Goal: Check status: Check status

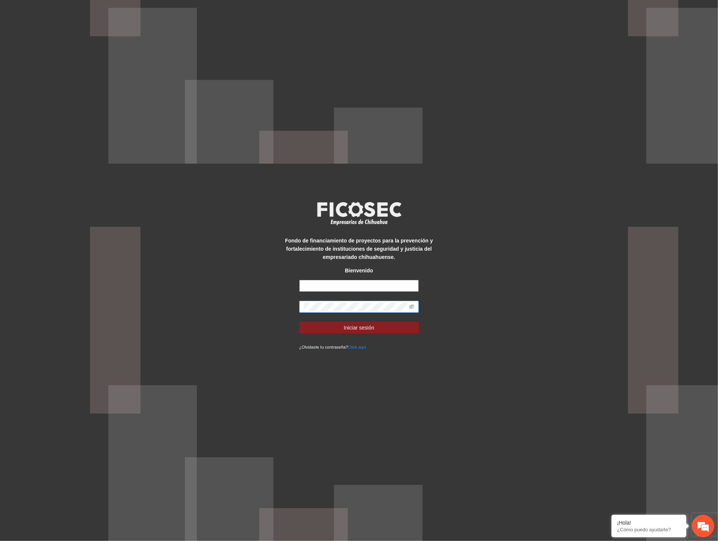
type input "**********"
click at [158, 299] on div "**********" at bounding box center [359, 270] width 718 height 541
click at [299, 322] on button "Iniciar sesión" at bounding box center [359, 328] width 120 height 12
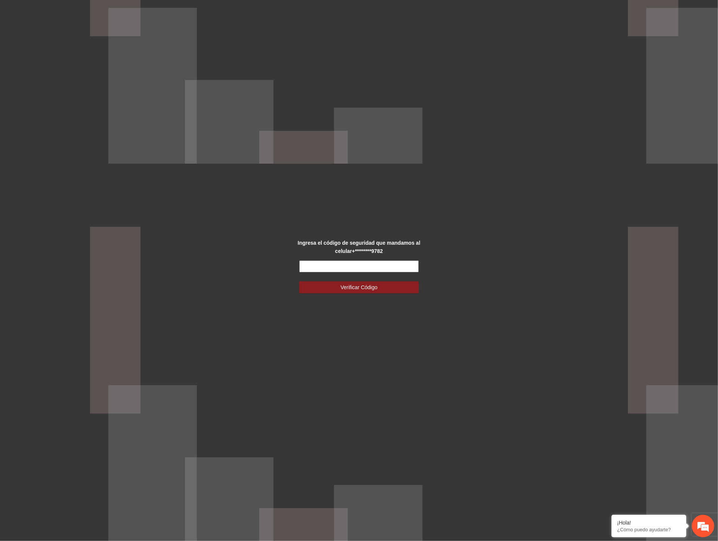
click at [315, 263] on input "text" at bounding box center [359, 266] width 120 height 12
type input "******"
click at [374, 290] on span "Verificar Código" at bounding box center [359, 287] width 37 height 8
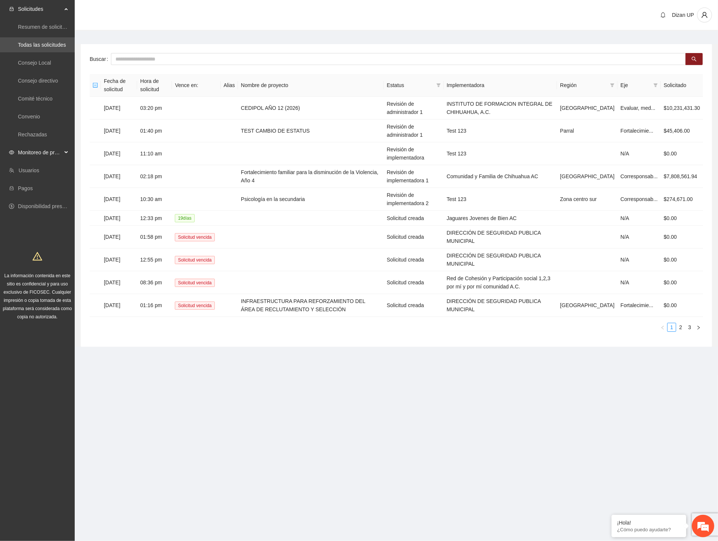
click at [44, 148] on span "Monitoreo de proyectos" at bounding box center [40, 152] width 44 height 15
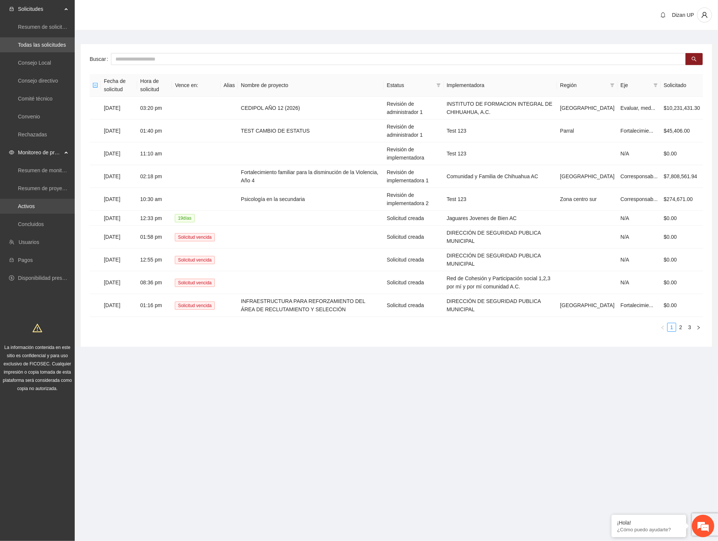
click at [24, 206] on link "Activos" at bounding box center [26, 206] width 17 height 6
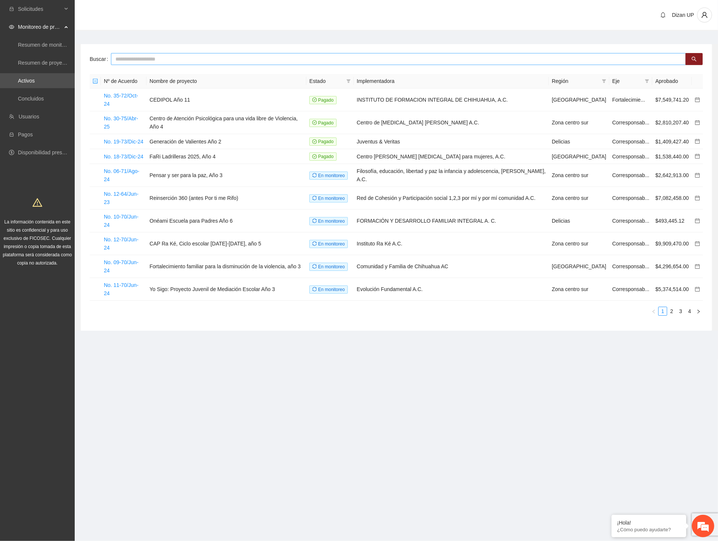
click at [118, 60] on input "text" at bounding box center [398, 59] width 575 height 12
type input "***"
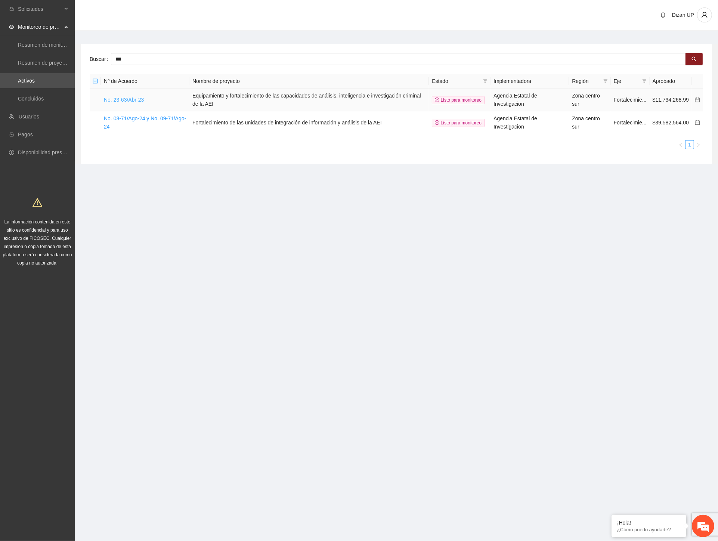
click at [122, 100] on link "No. 23-63/Abr-23" at bounding box center [124, 100] width 40 height 6
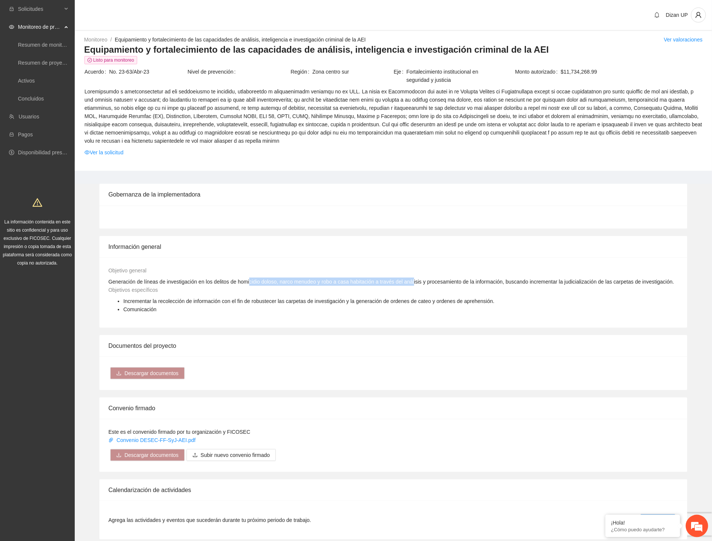
drag, startPoint x: 247, startPoint y: 283, endPoint x: 413, endPoint y: 281, distance: 166.3
click at [413, 281] on span "Generación de líneas de investigación en los delitos de homicidio doloso, narco…" at bounding box center [391, 282] width 566 height 6
click at [232, 281] on span "Generación de líneas de investigación en los delitos de homicidio doloso, narco…" at bounding box center [391, 282] width 566 height 6
drag, startPoint x: 275, startPoint y: 282, endPoint x: 322, endPoint y: 282, distance: 46.7
click at [322, 282] on span "Generación de líneas de investigación en los delitos de homicidio doloso, narco…" at bounding box center [391, 282] width 566 height 6
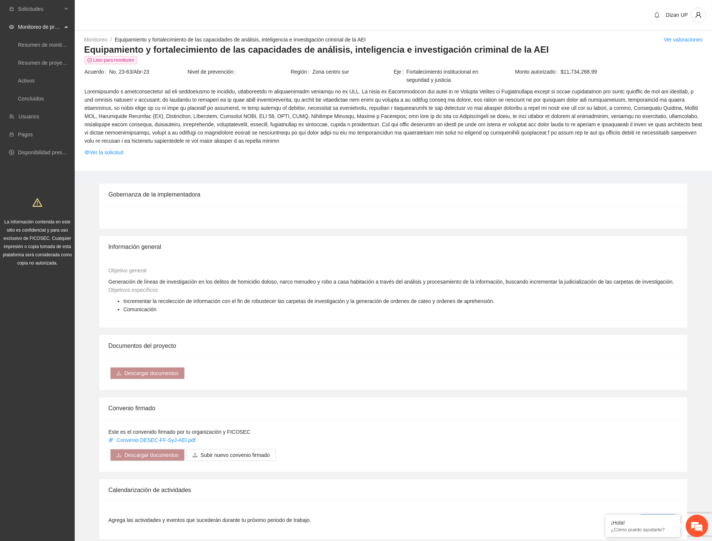
click at [340, 284] on span "Generación de líneas de investigación en los delitos de homicidio doloso, narco…" at bounding box center [391, 282] width 566 height 6
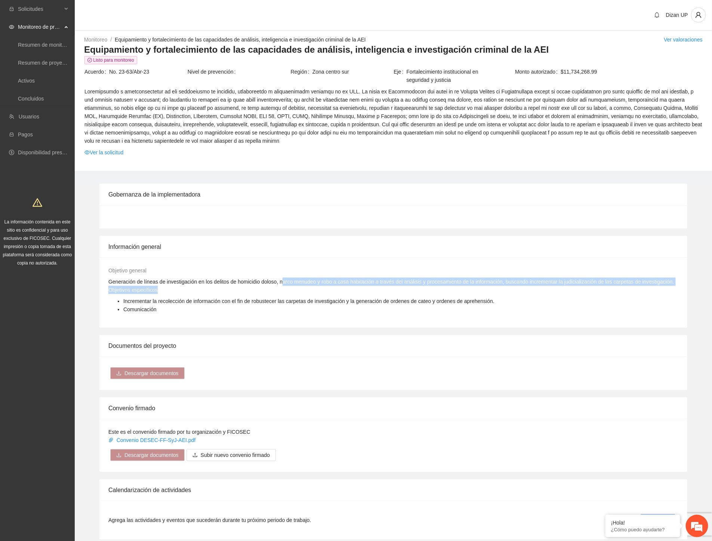
drag, startPoint x: 281, startPoint y: 278, endPoint x: 397, endPoint y: 286, distance: 115.3
click at [397, 286] on div "Objetivo general Generación de líneas de investigación en los delitos de homici…" at bounding box center [393, 292] width 570 height 52
click at [286, 279] on span "Generación de líneas de investigación en los delitos de homicidio doloso, narco…" at bounding box center [391, 282] width 566 height 6
drag, startPoint x: 230, startPoint y: 281, endPoint x: 463, endPoint y: 280, distance: 232.4
click at [463, 280] on span "Generación de líneas de investigación en los delitos de homicidio doloso, narco…" at bounding box center [391, 282] width 566 height 6
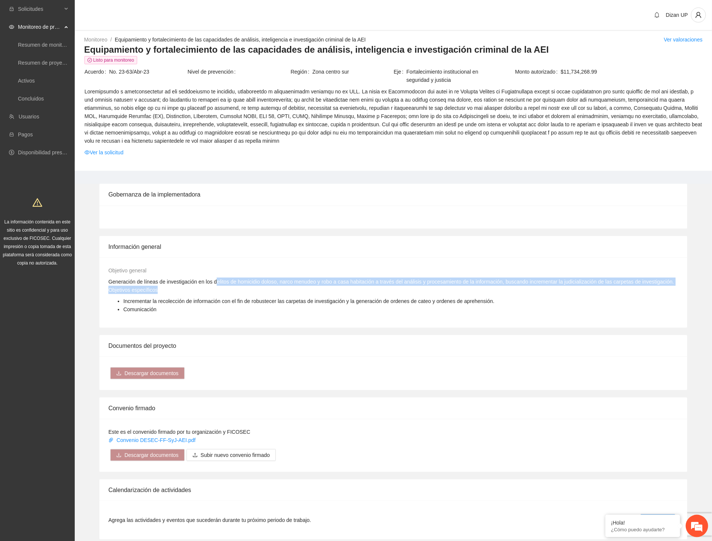
drag, startPoint x: 214, startPoint y: 281, endPoint x: 480, endPoint y: 281, distance: 266.5
click at [570, 286] on div "Objetivo general Generación de líneas de investigación en los delitos de homici…" at bounding box center [393, 292] width 570 height 52
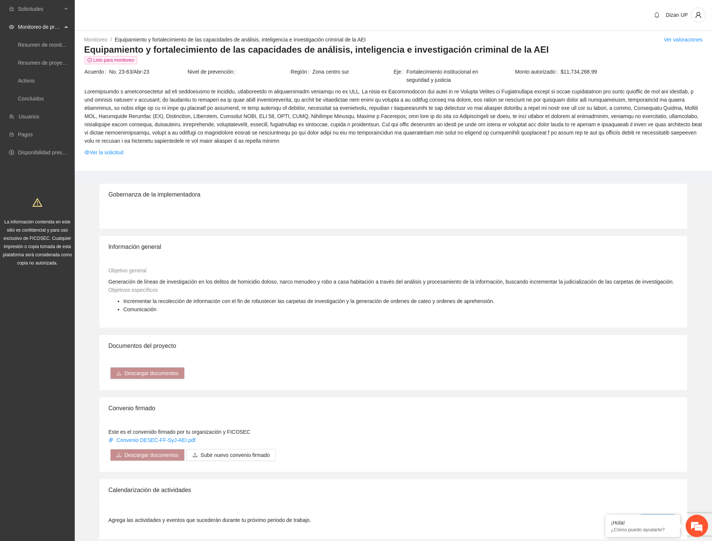
click at [229, 265] on div "Objetivo general Generación de líneas de investigación en los delitos de homici…" at bounding box center [393, 292] width 588 height 70
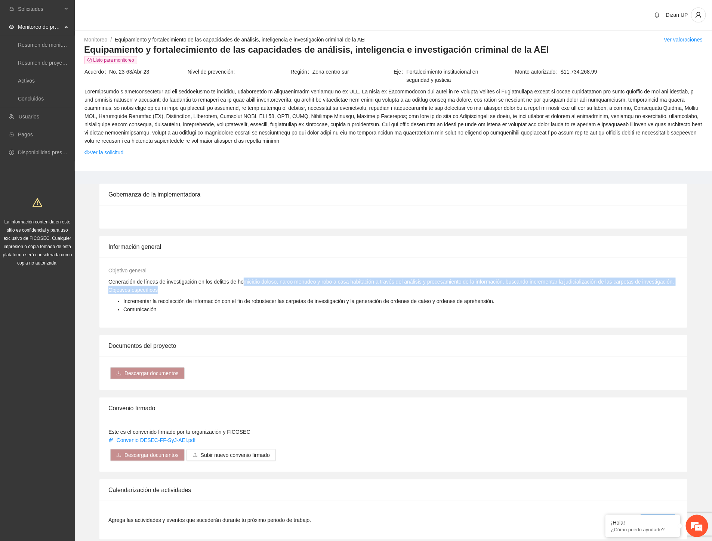
drag, startPoint x: 242, startPoint y: 281, endPoint x: 562, endPoint y: 291, distance: 320.1
click at [562, 291] on div "Objetivo general Generación de líneas de investigación en los delitos de homici…" at bounding box center [393, 292] width 570 height 52
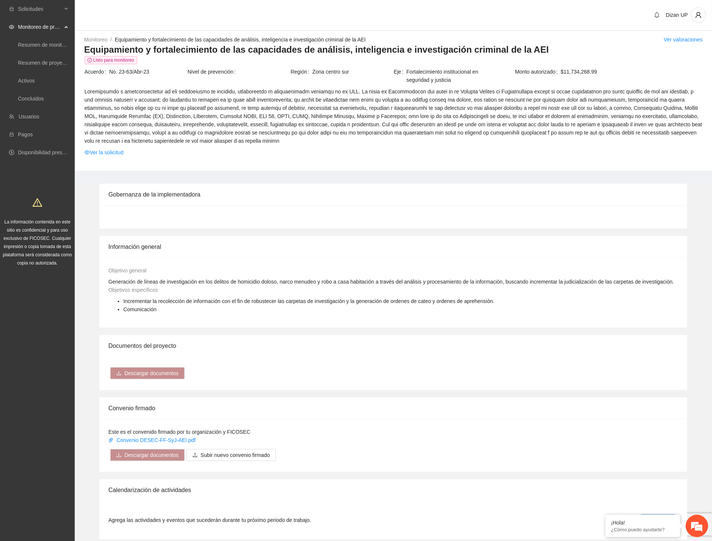
click at [210, 276] on div "Objetivo general Generación de líneas de investigación en los delitos de homici…" at bounding box center [394, 275] width 574 height 19
drag, startPoint x: 250, startPoint y: 280, endPoint x: 384, endPoint y: 280, distance: 133.4
click at [384, 280] on span "Generación de líneas de investigación en los delitos de homicidio doloso, narco…" at bounding box center [391, 282] width 566 height 6
click at [94, 154] on link "Ver la solicitud" at bounding box center [103, 152] width 39 height 8
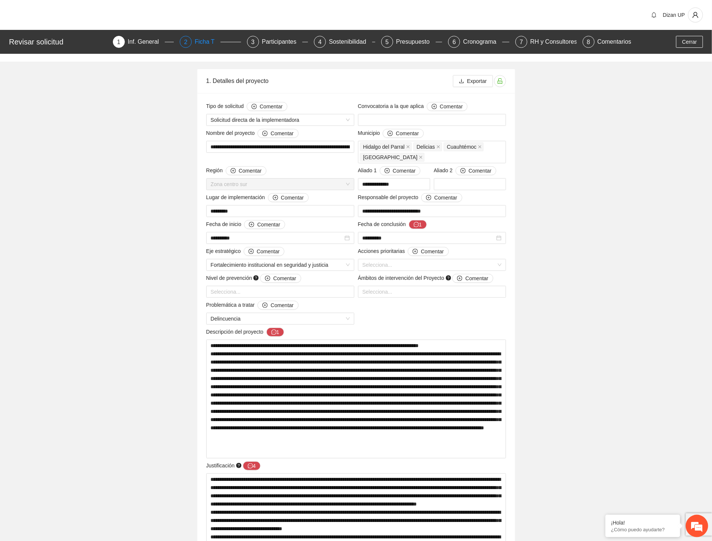
click at [189, 38] on div "2" at bounding box center [186, 42] width 12 height 12
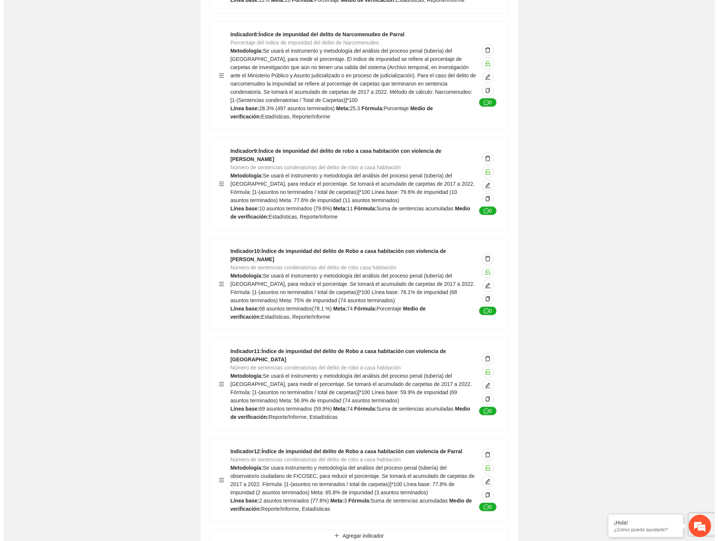
scroll to position [1038, 0]
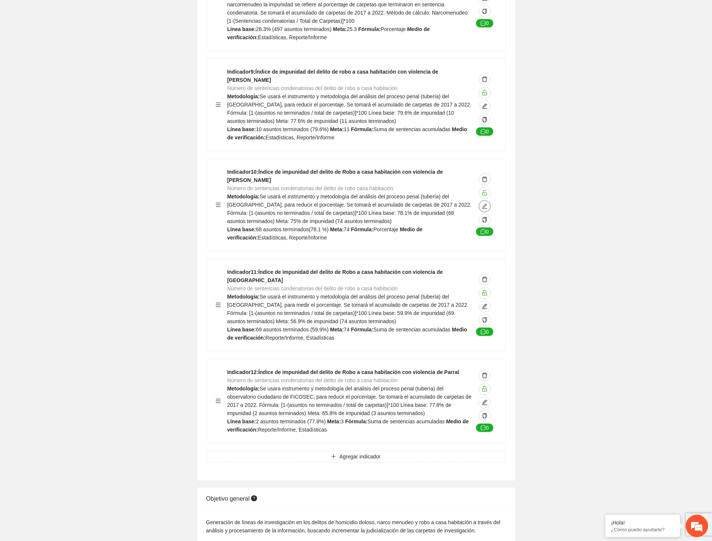
click at [484, 203] on icon "edit" at bounding box center [485, 206] width 6 height 6
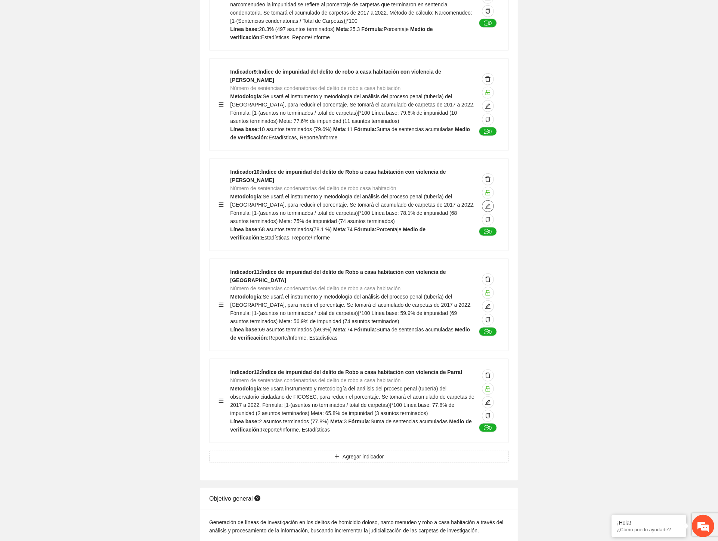
type textarea "**********"
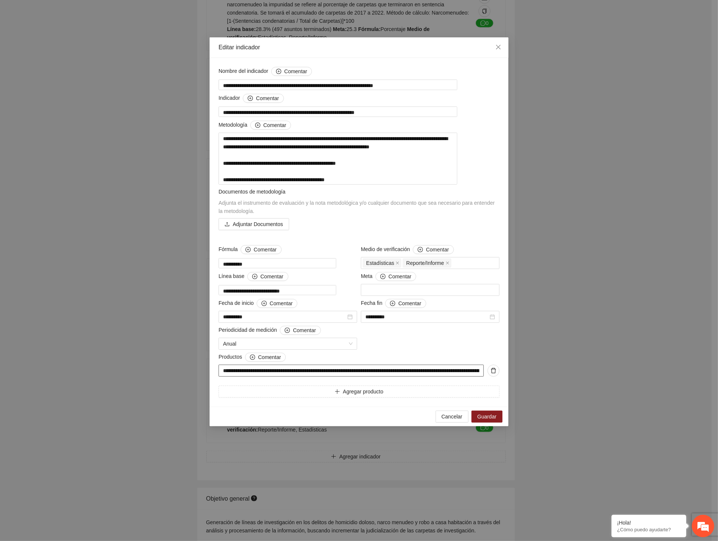
click at [413, 377] on input "**********" at bounding box center [351, 371] width 265 height 12
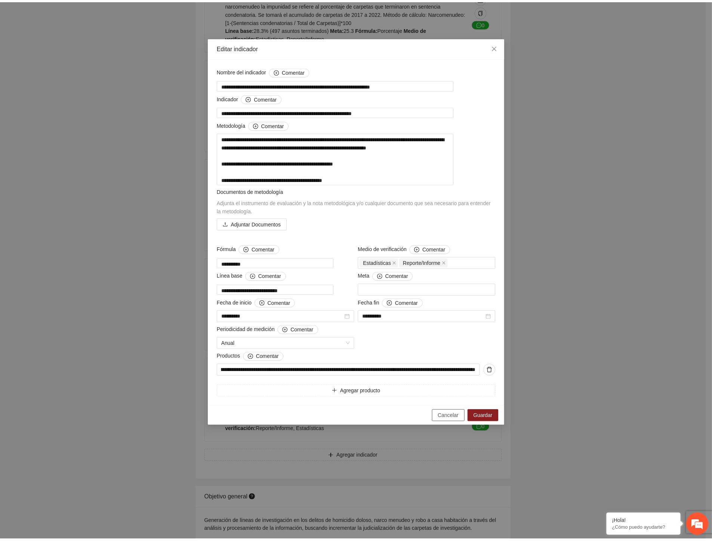
scroll to position [0, 0]
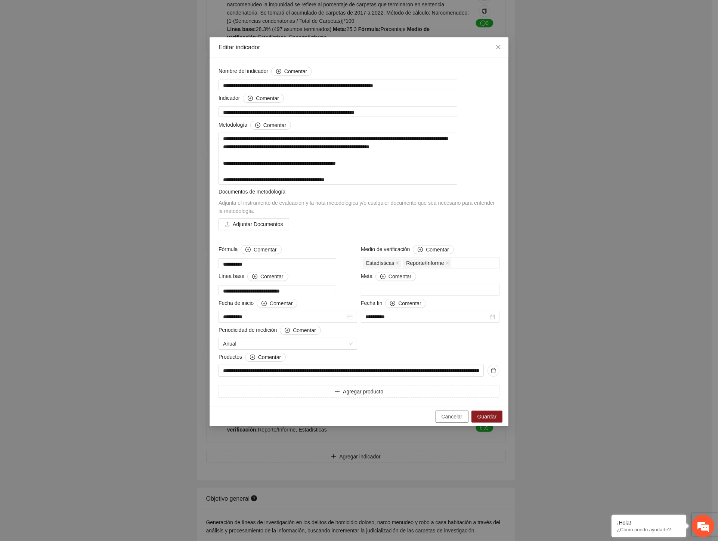
click at [453, 421] on span "Cancelar" at bounding box center [452, 417] width 21 height 8
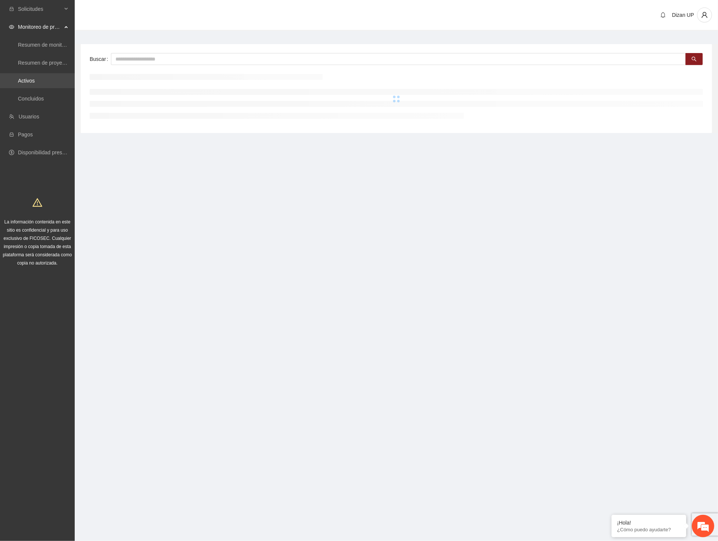
click at [27, 78] on link "Activos" at bounding box center [26, 81] width 17 height 6
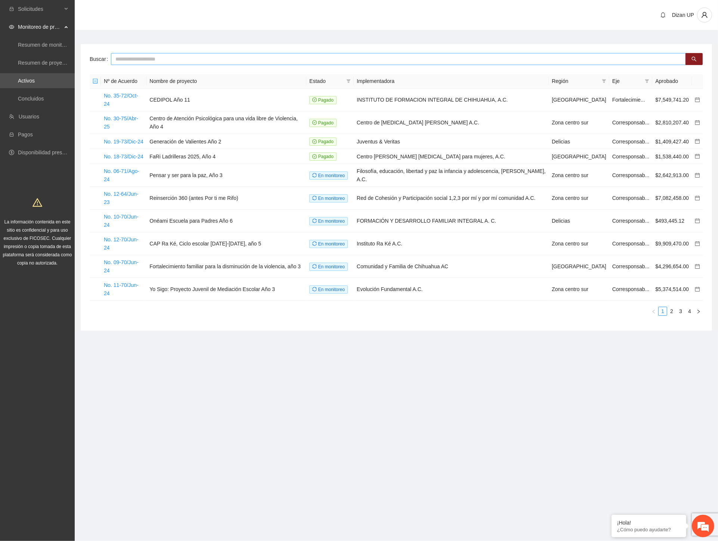
click at [166, 56] on input "text" at bounding box center [398, 59] width 575 height 12
type input "***"
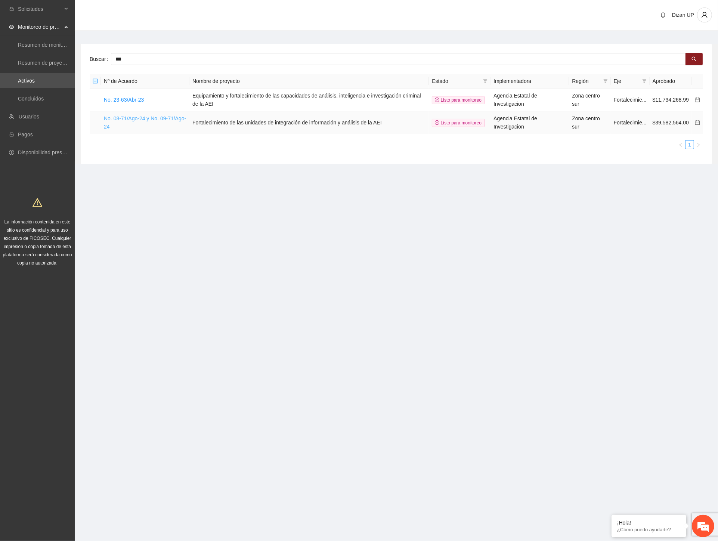
click at [126, 118] on link "No. 08-71/Ago-24 y No. 09-71/Ago-24" at bounding box center [145, 122] width 82 height 14
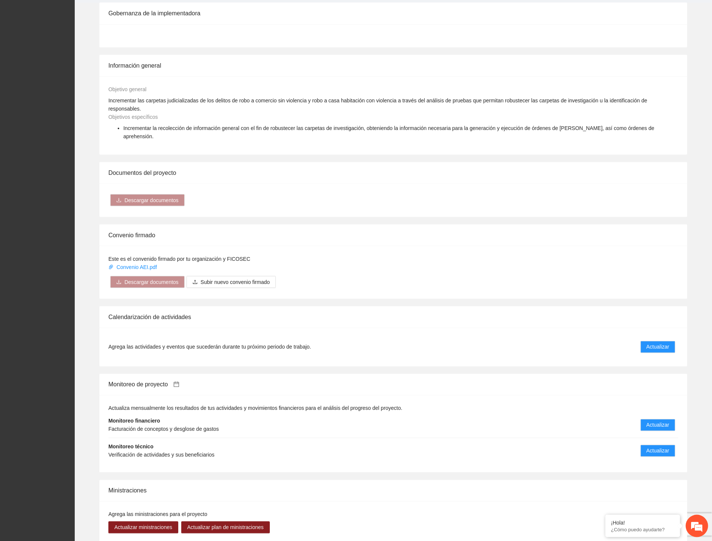
scroll to position [221, 0]
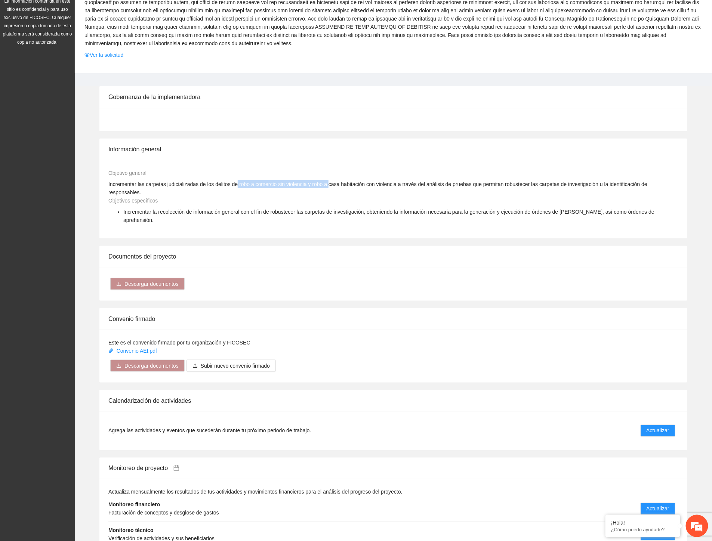
drag, startPoint x: 272, startPoint y: 176, endPoint x: 327, endPoint y: 177, distance: 54.9
click at [327, 181] on span "Incrementar las carpetas judicializadas de los delitos de robo a comercio sin v…" at bounding box center [377, 188] width 539 height 14
drag, startPoint x: 232, startPoint y: 174, endPoint x: 238, endPoint y: 172, distance: 6.2
click at [233, 181] on span "Incrementar las carpetas judicializadas de los delitos de robo a comercio sin v…" at bounding box center [377, 188] width 539 height 14
drag, startPoint x: 263, startPoint y: 176, endPoint x: 330, endPoint y: 176, distance: 66.1
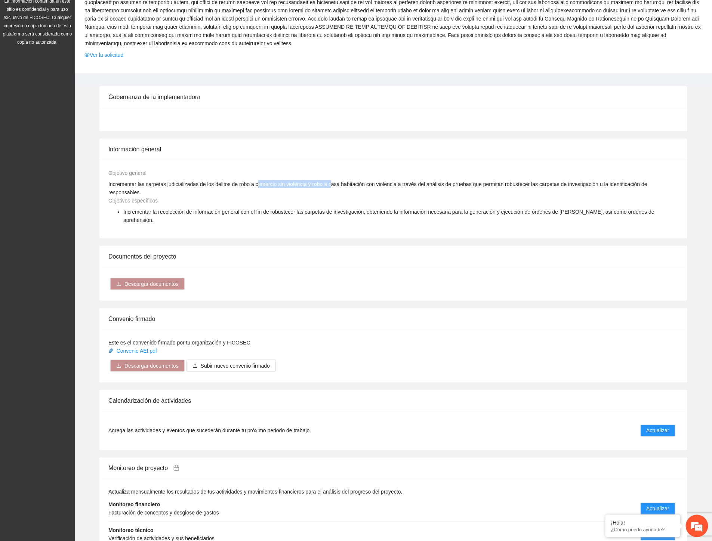
click at [330, 181] on span "Incrementar las carpetas judicializadas de los delitos de robo a comercio sin v…" at bounding box center [377, 188] width 539 height 14
drag, startPoint x: 425, startPoint y: 178, endPoint x: 438, endPoint y: 179, distance: 13.1
click at [438, 180] on div "Incrementar las carpetas judicializadas de los delitos de robo a comercio sin v…" at bounding box center [394, 188] width 574 height 16
click at [272, 208] on li "Incrementar la recolección de información general con el fin de robustecer las …" at bounding box center [400, 216] width 555 height 16
click at [255, 197] on div "Objetivos específicos Incrementar la recolección de información general con el …" at bounding box center [394, 213] width 574 height 33
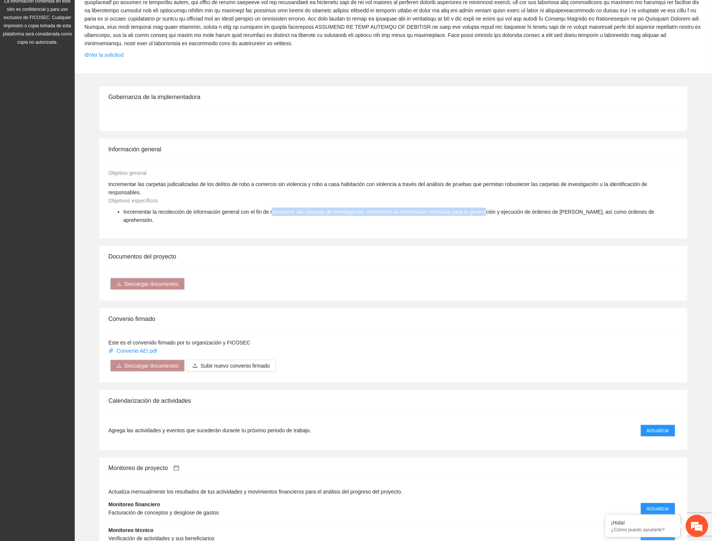
drag, startPoint x: 278, startPoint y: 194, endPoint x: 482, endPoint y: 194, distance: 203.7
click at [482, 209] on span "Incrementar la recolección de información general con el fin de robustecer las …" at bounding box center [388, 216] width 531 height 14
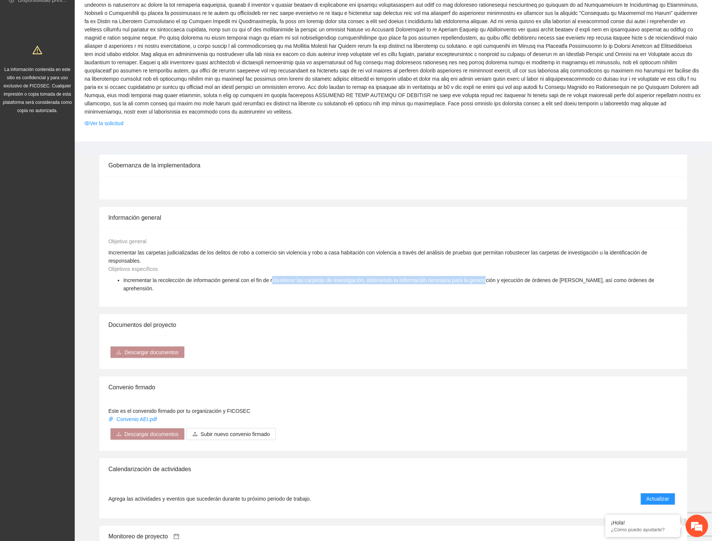
scroll to position [55, 0]
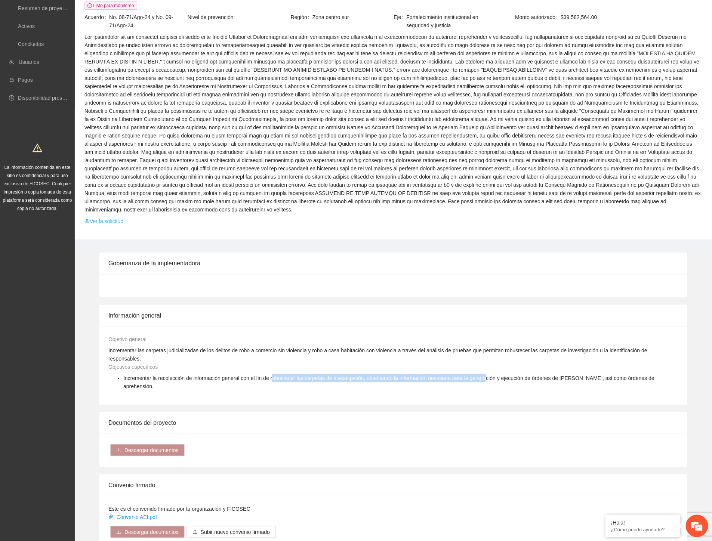
click at [100, 217] on link "Ver la solicitud" at bounding box center [103, 221] width 39 height 8
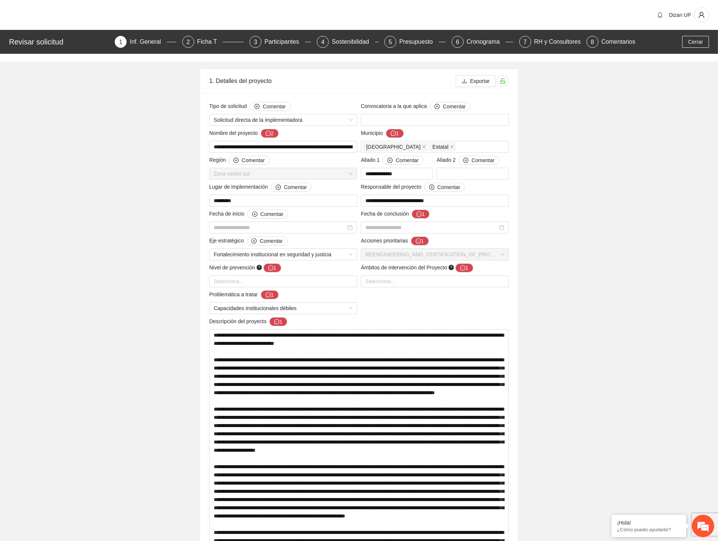
type input "**********"
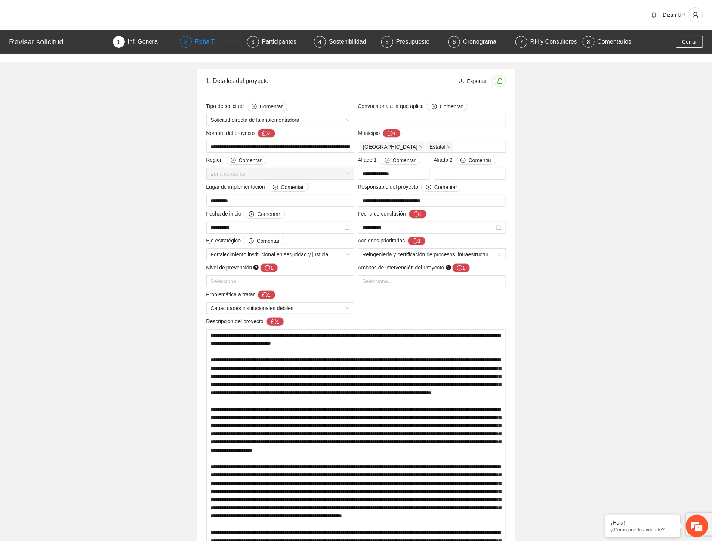
click at [203, 40] on div "Ficha T" at bounding box center [208, 42] width 26 height 12
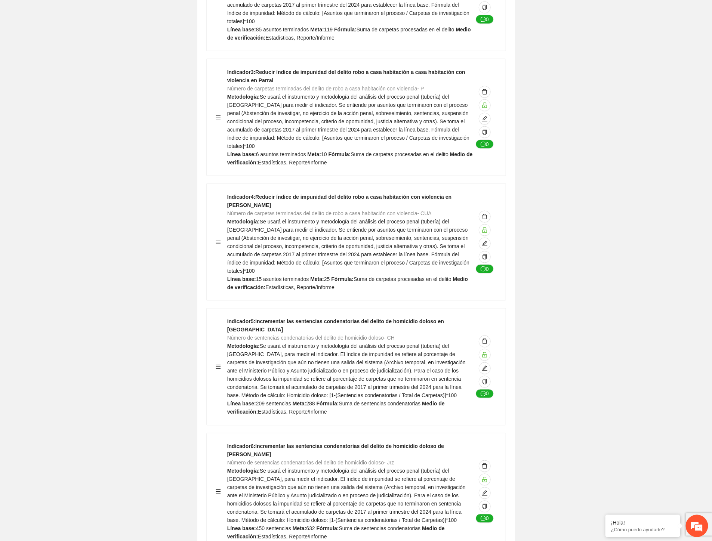
scroll to position [332, 0]
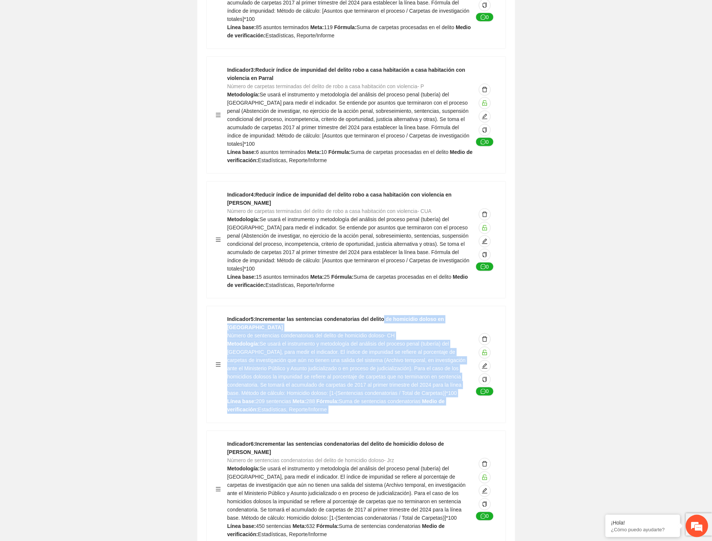
drag, startPoint x: 405, startPoint y: 306, endPoint x: 529, endPoint y: 305, distance: 123.7
click at [361, 333] on span "Número de sentencias condenatorias del delito de homicidio doloso- CH" at bounding box center [310, 336] width 167 height 6
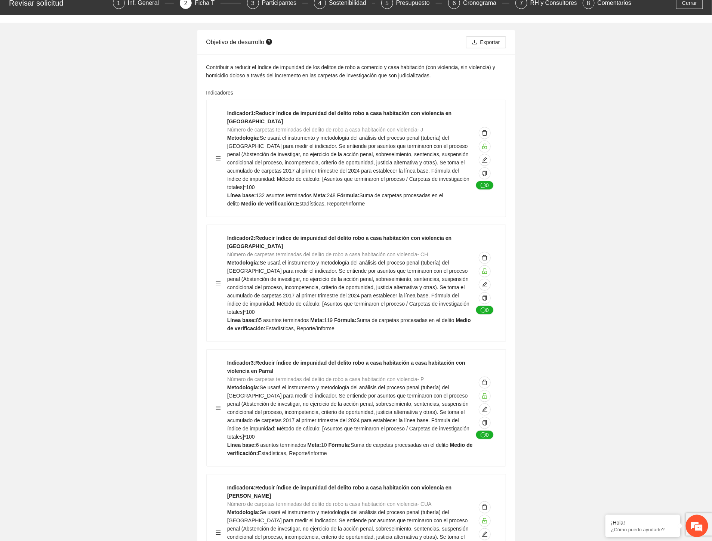
scroll to position [0, 0]
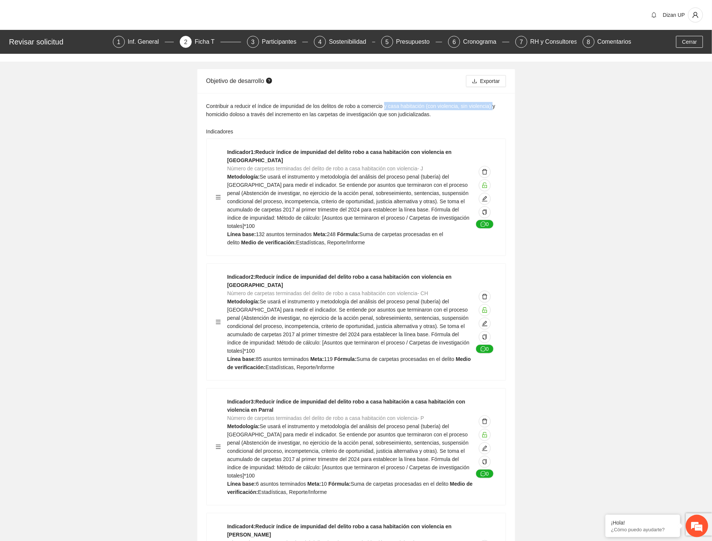
drag, startPoint x: 385, startPoint y: 106, endPoint x: 491, endPoint y: 105, distance: 105.8
click at [491, 105] on div "Contribuir a reducir el índice de impunidad de los delitos de robo a comercio y…" at bounding box center [356, 110] width 300 height 16
click at [371, 107] on div "Contribuir a reducir el índice de impunidad de los delitos de robo a comercio y…" at bounding box center [356, 110] width 300 height 16
drag, startPoint x: 390, startPoint y: 106, endPoint x: 493, endPoint y: 105, distance: 103.5
click at [494, 105] on div "Contribuir a reducir el índice de impunidad de los delitos de robo a comercio y…" at bounding box center [356, 110] width 300 height 16
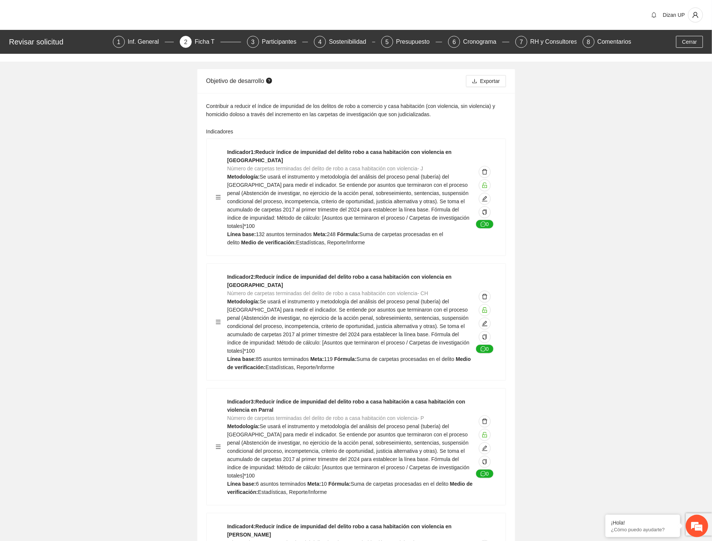
click at [361, 109] on div "Contribuir a reducir el índice de impunidad de los delitos de robo a comercio y…" at bounding box center [356, 110] width 300 height 16
click at [378, 184] on span "Se usará el instrumento y metodología del análisis del proceso penal (tubería) …" at bounding box center [348, 201] width 242 height 55
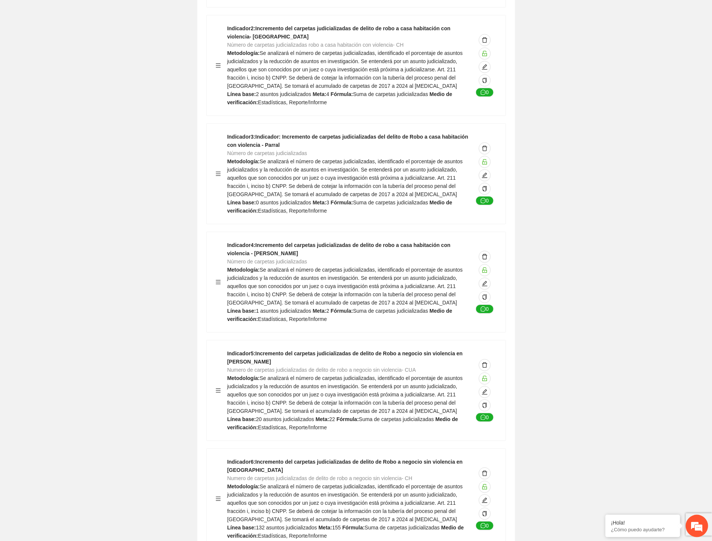
scroll to position [2450, 0]
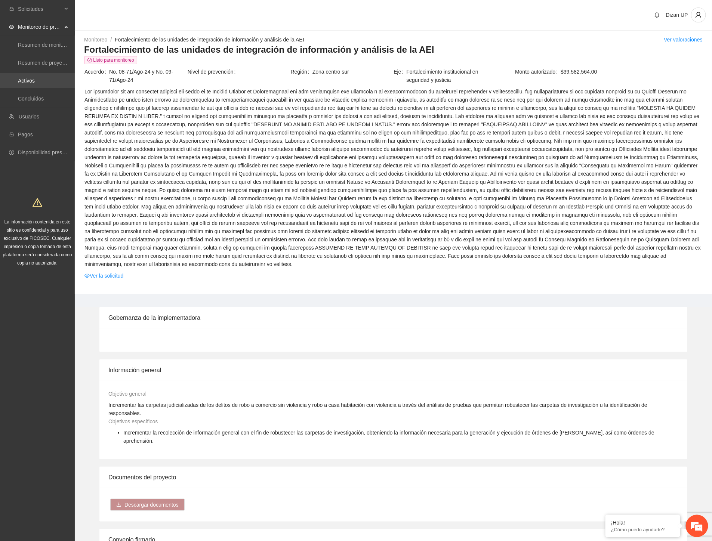
click at [31, 81] on link "Activos" at bounding box center [26, 81] width 17 height 6
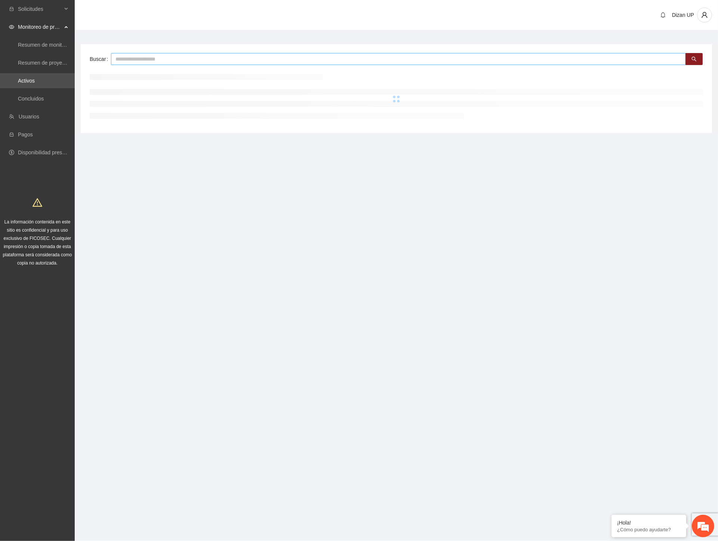
click at [143, 59] on input "text" at bounding box center [398, 59] width 575 height 12
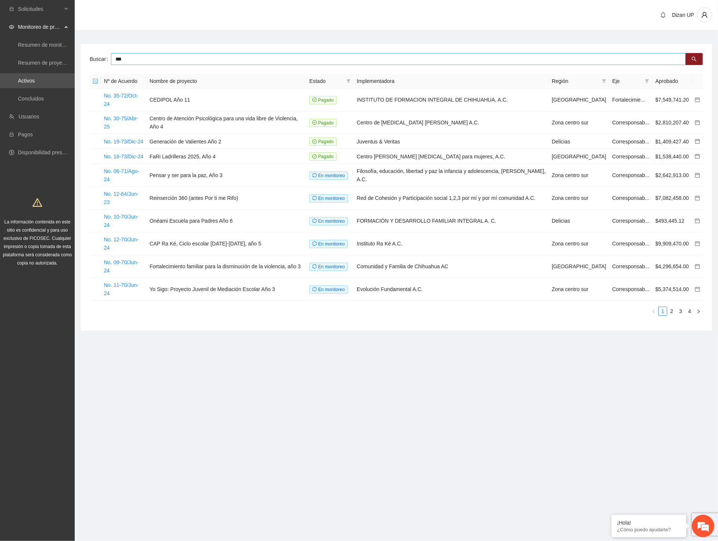
type input "***"
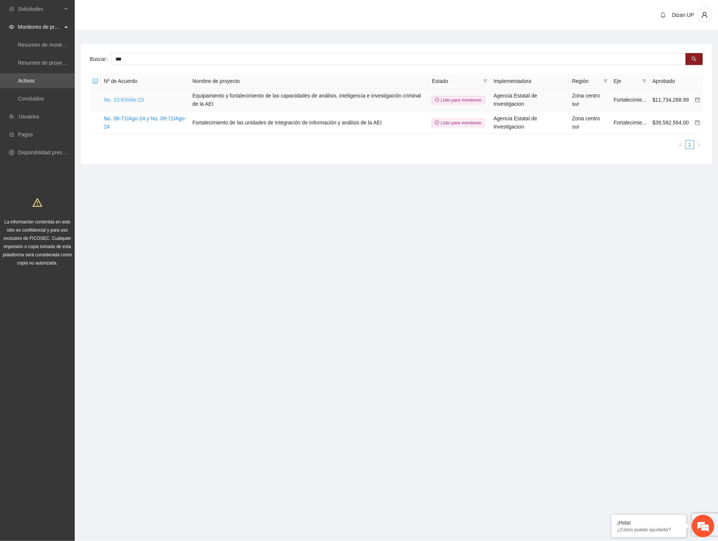
click at [132, 98] on link "No. 23-63/Abr-23" at bounding box center [124, 100] width 40 height 6
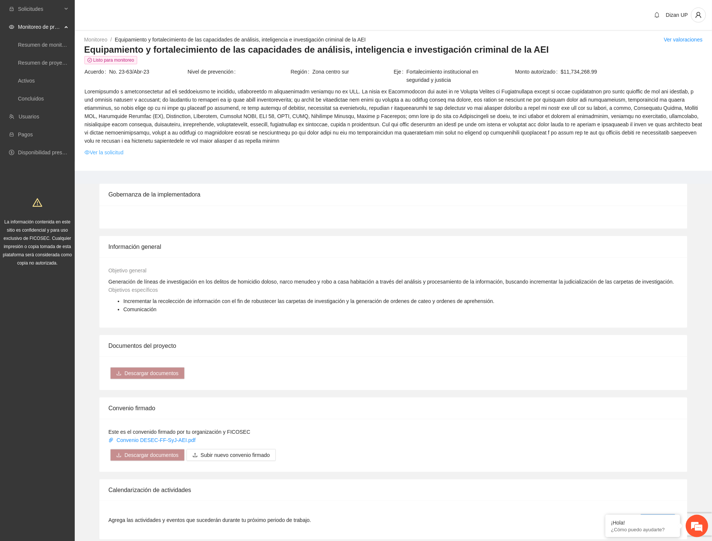
click at [110, 151] on link "Ver la solicitud" at bounding box center [103, 152] width 39 height 8
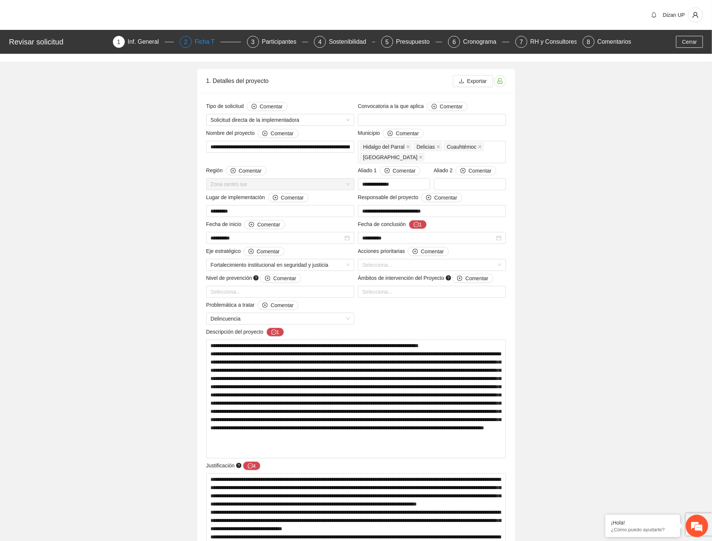
click at [203, 41] on div "Ficha T" at bounding box center [208, 42] width 26 height 12
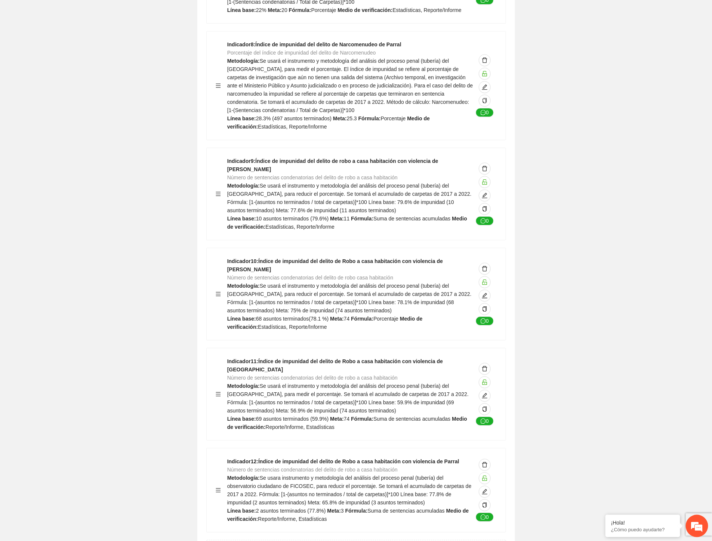
scroll to position [1079, 0]
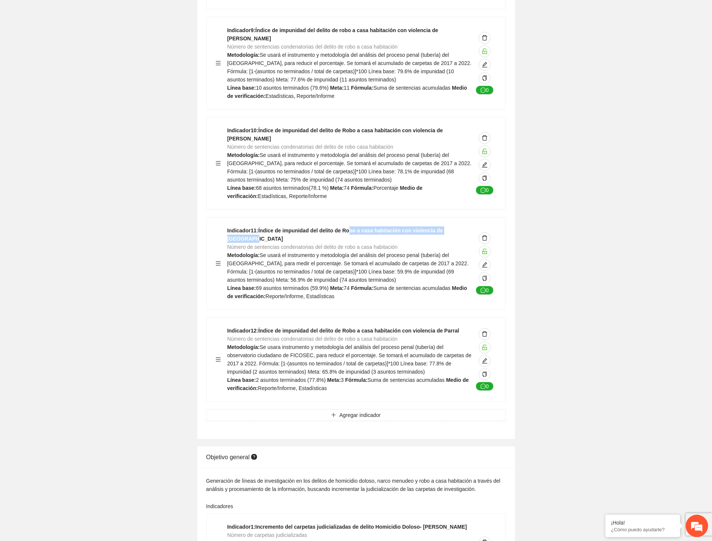
drag, startPoint x: 349, startPoint y: 213, endPoint x: 469, endPoint y: 214, distance: 120.7
click at [472, 226] on div "Indicador 11 : Índice de impunidad del delito de Robo a casa habitación con vio…" at bounding box center [350, 263] width 246 height 74
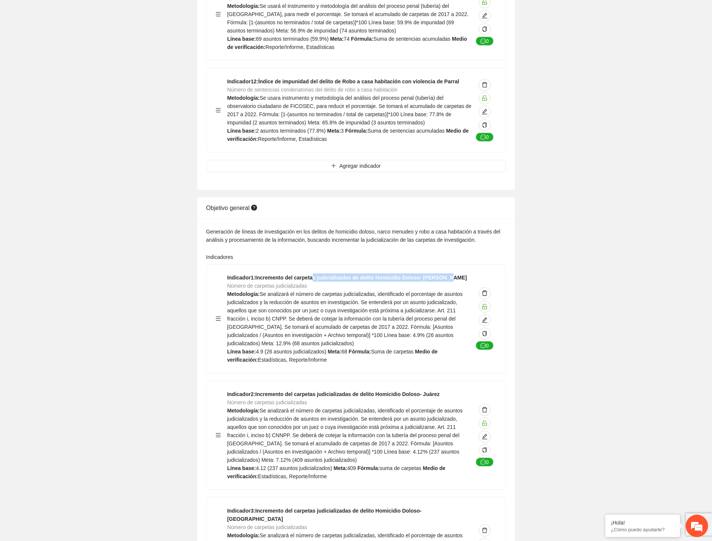
drag, startPoint x: 315, startPoint y: 251, endPoint x: 445, endPoint y: 253, distance: 130.1
click at [445, 275] on strong "Indicador 1 : Incremento del carpetas judicializadas de delito Homicidio Doloso…" at bounding box center [347, 278] width 240 height 6
drag, startPoint x: 230, startPoint y: 256, endPoint x: 234, endPoint y: 255, distance: 3.9
click at [231, 274] on div "Indicador 1 : Incremento del carpetas judicializadas de delito Homicidio Doloso…" at bounding box center [350, 319] width 246 height 90
drag, startPoint x: 263, startPoint y: 254, endPoint x: 468, endPoint y: 257, distance: 205.2
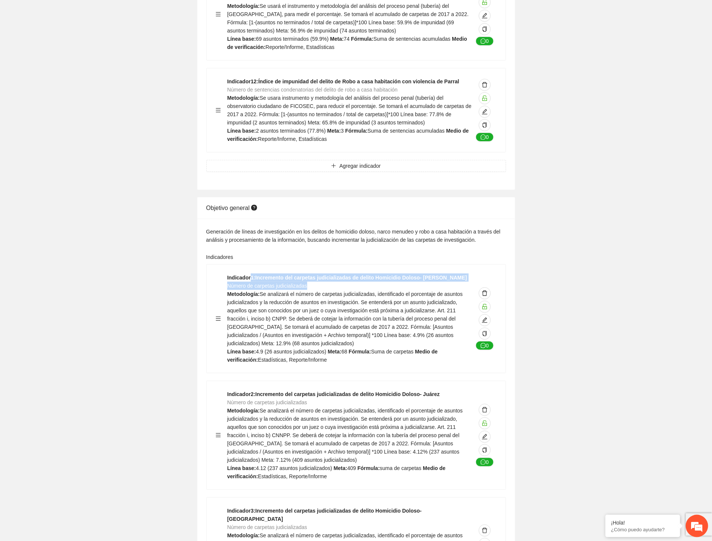
click at [468, 274] on div "Indicador 1 : Incremento del carpetas judicializadas de delito Homicidio Doloso…" at bounding box center [350, 319] width 246 height 90
click at [265, 228] on div "Generación de líneas de investigación en los delitos de homicidio doloso, narco…" at bounding box center [356, 236] width 300 height 16
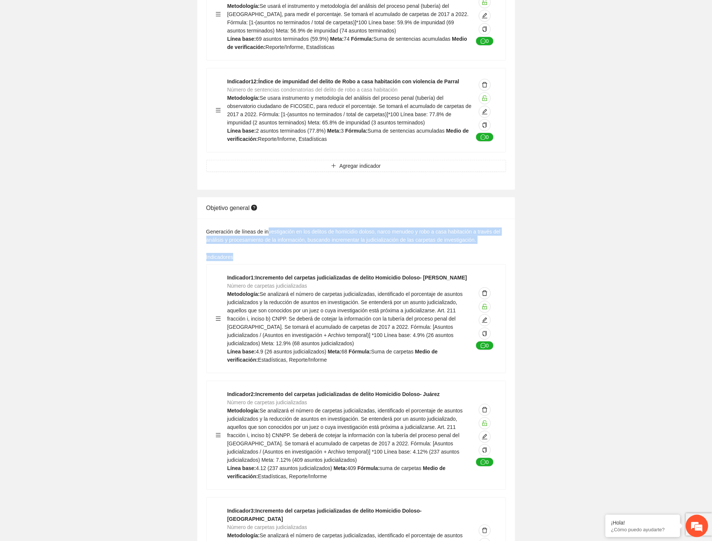
drag, startPoint x: 266, startPoint y: 207, endPoint x: 495, endPoint y: 222, distance: 229.1
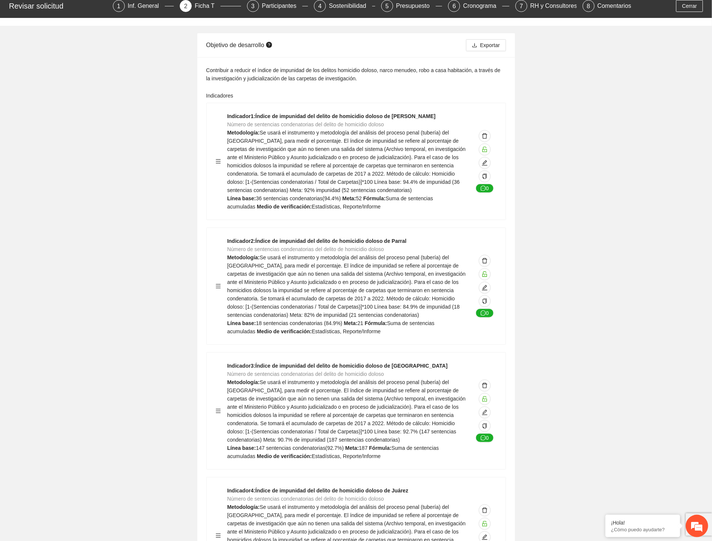
scroll to position [0, 0]
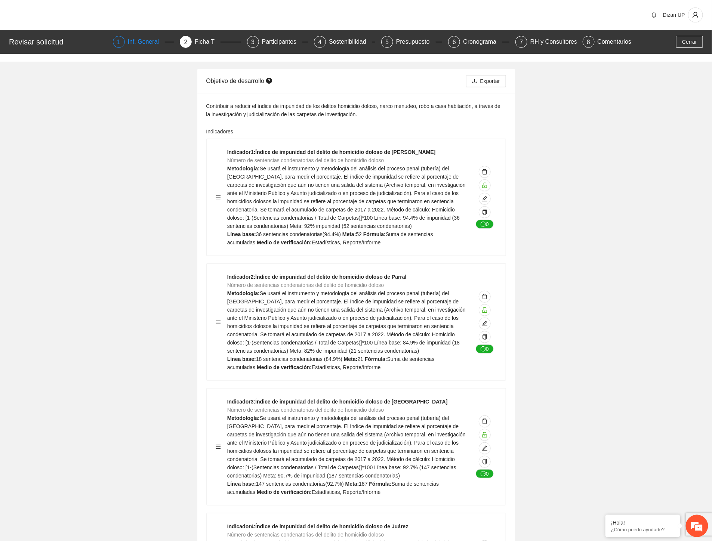
click at [144, 42] on div "Inf. General" at bounding box center [146, 42] width 37 height 12
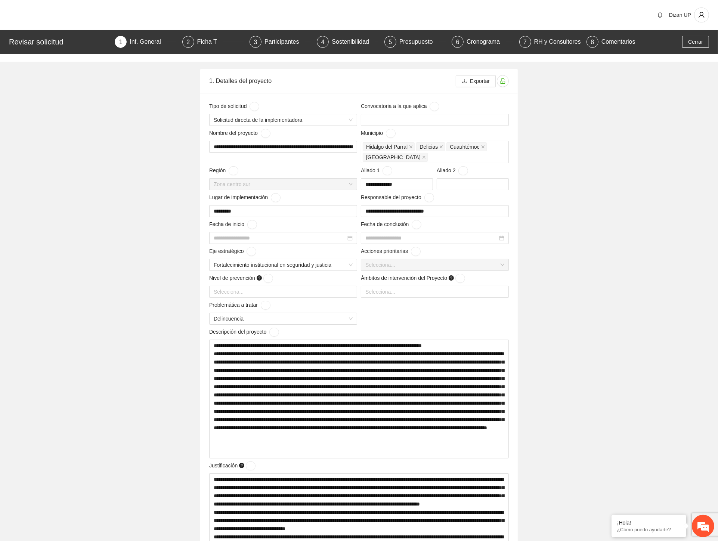
type input "**********"
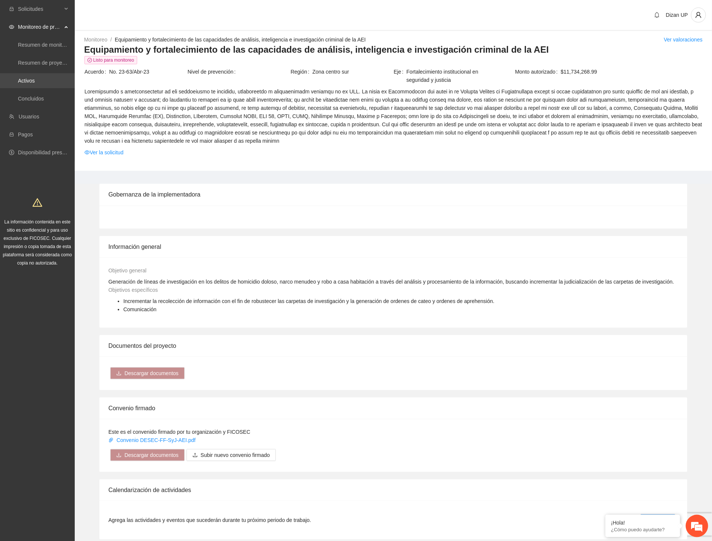
click at [25, 78] on link "Activos" at bounding box center [26, 81] width 17 height 6
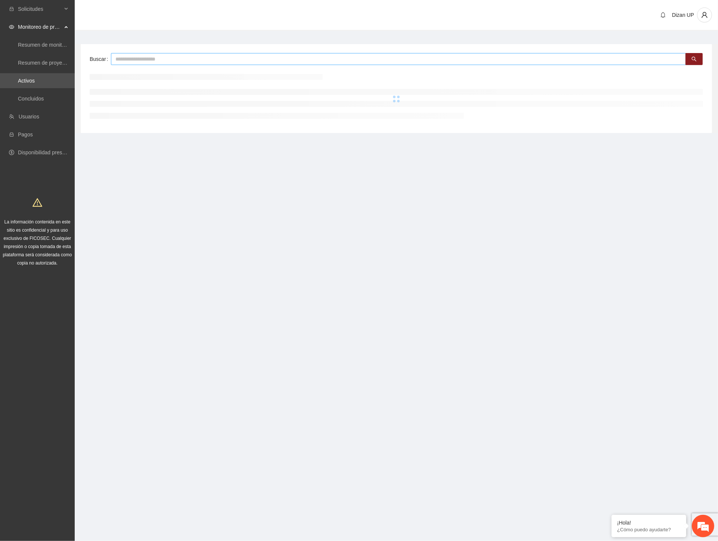
click at [142, 60] on input "text" at bounding box center [398, 59] width 575 height 12
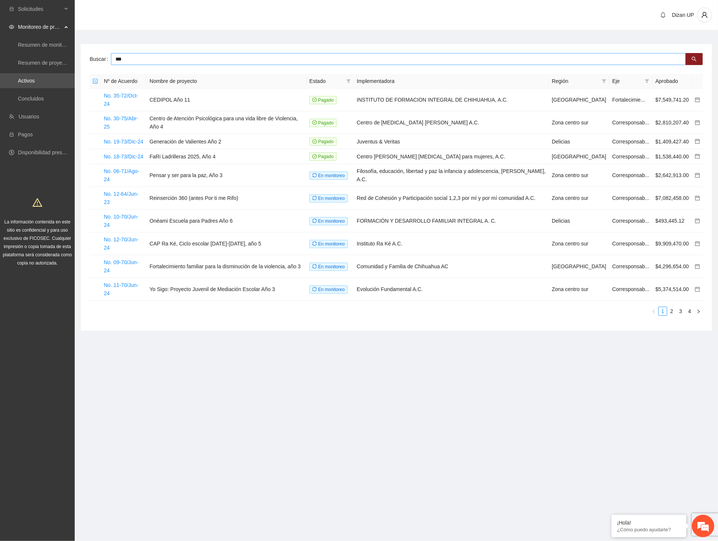
type input "***"
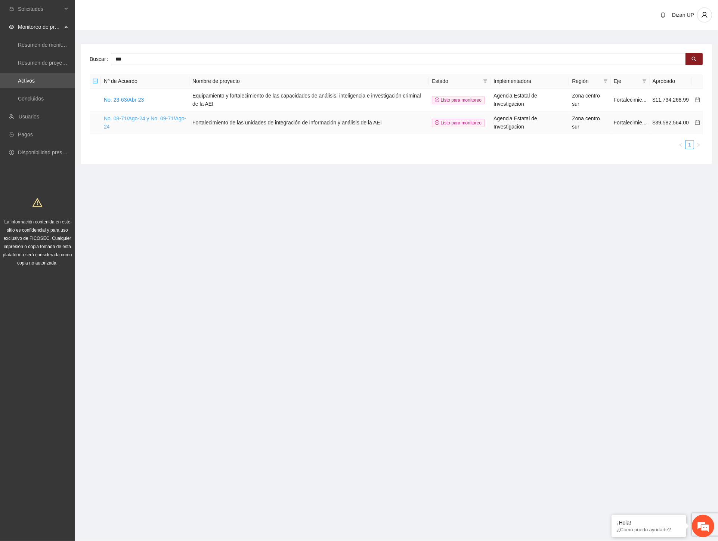
click at [157, 117] on link "No. 08-71/Ago-24 y No. 09-71/Ago-24" at bounding box center [145, 122] width 82 height 14
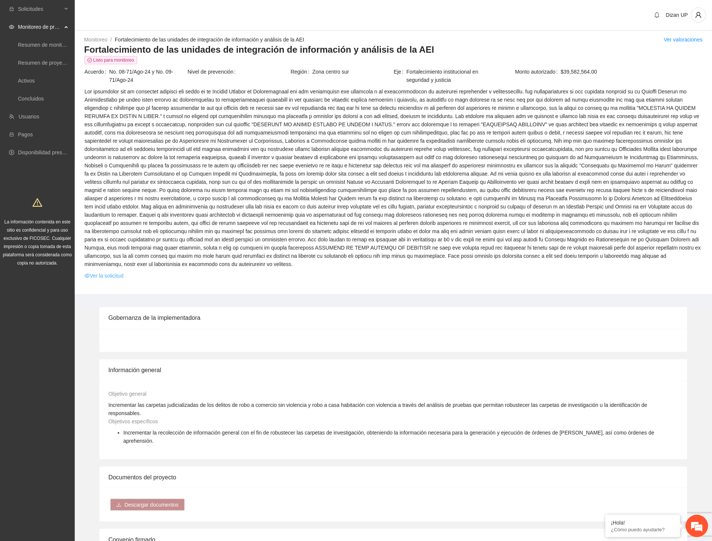
click at [102, 272] on link "Ver la solicitud" at bounding box center [103, 276] width 39 height 8
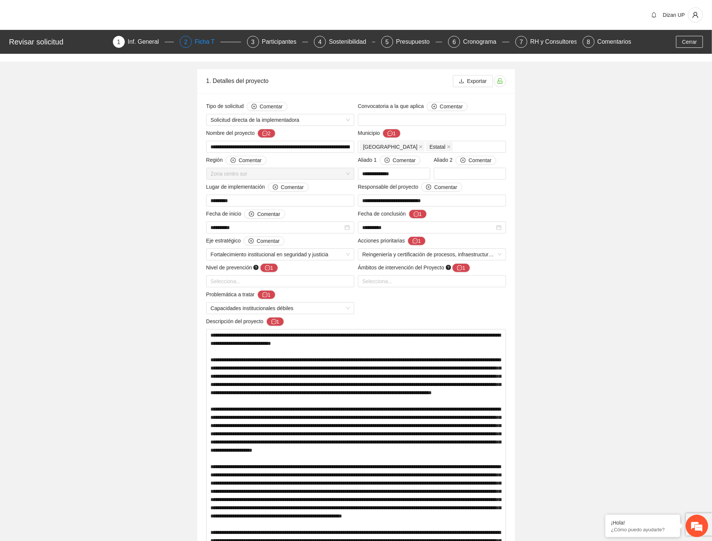
click at [200, 41] on div "Ficha T" at bounding box center [208, 42] width 26 height 12
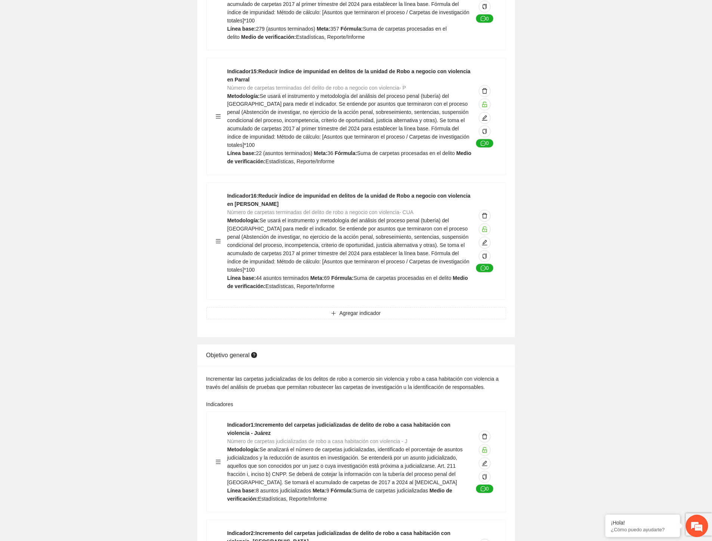
scroll to position [1952, 0]
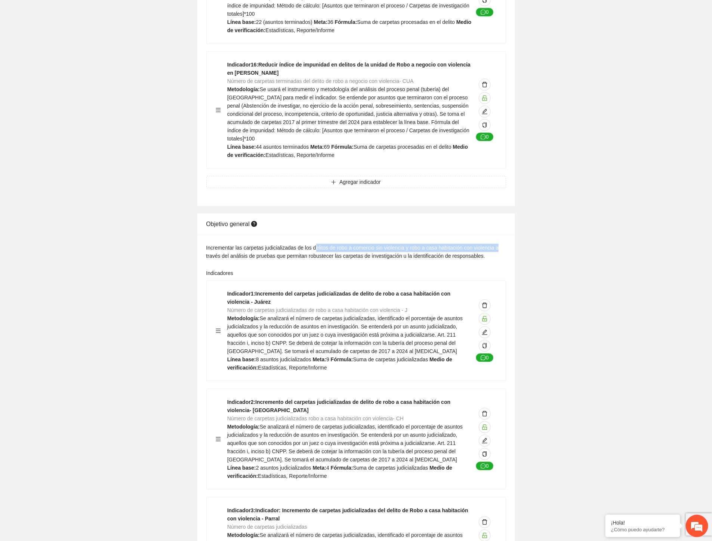
drag, startPoint x: 384, startPoint y: 164, endPoint x: 512, endPoint y: 167, distance: 127.8
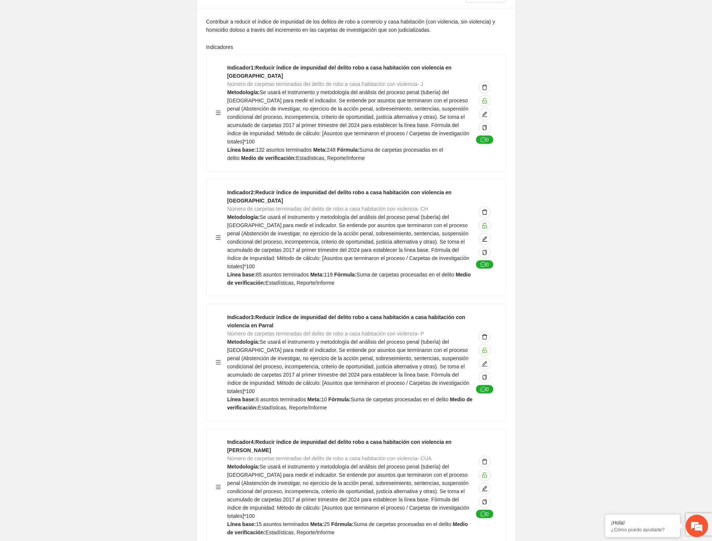
scroll to position [0, 0]
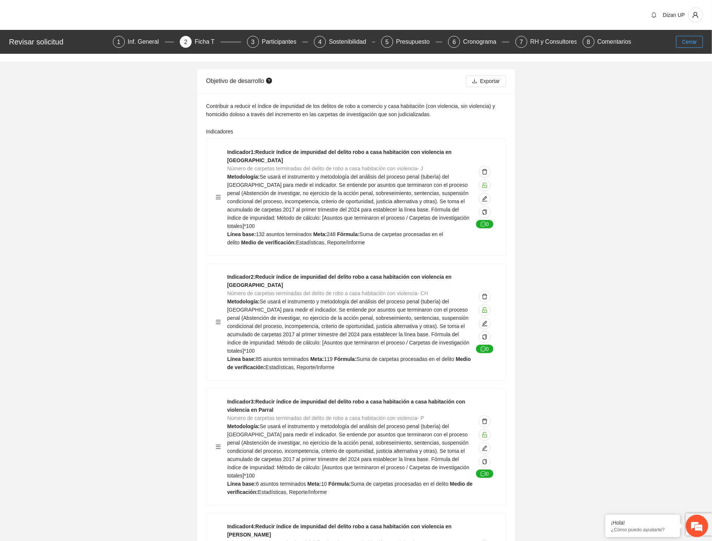
click at [681, 43] on button "Cerrar" at bounding box center [689, 42] width 27 height 12
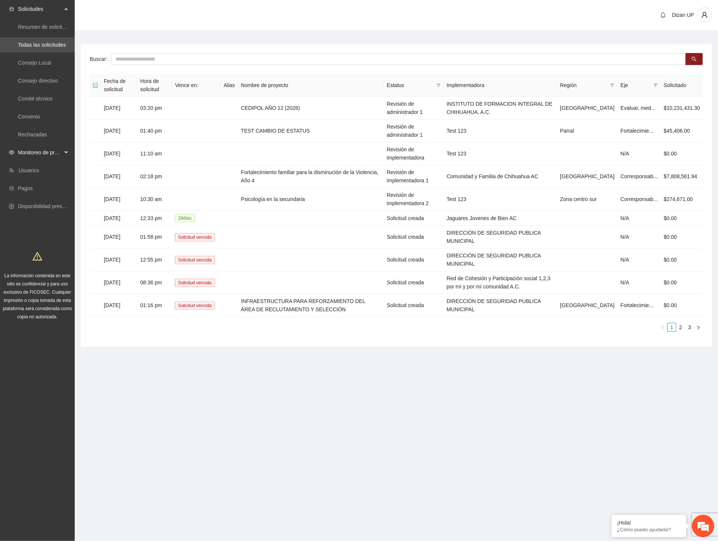
click at [25, 155] on span "Monitoreo de proyectos" at bounding box center [40, 152] width 44 height 15
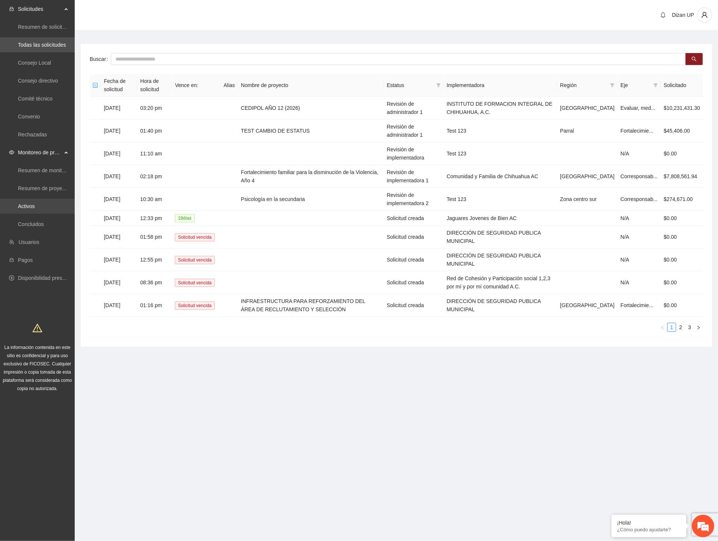
click at [18, 204] on link "Activos" at bounding box center [26, 206] width 17 height 6
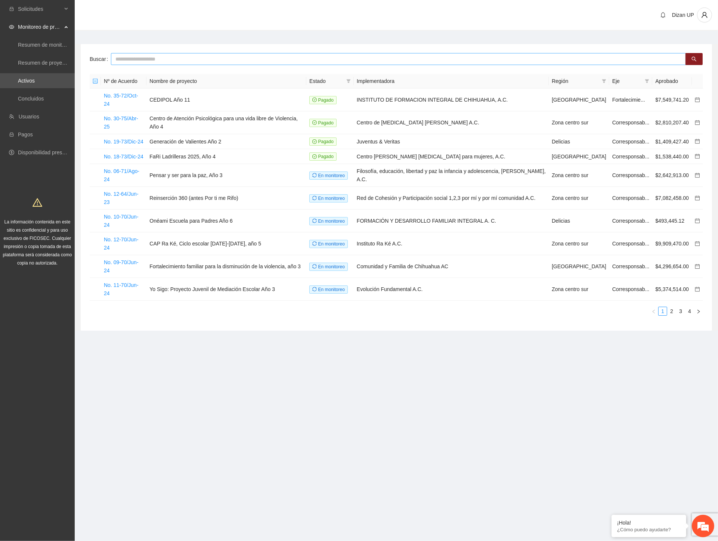
click at [126, 58] on input "text" at bounding box center [398, 59] width 575 height 12
type input "***"
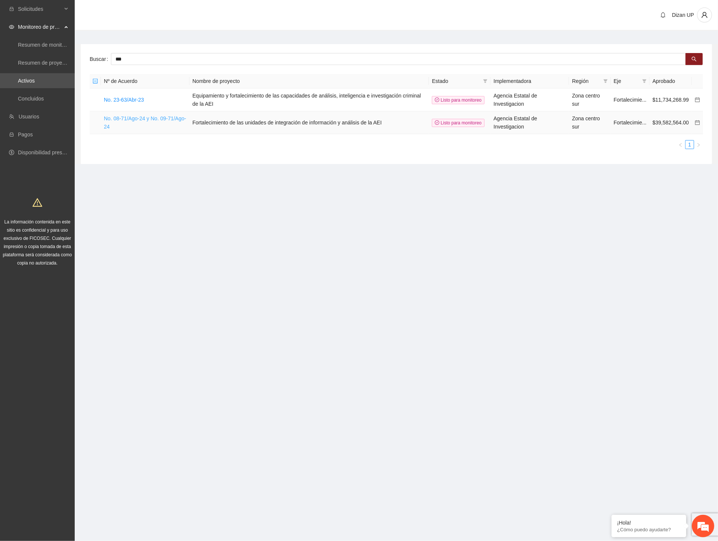
click at [152, 118] on link "No. 08-71/Ago-24 y No. 09-71/Ago-24" at bounding box center [145, 122] width 82 height 14
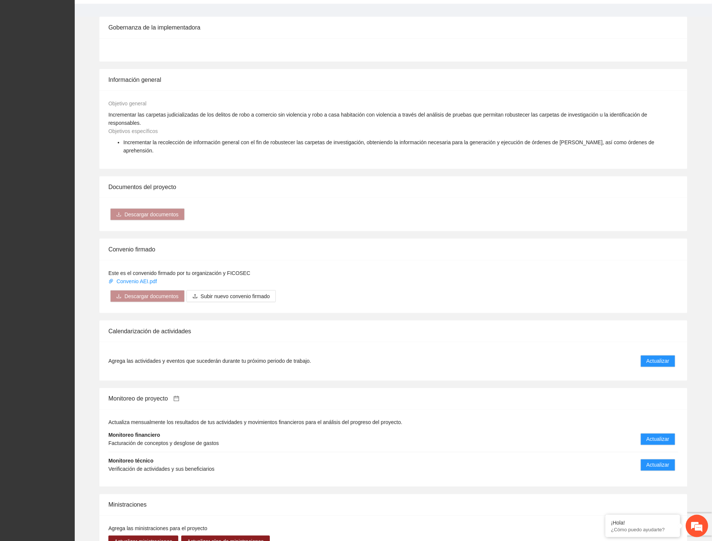
scroll to position [428, 0]
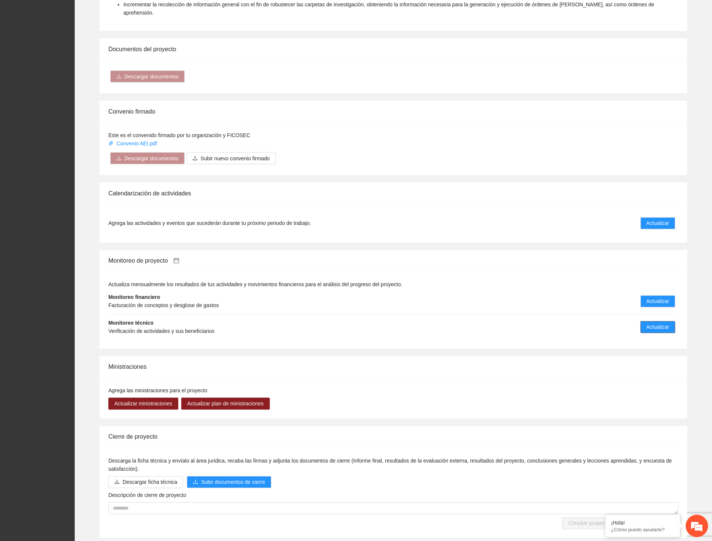
click at [653, 323] on span "Actualizar" at bounding box center [658, 327] width 23 height 8
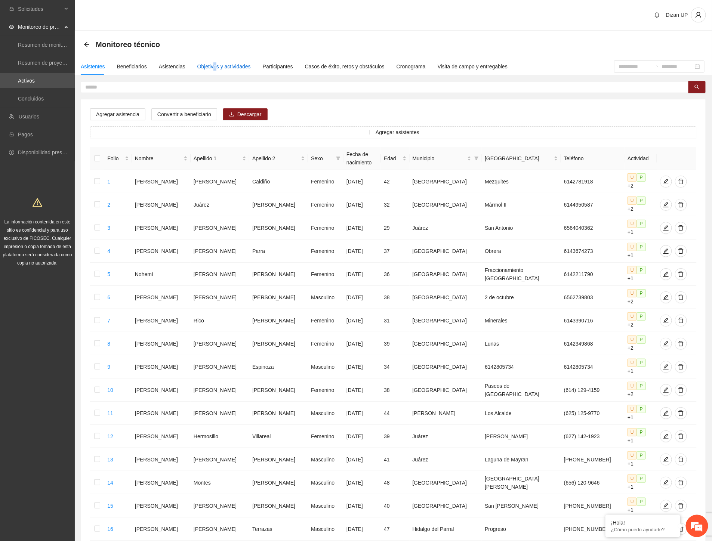
drag, startPoint x: 212, startPoint y: 68, endPoint x: 219, endPoint y: 67, distance: 7.6
click at [212, 68] on div "Objetivos y actividades" at bounding box center [223, 66] width 53 height 8
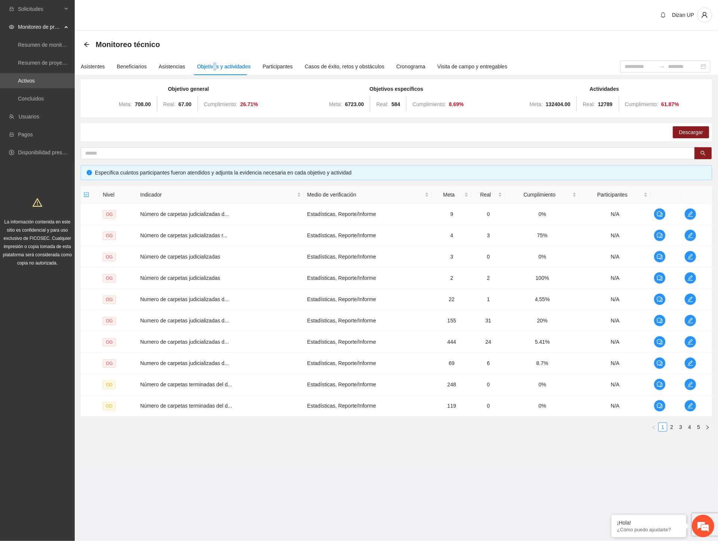
drag, startPoint x: 674, startPoint y: 426, endPoint x: 675, endPoint y: 418, distance: 8.6
click at [674, 426] on link "2" at bounding box center [672, 427] width 8 height 8
click at [682, 427] on link "3" at bounding box center [681, 427] width 8 height 8
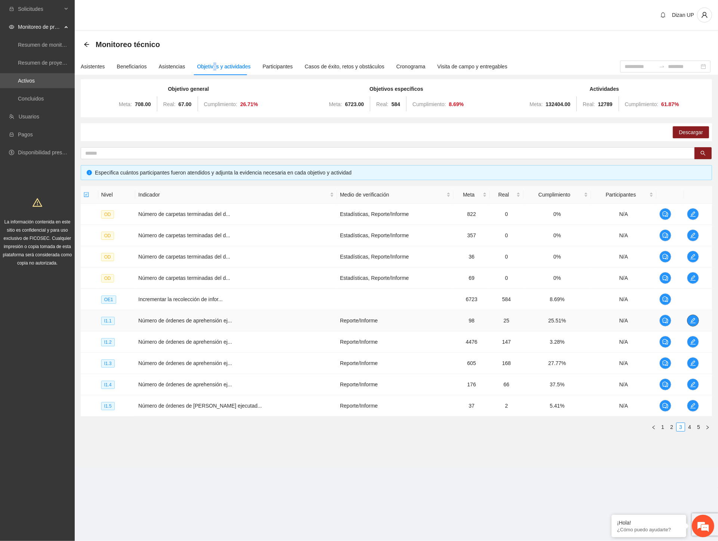
click at [695, 319] on span "edit" at bounding box center [693, 321] width 11 height 6
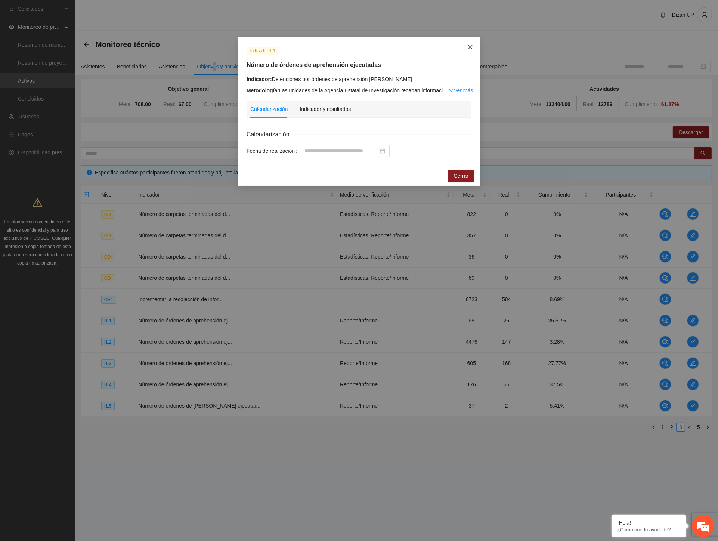
click at [467, 47] on span "Close" at bounding box center [470, 47] width 20 height 20
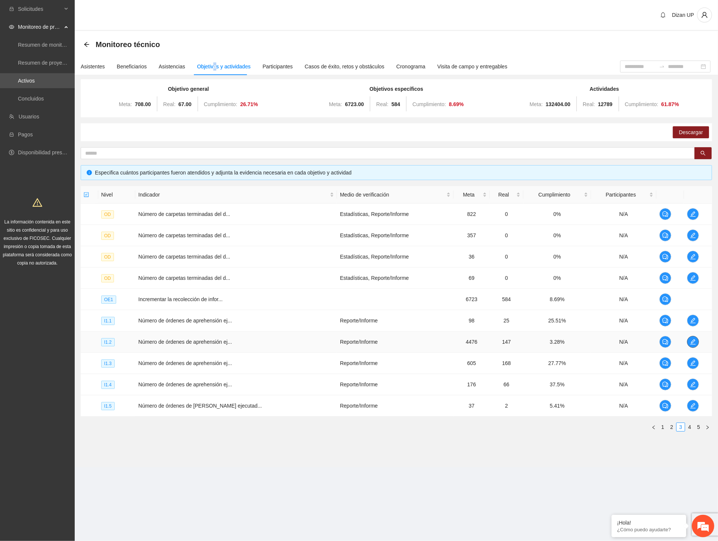
click at [695, 342] on span "edit" at bounding box center [693, 342] width 11 height 6
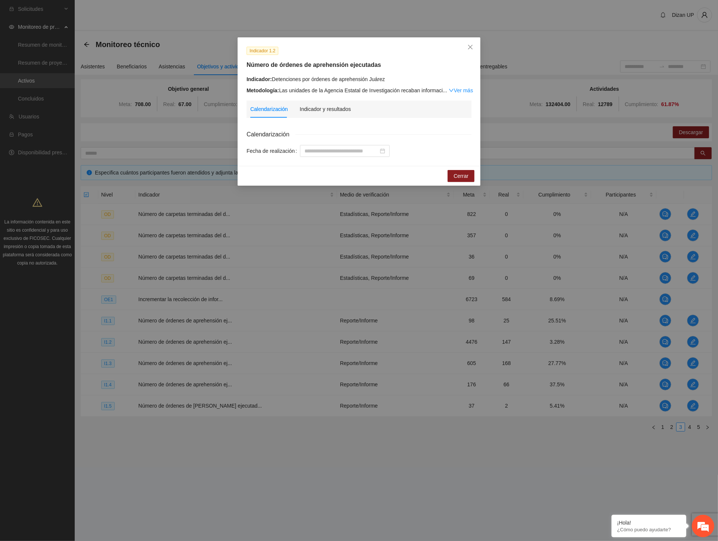
click at [498, 46] on div "Indicador 1.2 Número de órdenes de aprehensión ejecutadas Indicador: Detencione…" at bounding box center [359, 270] width 718 height 541
click at [454, 176] on span "Cerrar" at bounding box center [461, 176] width 15 height 8
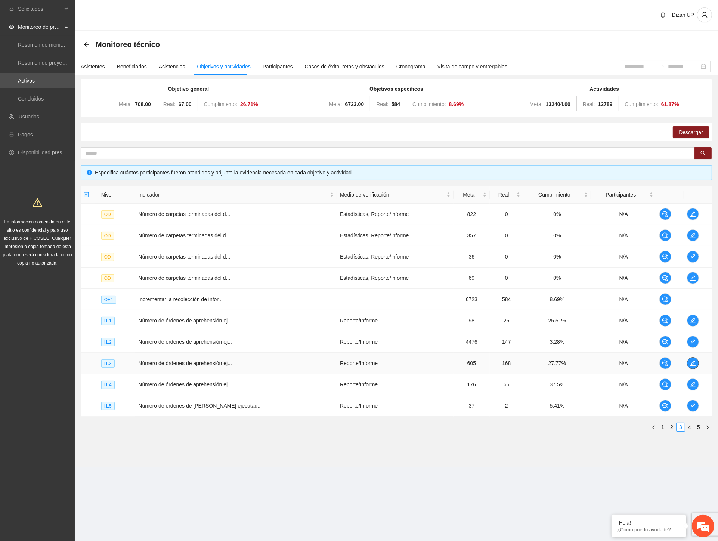
click at [691, 363] on icon "edit" at bounding box center [693, 363] width 6 height 6
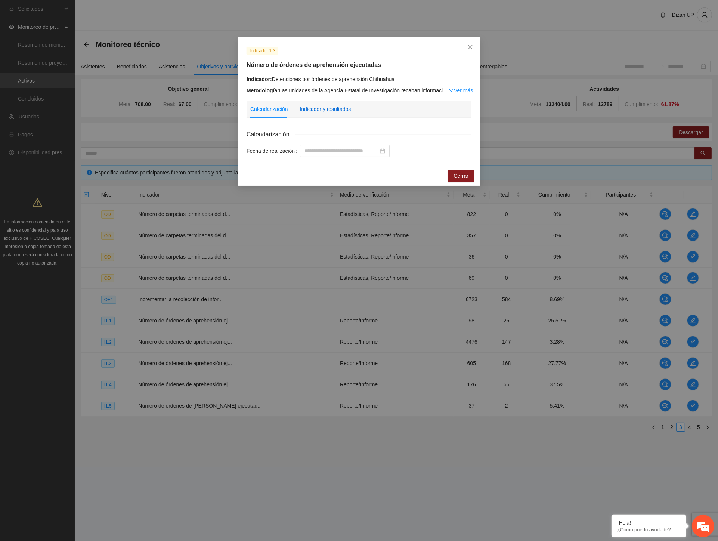
click at [305, 107] on div "Indicador y resultados" at bounding box center [325, 109] width 51 height 8
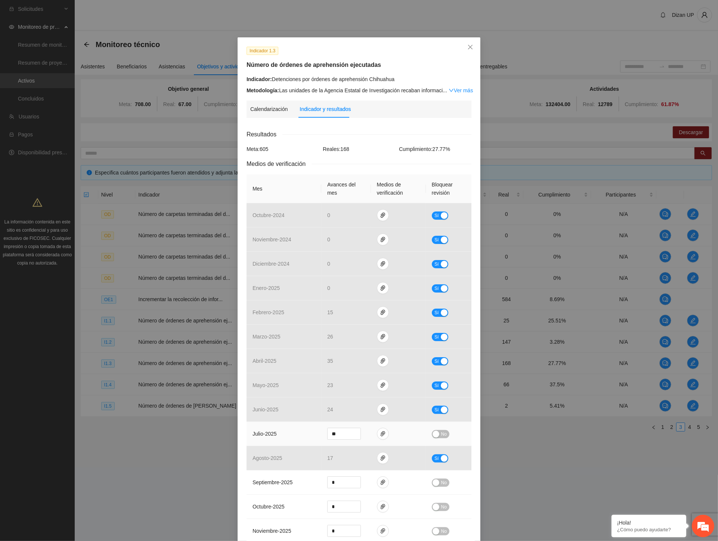
click at [274, 441] on td "julio - 2025" at bounding box center [284, 434] width 75 height 24
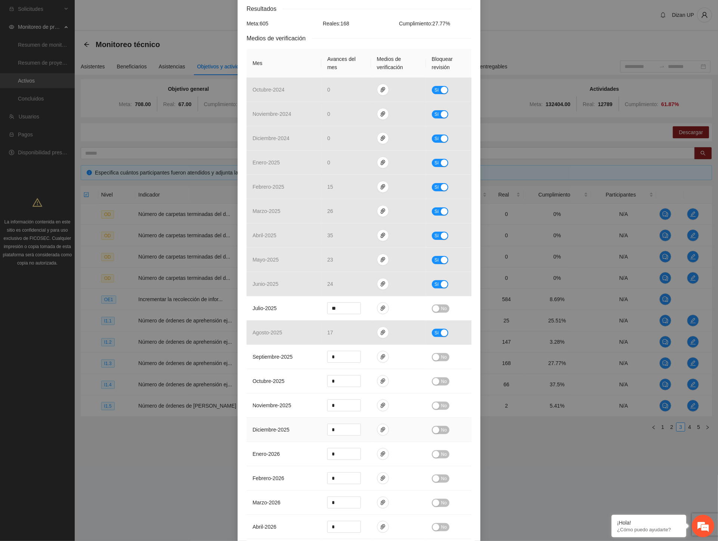
scroll to position [207, 0]
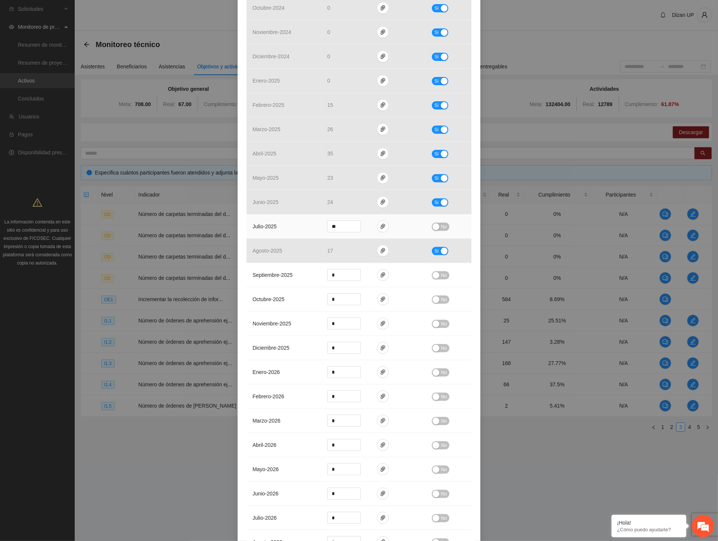
click at [433, 228] on div "button" at bounding box center [436, 226] width 7 height 7
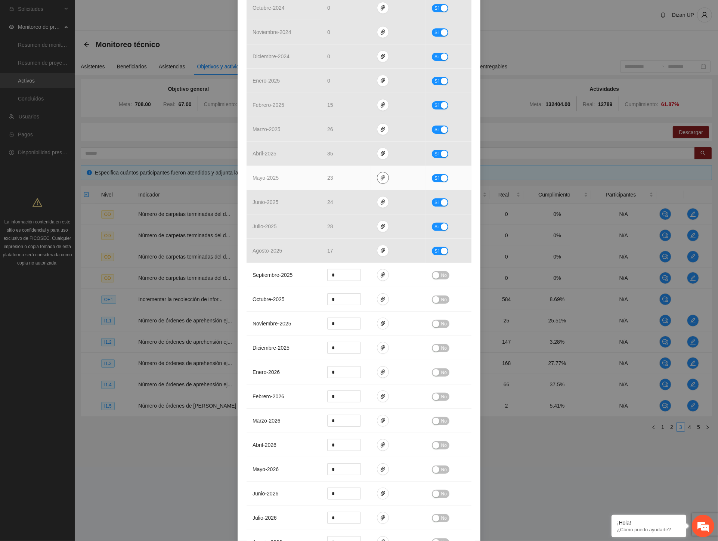
click at [380, 181] on icon "paper-clip" at bounding box center [383, 178] width 6 height 6
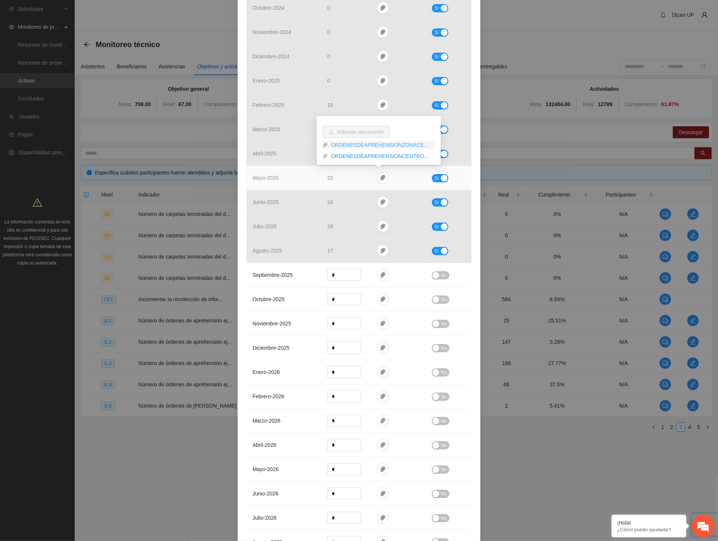
click at [353, 145] on link "ORDENESDEAPREHENSIONZONACENTRO.pdf" at bounding box center [381, 145] width 107 height 8
click at [355, 155] on link "ORDENESDEAPREHENSIONCENTROMAYO24.xlsx" at bounding box center [381, 156] width 107 height 8
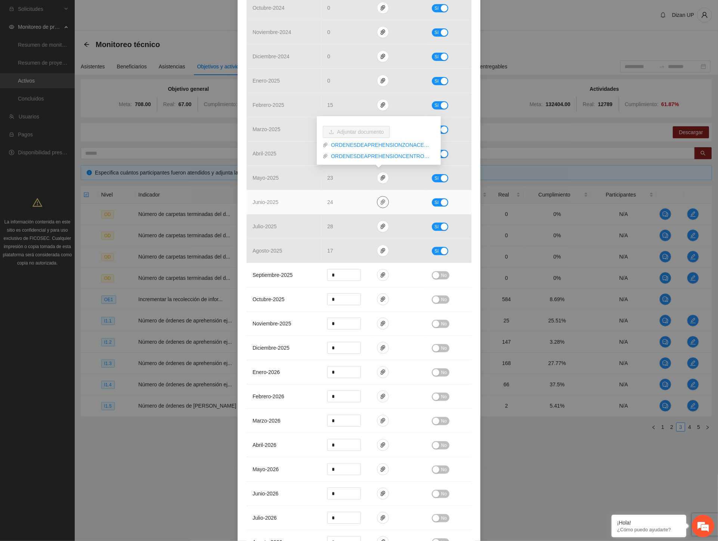
click at [381, 203] on icon "paper-clip" at bounding box center [383, 202] width 4 height 5
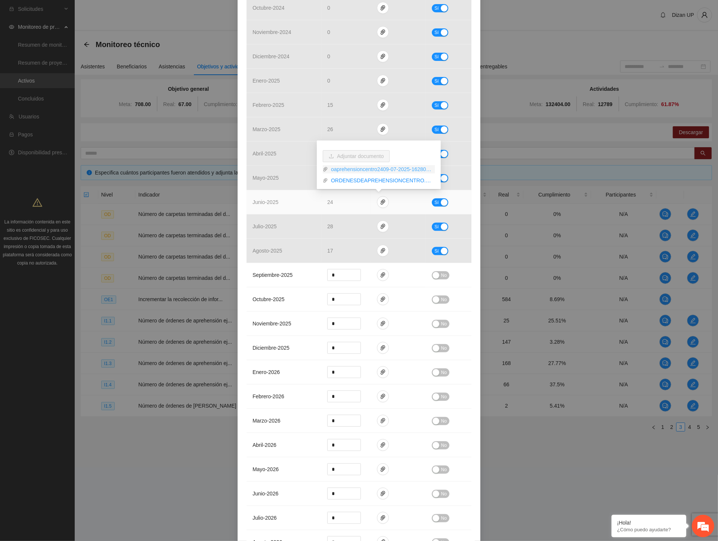
click at [365, 168] on link "oaprehensioncentro2409-07-2025-162807.pdf" at bounding box center [381, 169] width 107 height 8
click at [361, 180] on link "ORDENESDEAPREHENSIONCENTRO.xlsx" at bounding box center [381, 180] width 107 height 8
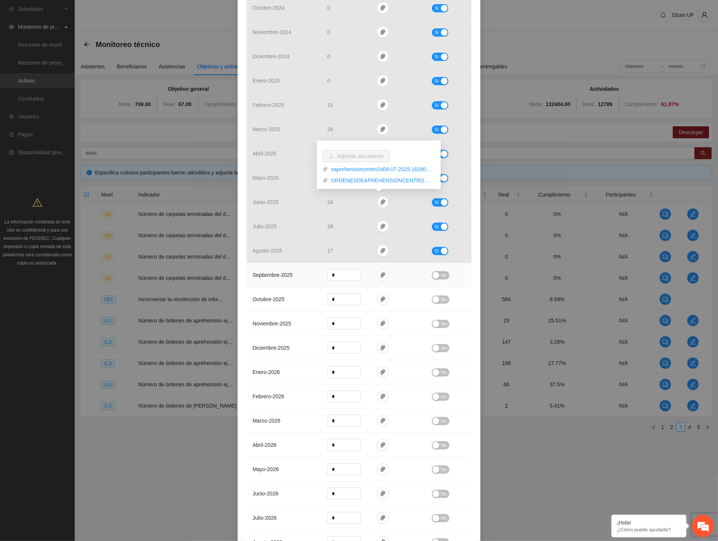
click at [274, 281] on td "septiembre - 2025" at bounding box center [284, 275] width 75 height 24
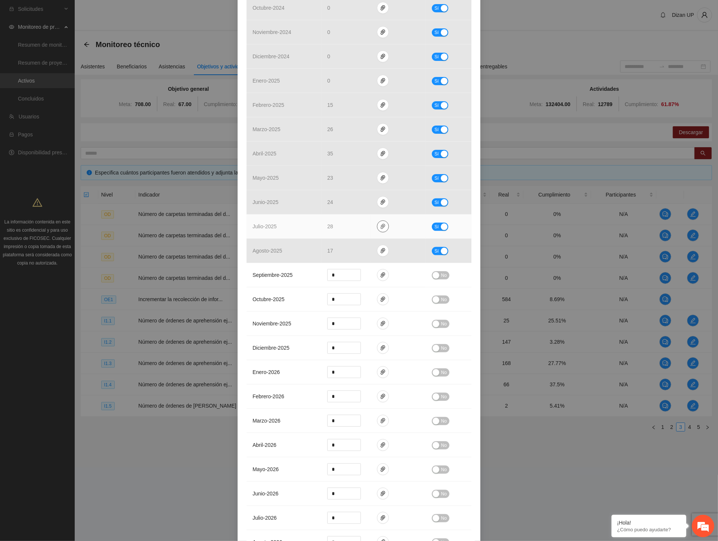
click at [380, 226] on icon "paper-clip" at bounding box center [383, 226] width 6 height 6
click at [334, 193] on link "CENTROORDENESDEAPREHENSION24.xlsx" at bounding box center [381, 193] width 107 height 8
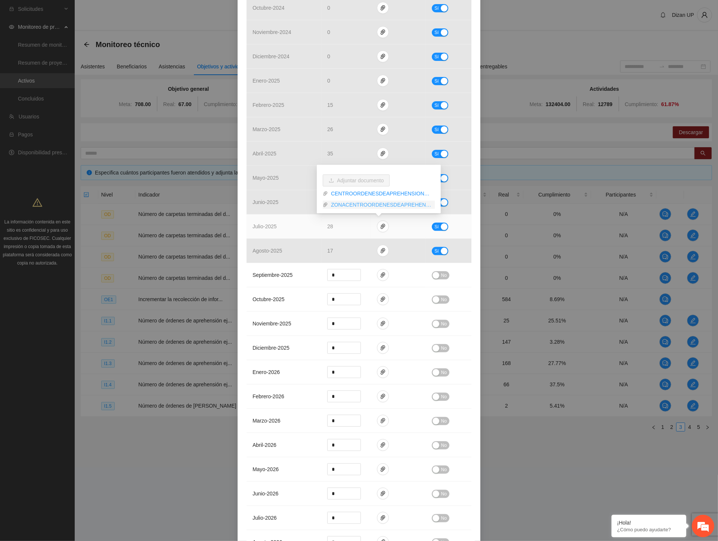
click at [345, 204] on link "ZONACENTROORDENESDEAPREHENSION2024_0001.pdf" at bounding box center [381, 205] width 107 height 8
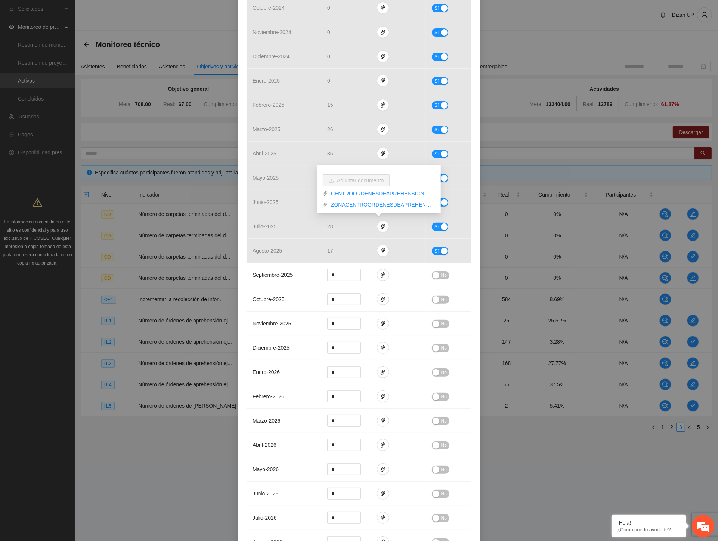
click at [4, 409] on div "Indicador 1.3 Número de órdenes de aprehensión ejecutadas Indicador: Detencione…" at bounding box center [359, 270] width 718 height 541
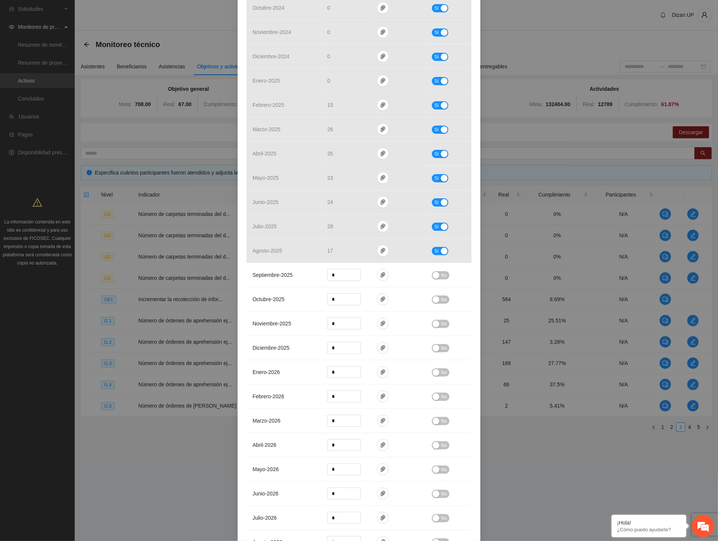
click at [60, 314] on div "Indicador 1.3 Número de órdenes de aprehensión ejecutadas Indicador: Detencione…" at bounding box center [359, 270] width 718 height 541
drag, startPoint x: 322, startPoint y: 238, endPoint x: 281, endPoint y: 240, distance: 40.4
click at [321, 241] on td "17" at bounding box center [346, 251] width 50 height 24
click at [275, 296] on span "octubre - 2025" at bounding box center [269, 299] width 32 height 6
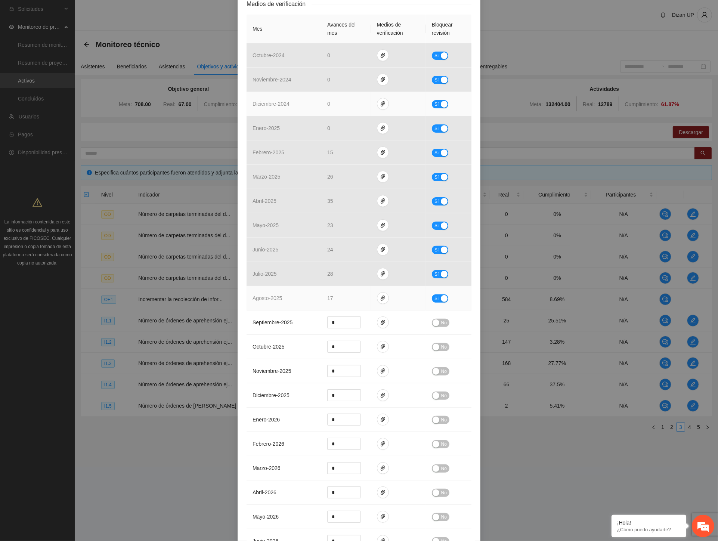
scroll to position [0, 0]
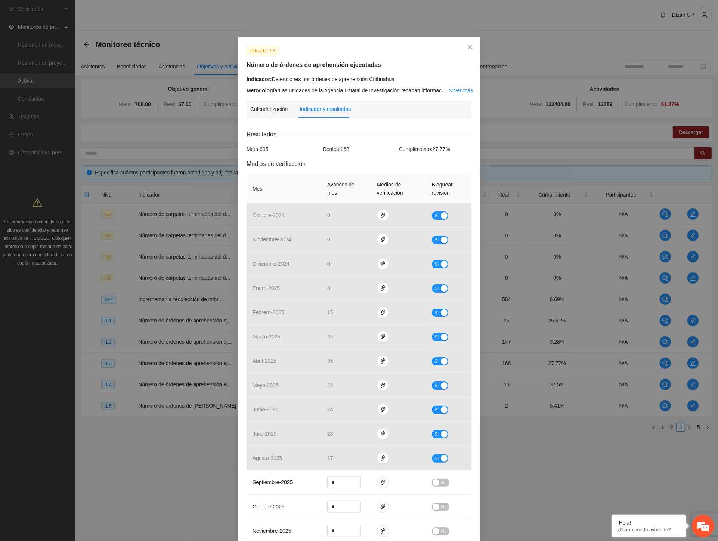
click at [391, 81] on div "Indicador: Detenciones por órdenes de aprehensión Chihuahua" at bounding box center [359, 79] width 225 height 8
drag, startPoint x: 396, startPoint y: 79, endPoint x: 266, endPoint y: 79, distance: 130.4
click at [266, 79] on div "Indicador: Detenciones por órdenes de aprehensión Chihuahua" at bounding box center [359, 79] width 225 height 8
copy div ": Detenciones por órdenes de aprehensión Chihuahua"
click at [641, 86] on div "Indicador 1.3 Número de órdenes de aprehensión ejecutadas Indicador: Detencione…" at bounding box center [359, 270] width 718 height 541
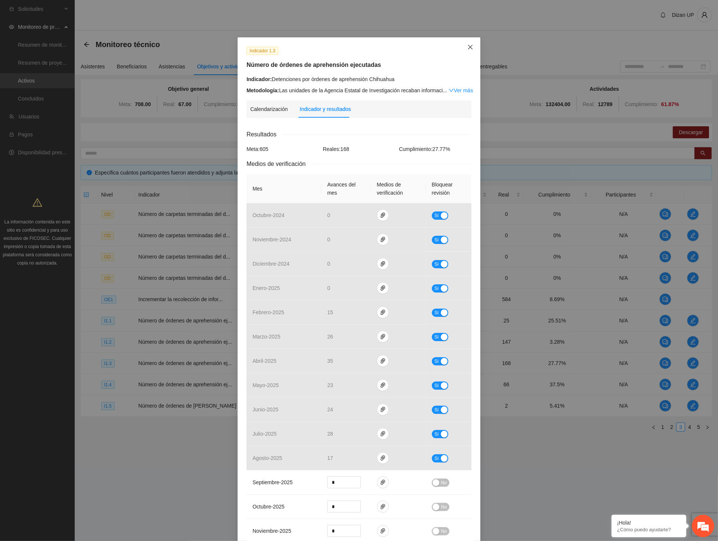
click at [468, 47] on icon "close" at bounding box center [470, 47] width 4 height 4
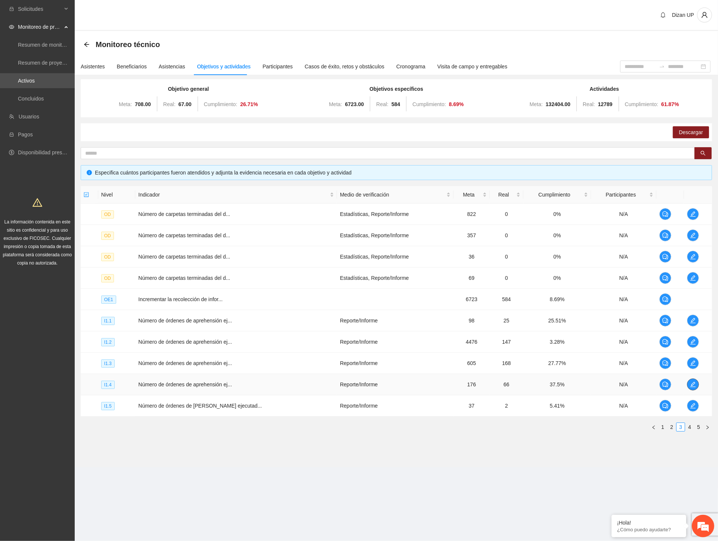
click at [692, 384] on icon "edit" at bounding box center [693, 384] width 5 height 5
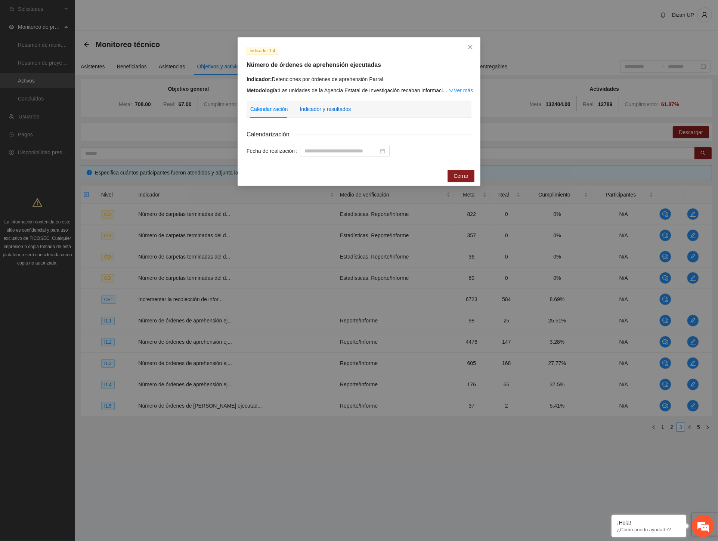
click at [335, 109] on div "Indicador y resultados" at bounding box center [325, 109] width 51 height 8
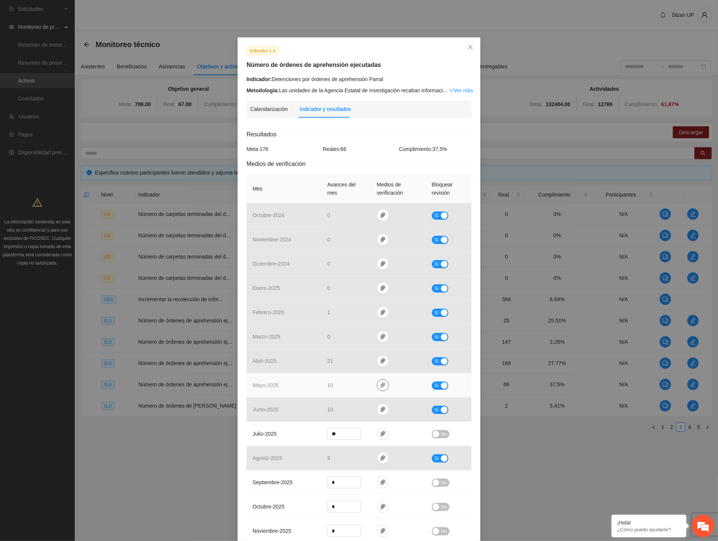
click at [382, 388] on icon "paper-clip" at bounding box center [383, 385] width 6 height 6
click at [364, 352] on link "ORDENESDEAPREHENSIONZONASUR.pdf" at bounding box center [381, 353] width 107 height 8
click at [367, 364] on link "ORDENESDEAPREHENSIONSUR24.xlsx" at bounding box center [381, 364] width 107 height 8
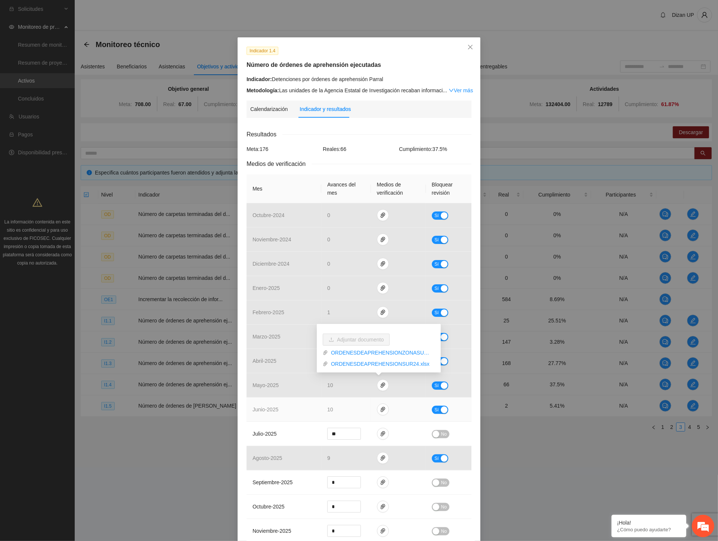
click at [283, 405] on td "junio - 2025" at bounding box center [284, 410] width 75 height 24
click at [380, 409] on icon "paper-clip" at bounding box center [383, 410] width 6 height 6
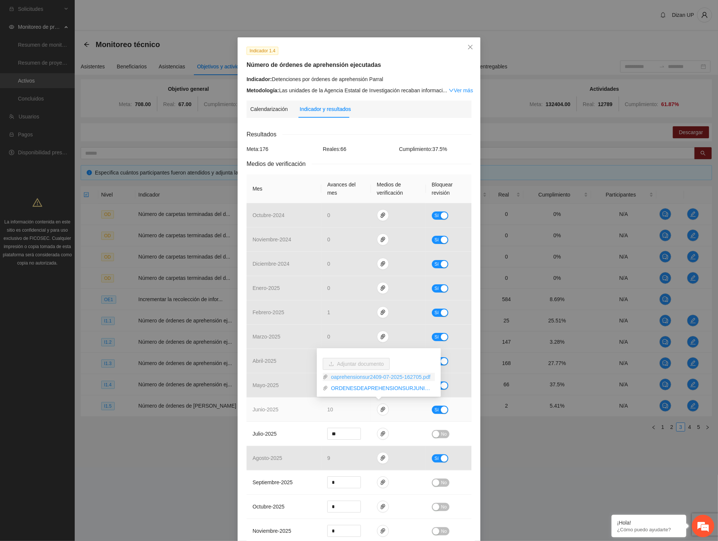
click at [353, 376] on link "oaprehensionsur2409-07-2025-162705.pdf" at bounding box center [381, 377] width 107 height 8
click at [355, 388] on link "ORDENESDEAPREHENSIONSURJUNIO.xlsx" at bounding box center [381, 388] width 107 height 8
click at [284, 432] on td "julio - 2025" at bounding box center [284, 434] width 75 height 24
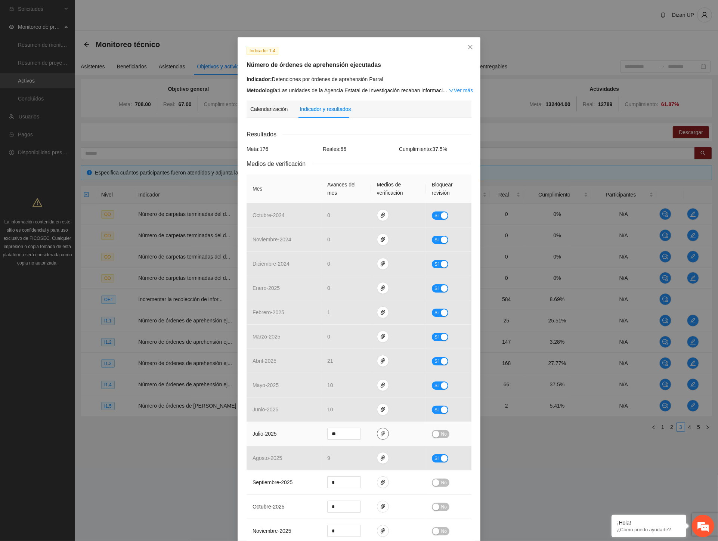
click at [381, 432] on icon "paper-clip" at bounding box center [383, 433] width 4 height 5
click at [365, 401] on link "ZONASURORDENESDEAPREHENSION2024_0001.pdf" at bounding box center [377, 401] width 98 height 8
click at [364, 410] on link "ORDENESDEAPREHENSIONSUR24.xlsx" at bounding box center [377, 412] width 98 height 8
drag, startPoint x: 335, startPoint y: 122, endPoint x: 330, endPoint y: 151, distance: 29.6
click at [335, 123] on div "Calendarización Indicador y resultados Calendarización Fecha de realización Res…" at bounding box center [359, 502] width 225 height 802
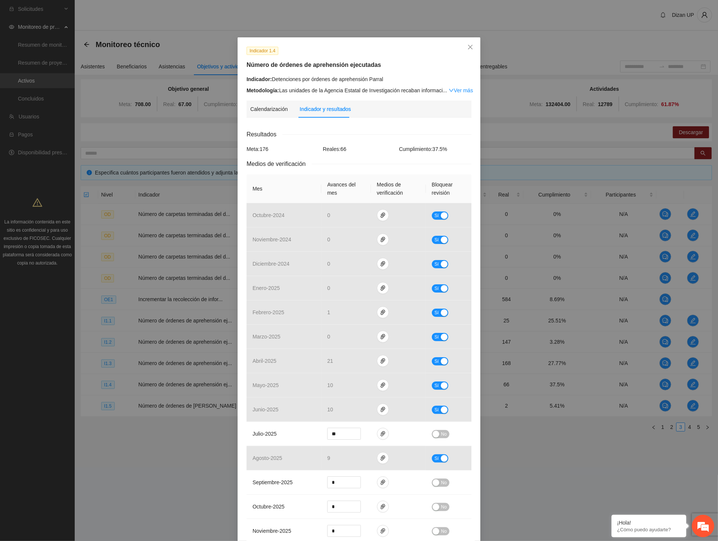
click at [99, 522] on div "Indicador 1.4 Número de órdenes de aprehensión ejecutadas Indicador: Detencione…" at bounding box center [359, 270] width 718 height 541
click at [290, 398] on td "junio - 2025" at bounding box center [284, 410] width 75 height 24
click at [296, 383] on td "mayo - 2025" at bounding box center [284, 385] width 75 height 24
drag, startPoint x: 341, startPoint y: 435, endPoint x: 305, endPoint y: 433, distance: 36.3
click at [305, 433] on tr "julio - 2025 ** No" at bounding box center [359, 434] width 225 height 24
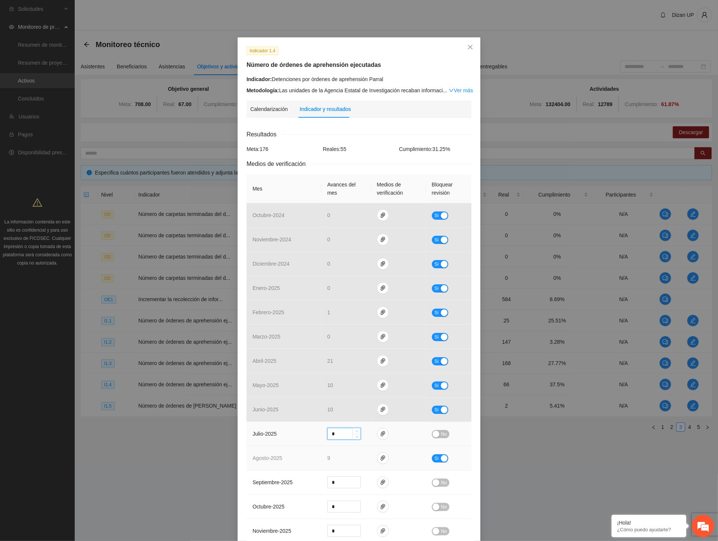
type input "*"
click at [296, 448] on td "agosto - 2025" at bounding box center [284, 458] width 75 height 24
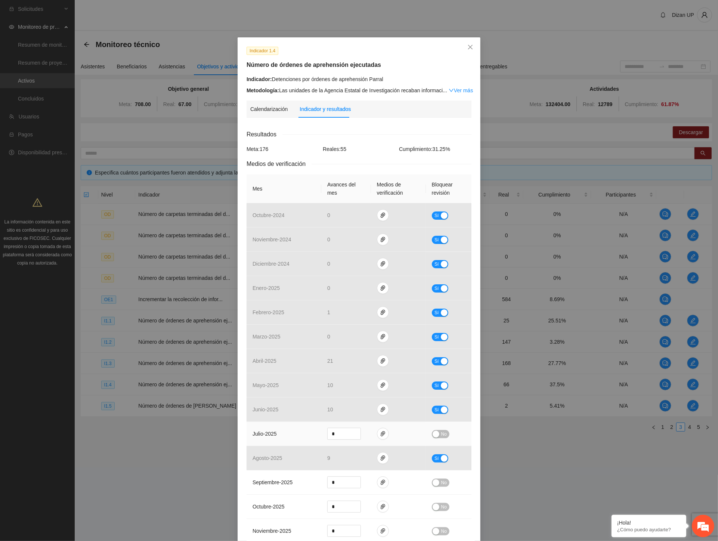
click at [301, 431] on td "julio - 2025" at bounding box center [284, 434] width 75 height 24
click at [442, 435] on span "No" at bounding box center [444, 434] width 6 height 8
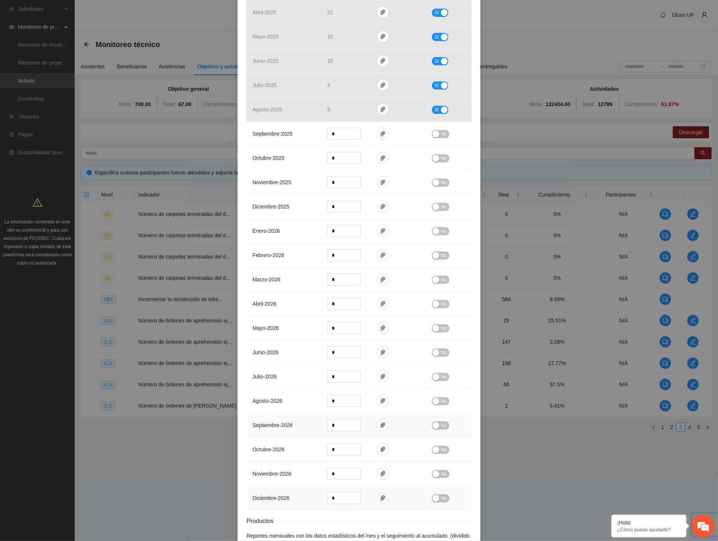
scroll to position [401, 0]
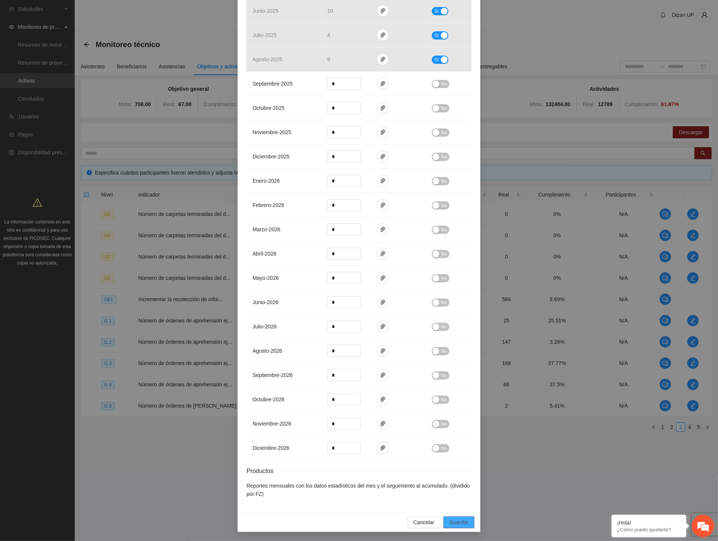
click at [451, 519] on span "Guardar" at bounding box center [459, 522] width 19 height 8
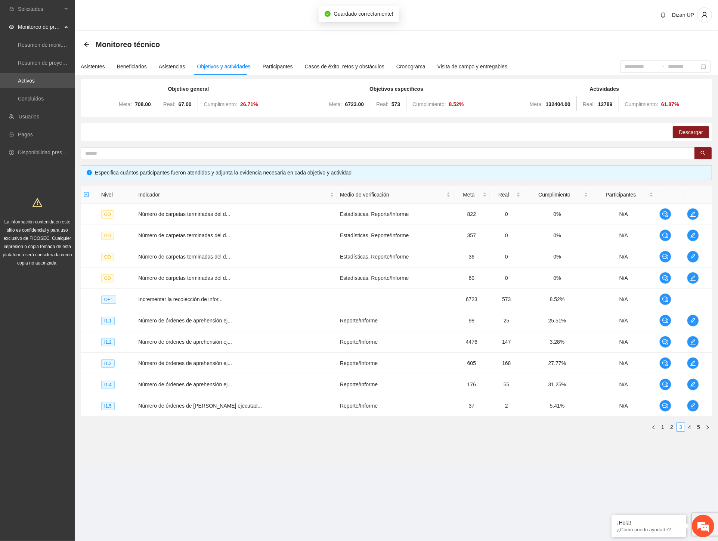
scroll to position [363, 0]
click at [695, 406] on span "edit" at bounding box center [693, 406] width 11 height 6
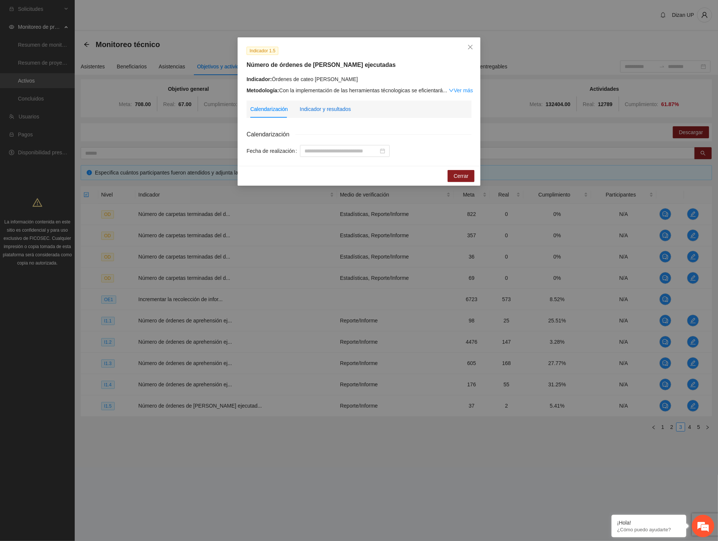
click at [310, 109] on div "Indicador y resultados" at bounding box center [325, 109] width 51 height 8
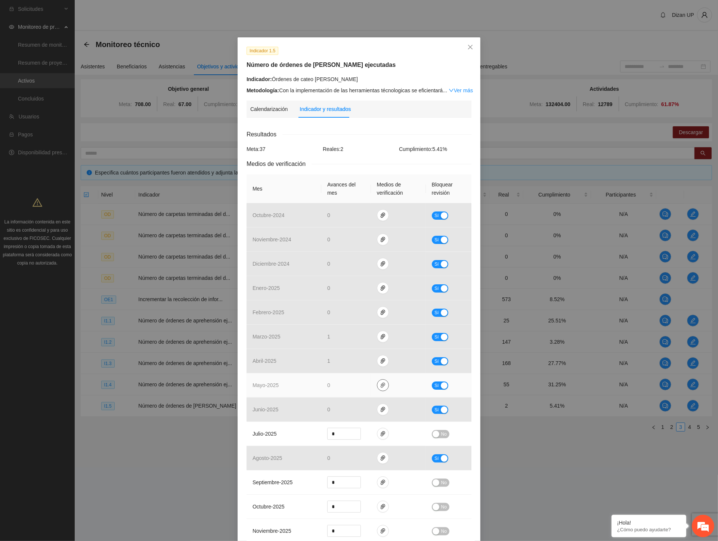
click at [380, 386] on icon "paper-clip" at bounding box center [383, 385] width 6 height 6
click at [364, 364] on link "ORDENESDECATEOZONAOCCIDENTE.pdf" at bounding box center [381, 364] width 107 height 8
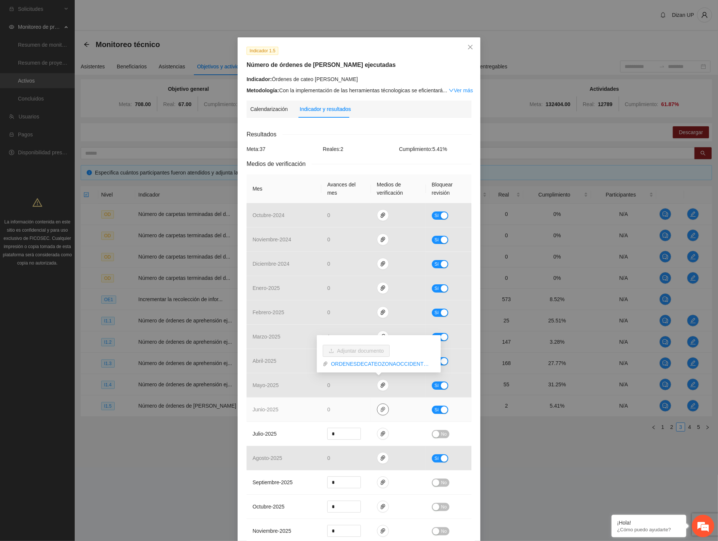
click at [381, 409] on icon "paper-clip" at bounding box center [383, 409] width 4 height 5
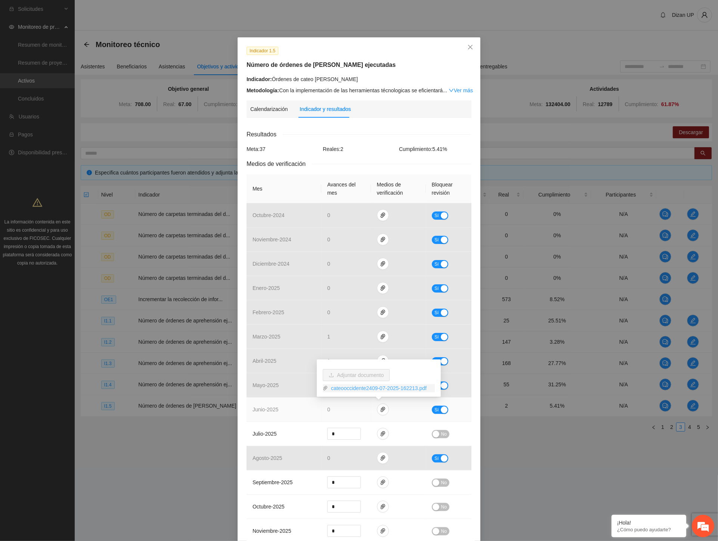
click at [353, 389] on link "cateooccidente2409-07-2025-162213.pdf" at bounding box center [381, 388] width 107 height 8
click at [382, 434] on icon "paper-clip" at bounding box center [383, 434] width 6 height 6
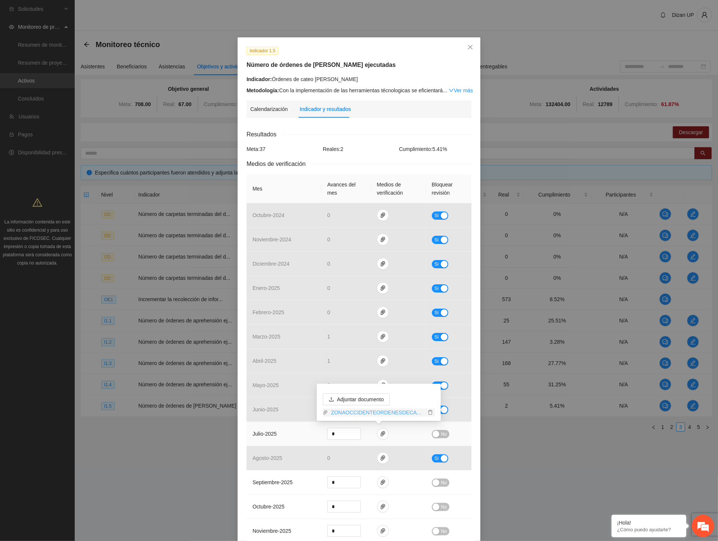
click at [355, 411] on link "ZONAOCCIDENTEORDENESDECATEO2024_0001.pdf" at bounding box center [377, 412] width 98 height 8
click at [278, 389] on td "mayo - 2025" at bounding box center [284, 385] width 75 height 24
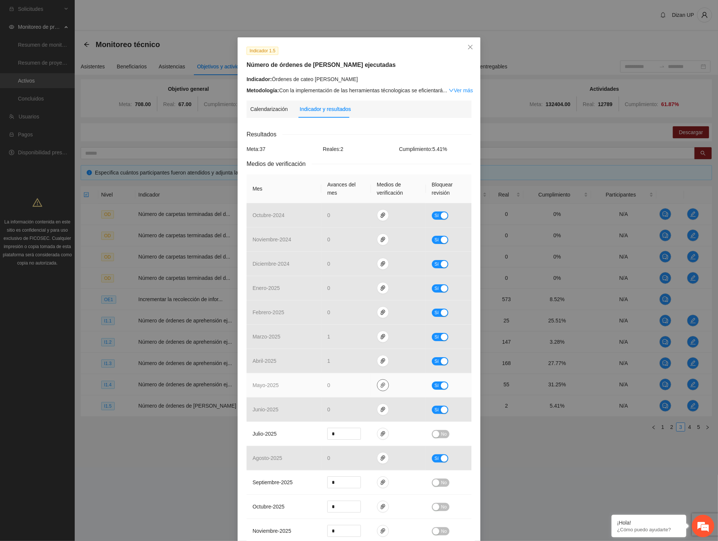
click at [381, 384] on icon "paper-clip" at bounding box center [383, 385] width 4 height 5
click at [375, 364] on link "ORDENESDECATEOZONAOCCIDENTE.pdf" at bounding box center [381, 364] width 107 height 8
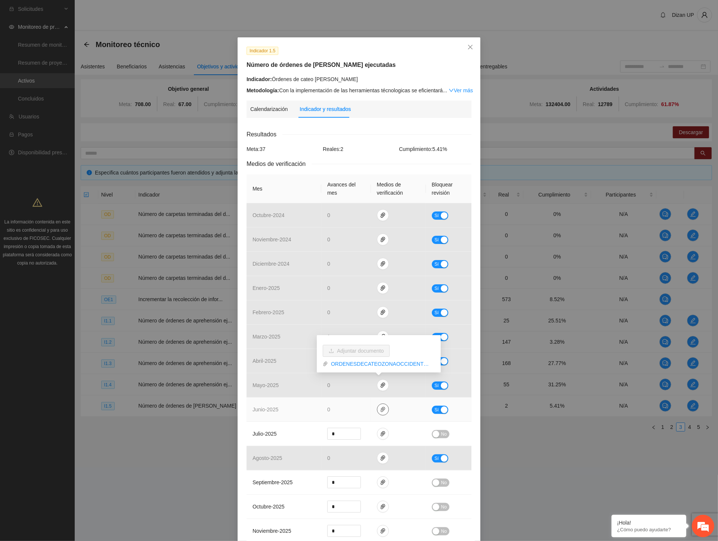
click at [380, 411] on icon "paper-clip" at bounding box center [383, 410] width 6 height 6
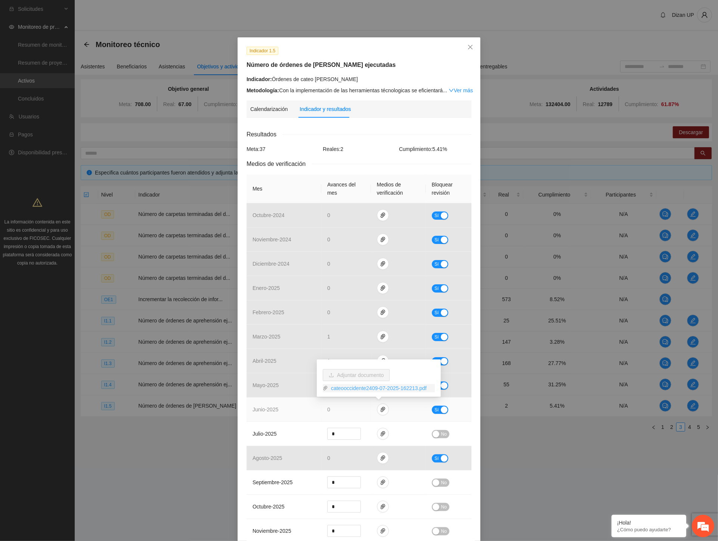
click at [368, 386] on link "cateooccidente2409-07-2025-162213.pdf" at bounding box center [381, 388] width 107 height 8
click at [383, 435] on span "paper-clip" at bounding box center [382, 434] width 11 height 6
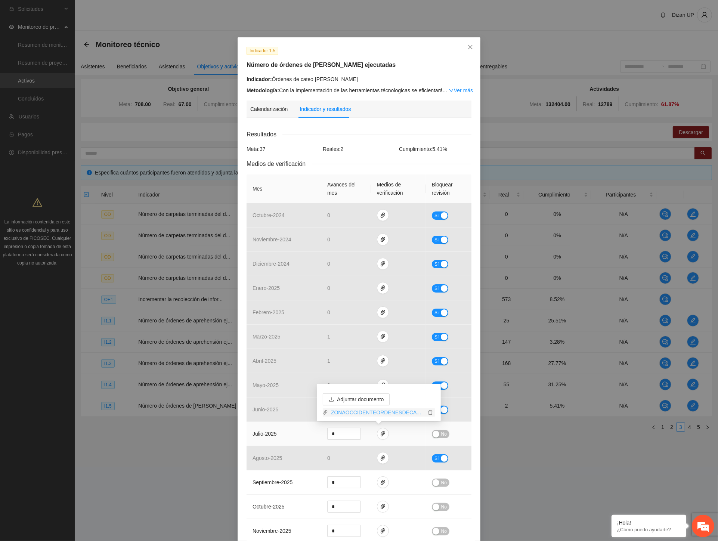
click at [360, 411] on link "ZONAOCCIDENTEORDENESDECATEO2024_0001.pdf" at bounding box center [377, 412] width 98 height 8
click at [350, 166] on div "Medios de verificación" at bounding box center [359, 163] width 225 height 9
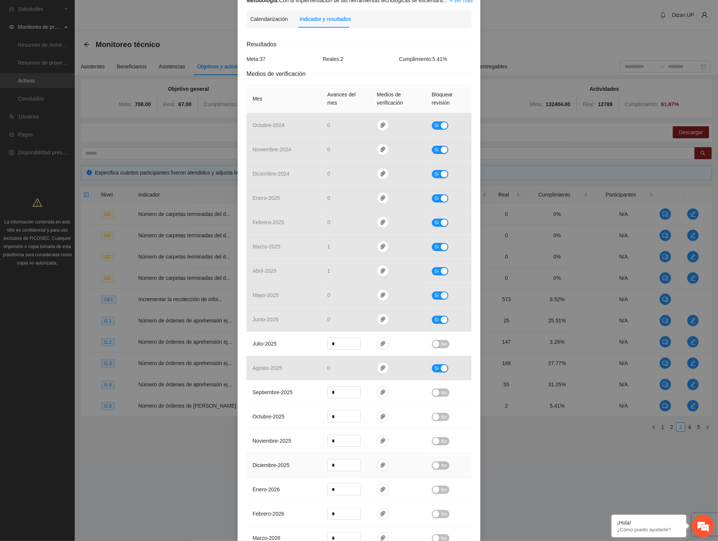
scroll to position [166, 0]
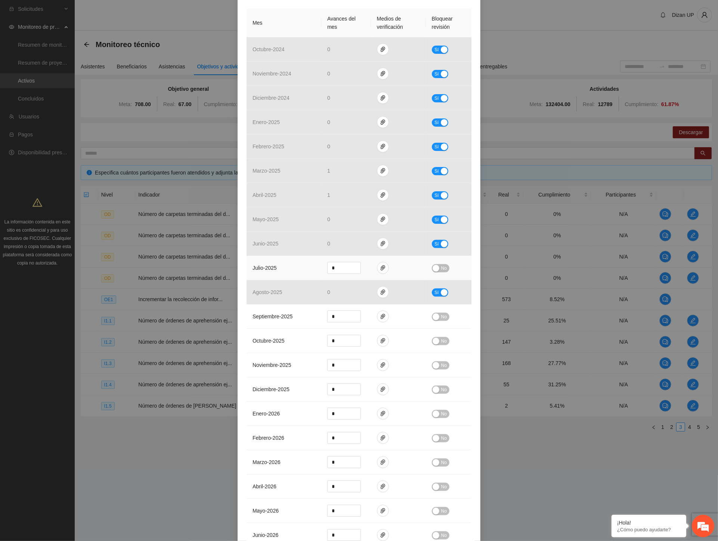
click at [441, 270] on span "No" at bounding box center [444, 268] width 6 height 8
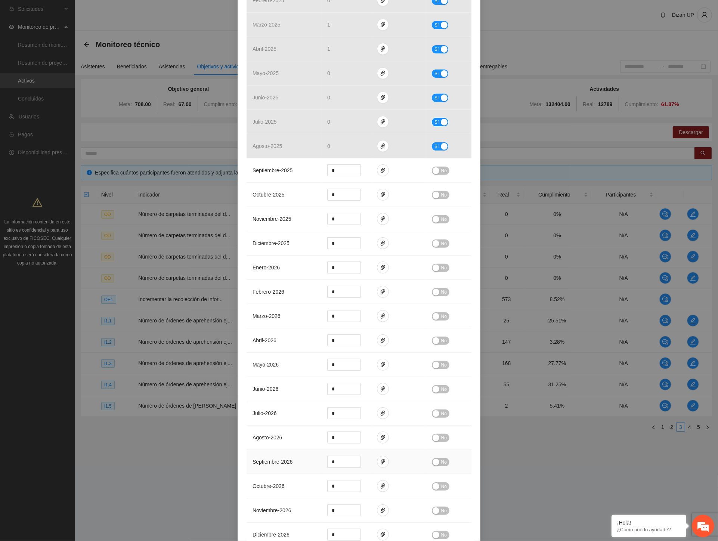
scroll to position [401, 0]
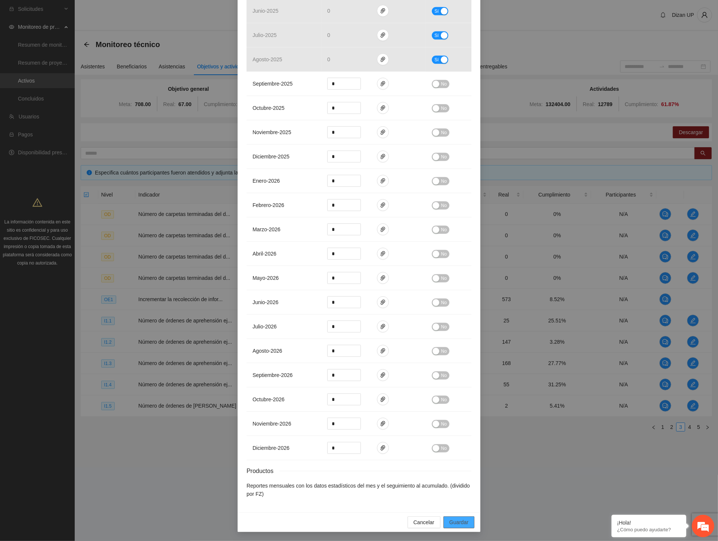
click at [451, 522] on span "Guardar" at bounding box center [459, 522] width 19 height 8
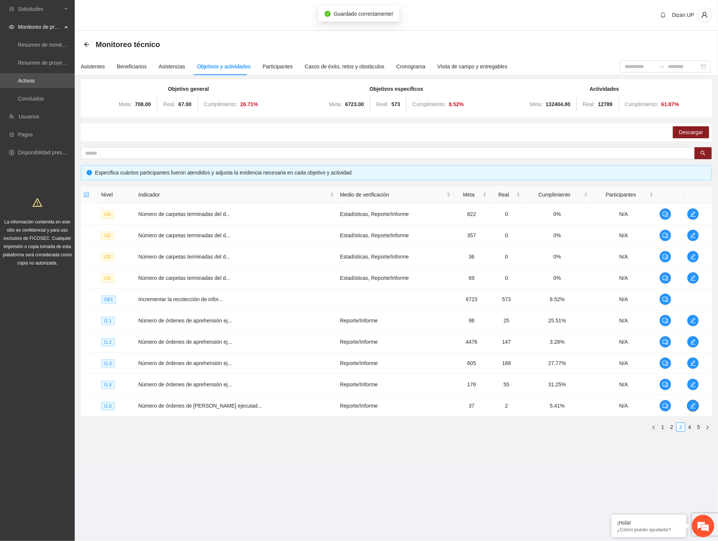
scroll to position [0, 0]
click at [689, 428] on link "4" at bounding box center [690, 427] width 8 height 8
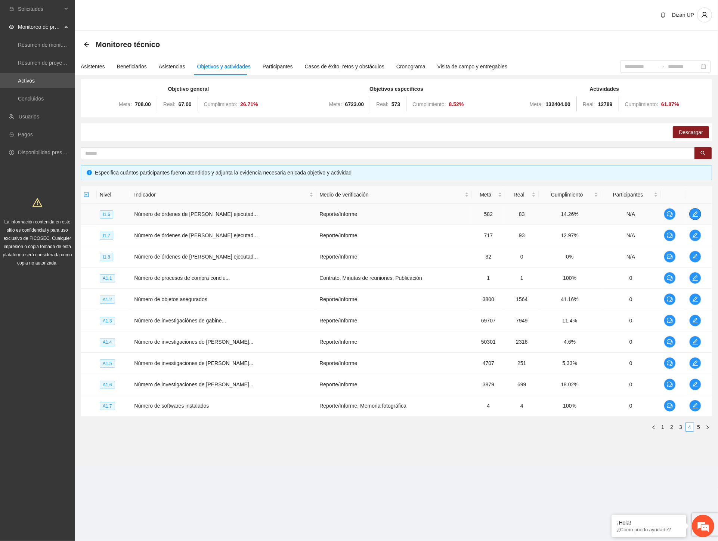
click at [696, 215] on icon "edit" at bounding box center [695, 214] width 6 height 6
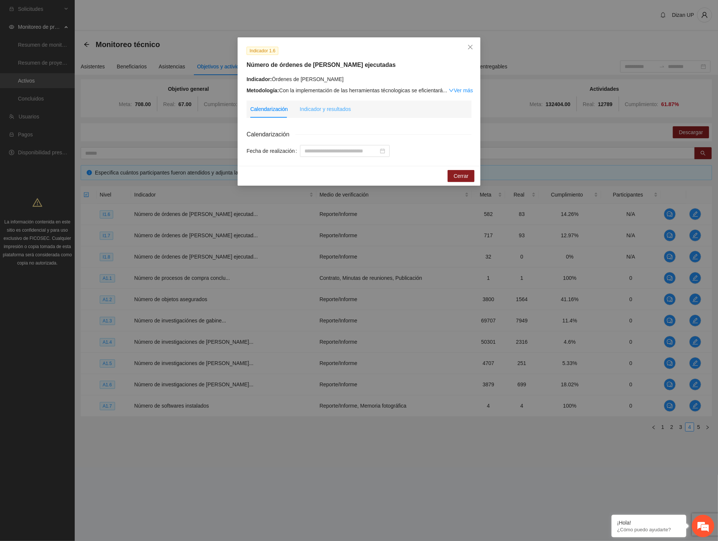
click at [308, 105] on div "Indicador y resultados" at bounding box center [325, 109] width 51 height 17
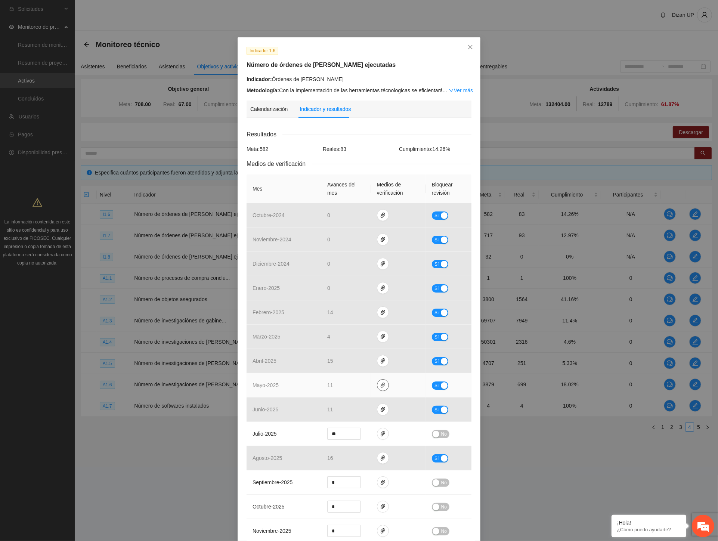
click at [380, 386] on icon "paper-clip" at bounding box center [383, 385] width 6 height 6
click at [353, 352] on link "ORDENESDECATEOZONANORTE.pdf" at bounding box center [381, 353] width 107 height 8
click at [344, 365] on link "ORDENESDECATEONORTE24.xlsx" at bounding box center [381, 364] width 107 height 8
click at [291, 386] on td "mayo - 2025" at bounding box center [284, 385] width 75 height 24
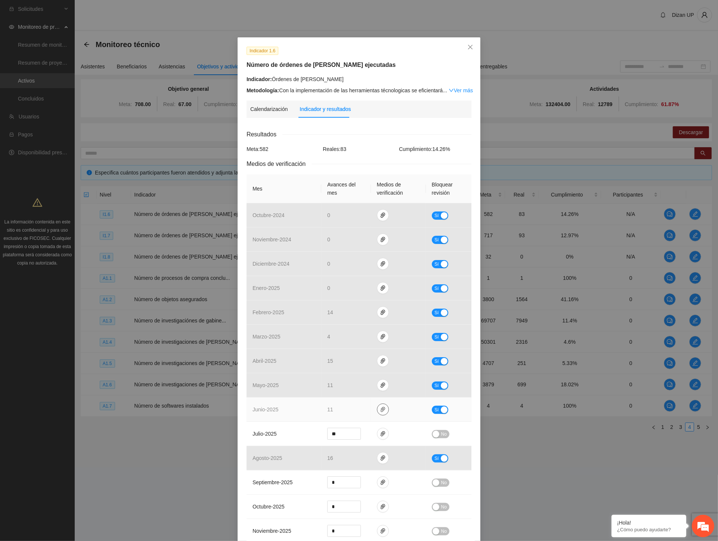
click at [380, 411] on icon "paper-clip" at bounding box center [383, 410] width 6 height 6
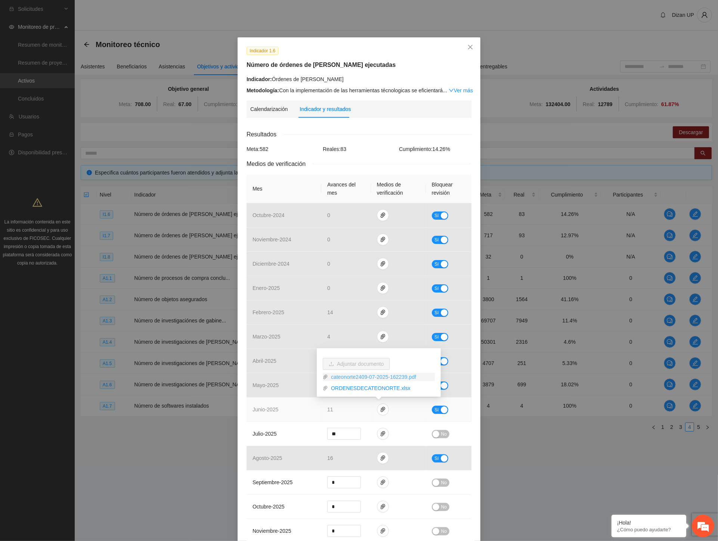
click at [348, 378] on link "cateonorte2409-07-2025-162239.pdf" at bounding box center [381, 377] width 107 height 8
click at [347, 388] on link "ORDENESDECATEONORTE.xlsx" at bounding box center [381, 388] width 107 height 8
click at [268, 429] on td "julio - 2025" at bounding box center [284, 434] width 75 height 24
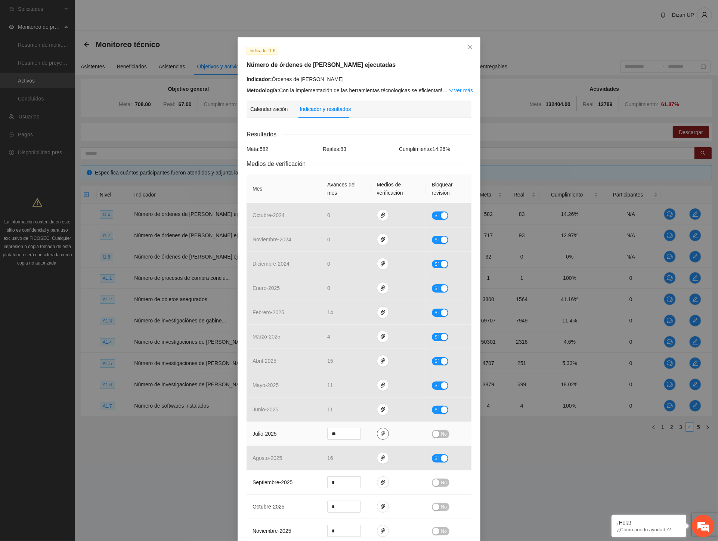
click at [380, 434] on icon "paper-clip" at bounding box center [383, 434] width 6 height 6
click at [344, 401] on link "ZONANORTEORDENESDECATEO2024_0001.pdf" at bounding box center [377, 401] width 98 height 8
click at [344, 411] on link "CATEONORTE24.xlsx" at bounding box center [377, 412] width 98 height 8
click at [610, 183] on div "Indicador 1.6 Número de órdenes de cateo ejecutadas Indicador: Órdenes de cateo…" at bounding box center [359, 270] width 718 height 541
click at [435, 385] on span "Sí" at bounding box center [437, 386] width 4 height 8
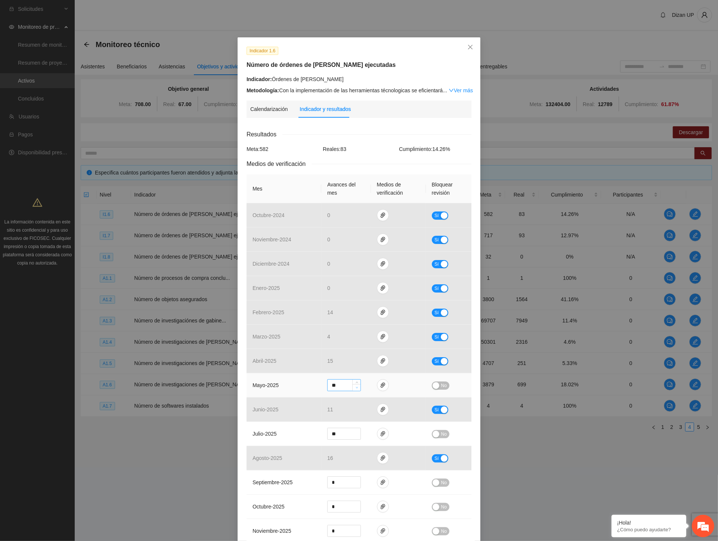
type input "**"
click at [356, 387] on icon "down" at bounding box center [357, 387] width 3 height 3
click at [441, 386] on span "No" at bounding box center [444, 386] width 6 height 8
click at [506, 410] on div "Indicador 1.6 Número de órdenes de cateo ejecutadas Indicador: Órdenes de cateo…" at bounding box center [359, 270] width 718 height 541
click at [354, 439] on span "Decrease Value" at bounding box center [356, 436] width 8 height 7
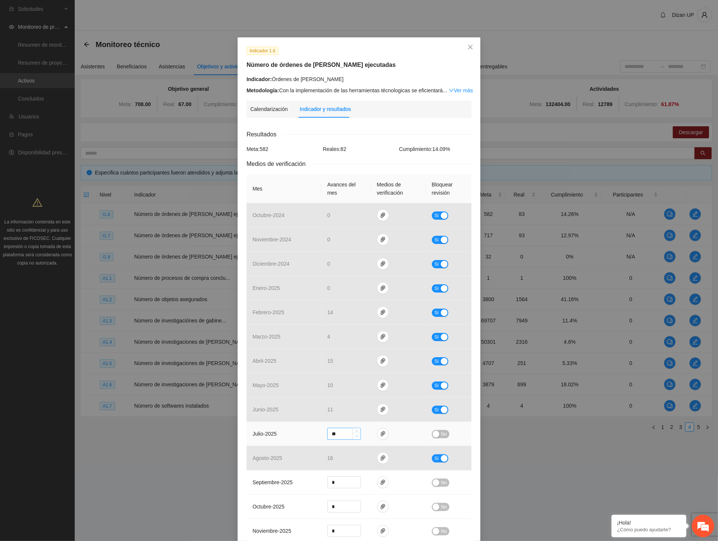
type input "**"
click at [441, 435] on span "No" at bounding box center [444, 434] width 6 height 8
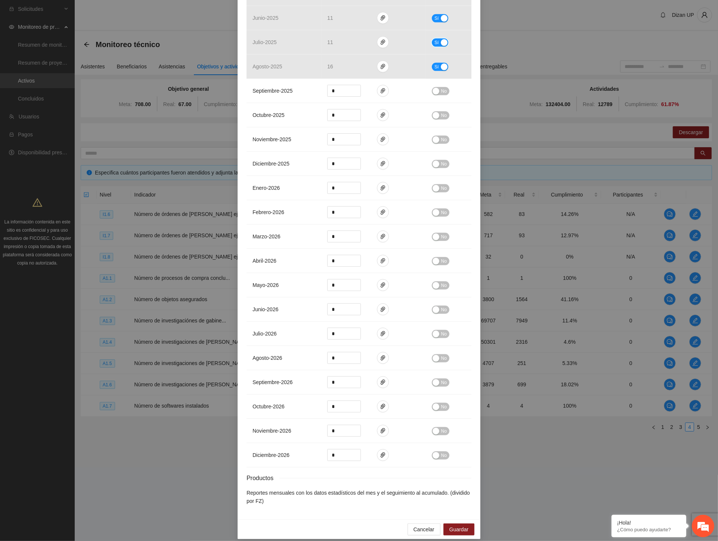
scroll to position [401, 0]
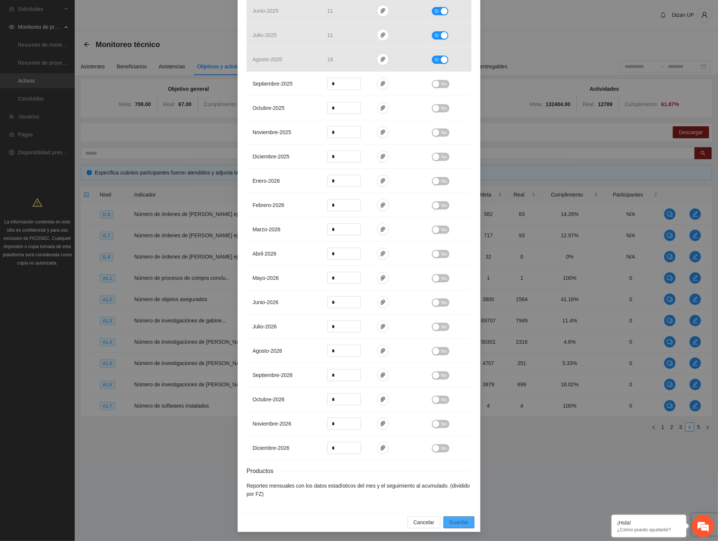
click at [450, 524] on span "Guardar" at bounding box center [459, 522] width 19 height 8
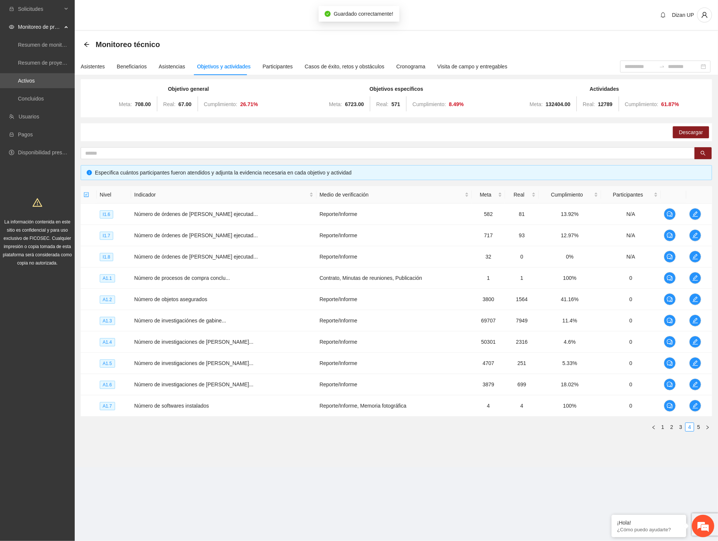
scroll to position [363, 0]
click at [696, 254] on icon "edit" at bounding box center [695, 257] width 6 height 6
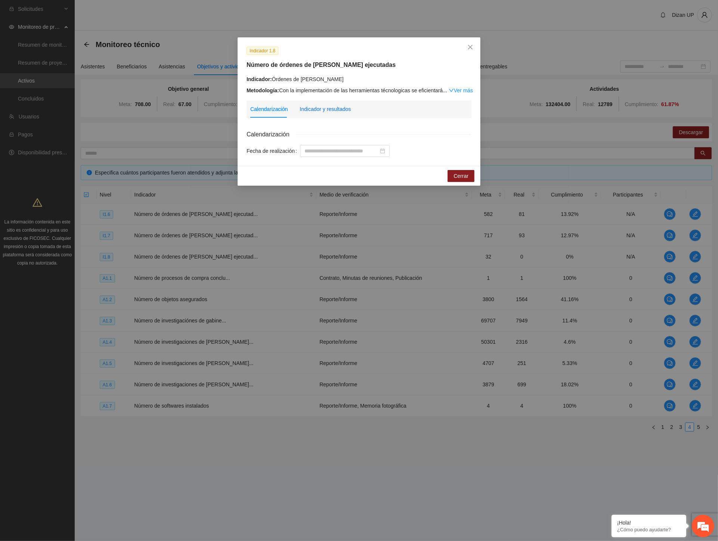
click at [327, 111] on div "Indicador y resultados" at bounding box center [325, 109] width 51 height 8
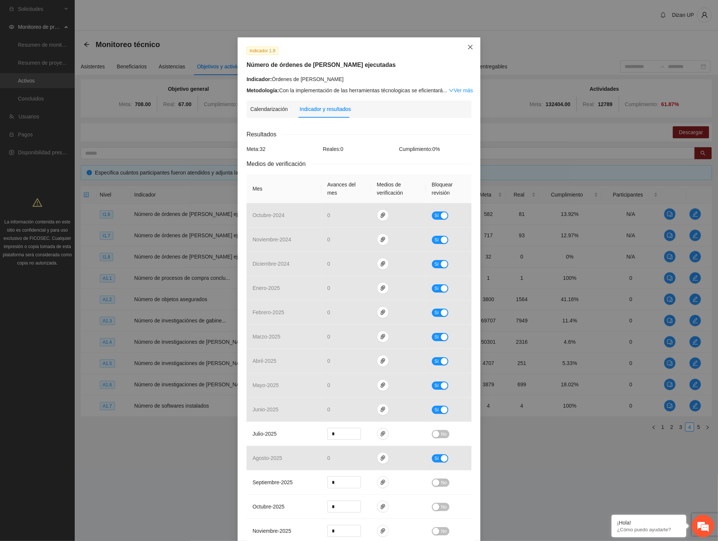
click at [469, 49] on icon "close" at bounding box center [471, 47] width 6 height 6
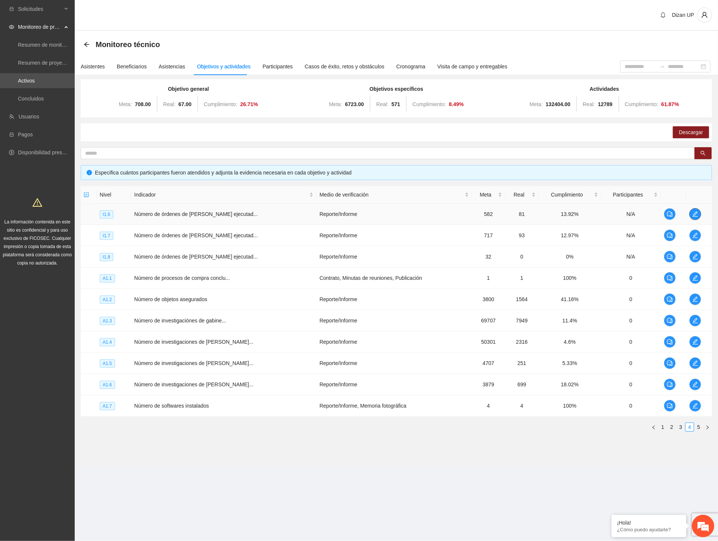
click at [696, 212] on icon "edit" at bounding box center [695, 214] width 6 height 6
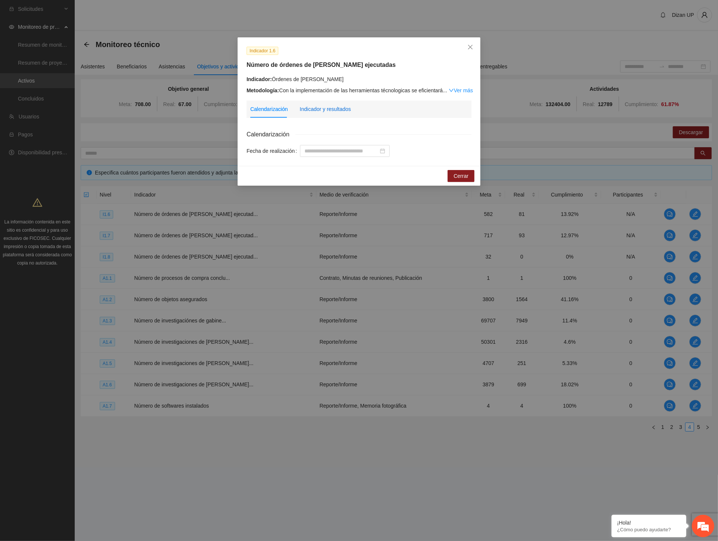
click at [328, 110] on div "Indicador y resultados" at bounding box center [325, 109] width 51 height 8
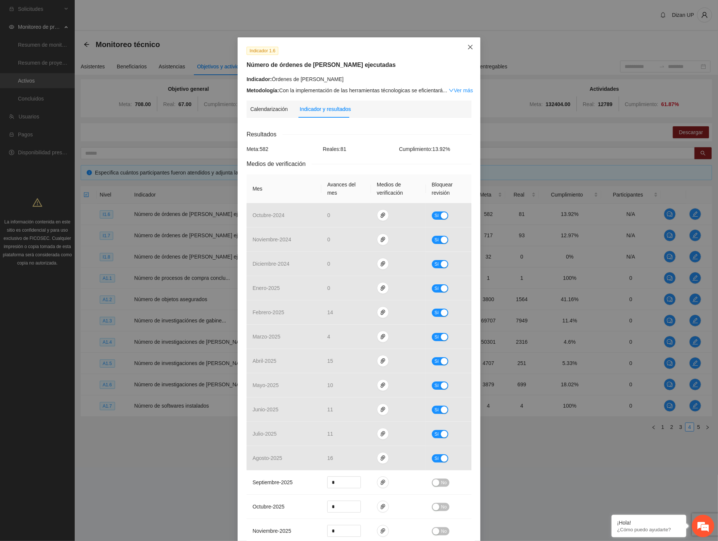
click at [468, 47] on icon "close" at bounding box center [470, 47] width 4 height 4
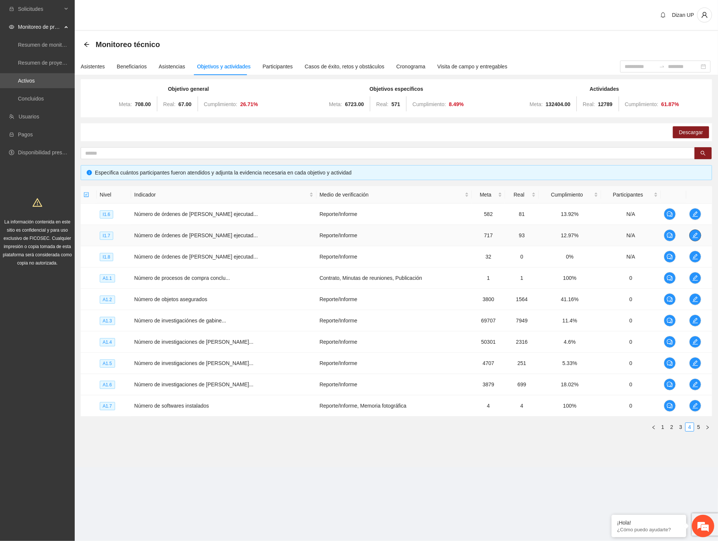
click at [694, 235] on icon "edit" at bounding box center [695, 235] width 5 height 5
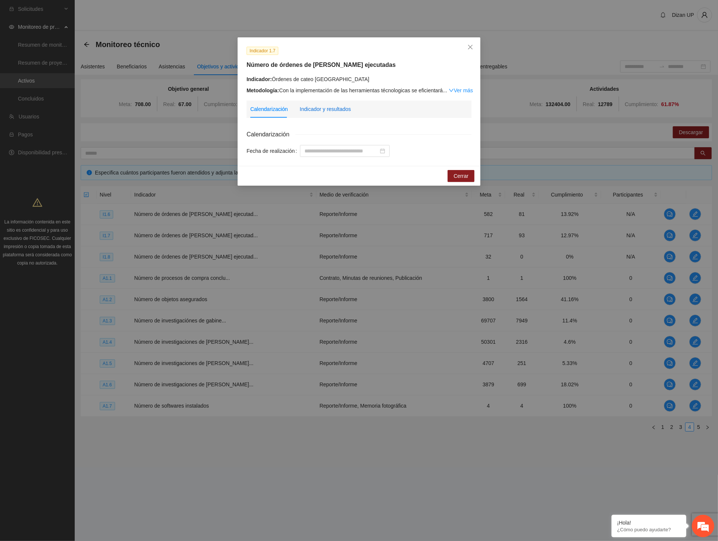
click at [315, 107] on div "Indicador y resultados" at bounding box center [325, 109] width 51 height 8
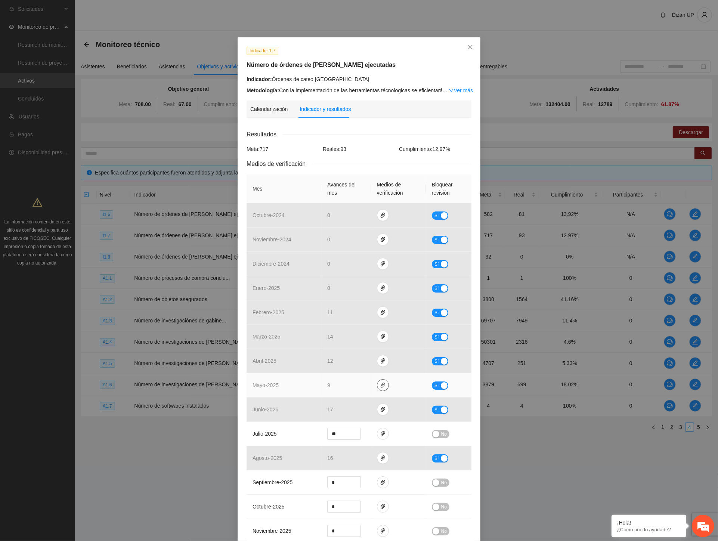
click at [380, 387] on icon "paper-clip" at bounding box center [383, 385] width 6 height 6
click at [335, 353] on link "ORDENESDECATEOZONACENTRO.pdf" at bounding box center [381, 353] width 107 height 8
click at [354, 365] on link "ORDENESDECATEOCENTRO24.xlsx" at bounding box center [381, 364] width 107 height 8
click at [377, 351] on link "ORDENESDECATEOZONACENTRO.pdf" at bounding box center [381, 353] width 107 height 8
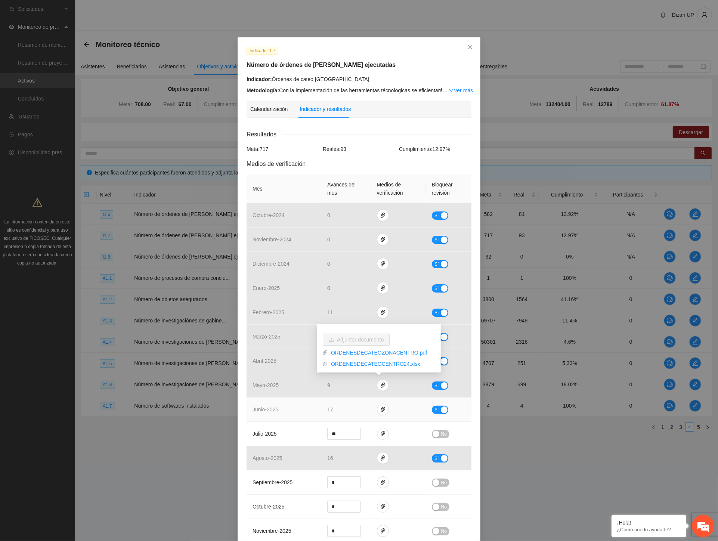
drag, startPoint x: 264, startPoint y: 410, endPoint x: 350, endPoint y: 400, distance: 86.5
click at [265, 410] on span "junio - 2025" at bounding box center [266, 410] width 26 height 6
click at [381, 409] on icon "paper-clip" at bounding box center [383, 409] width 4 height 5
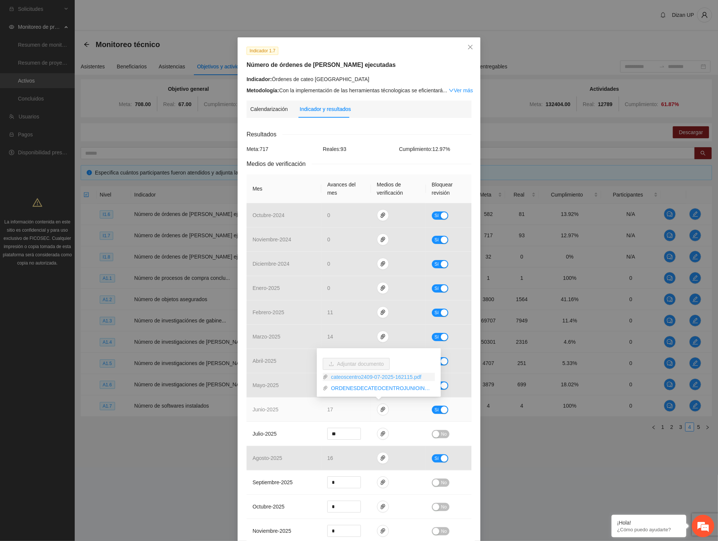
click at [376, 378] on link "cateoscentro2409-07-2025-162115.pdf" at bounding box center [381, 377] width 107 height 8
click at [371, 389] on link "ORDENESDECATEOCENTROJUNIOINTEL.xlsx" at bounding box center [381, 388] width 107 height 8
click at [266, 428] on td "julio - 2025" at bounding box center [284, 434] width 75 height 24
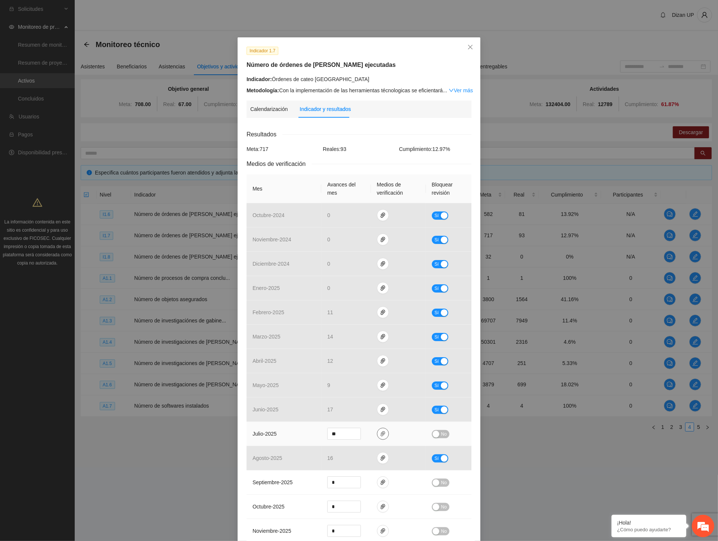
click at [380, 434] on icon "paper-clip" at bounding box center [383, 434] width 6 height 6
click at [340, 399] on link "CATEOCENTRO24.xlsx" at bounding box center [377, 401] width 98 height 8
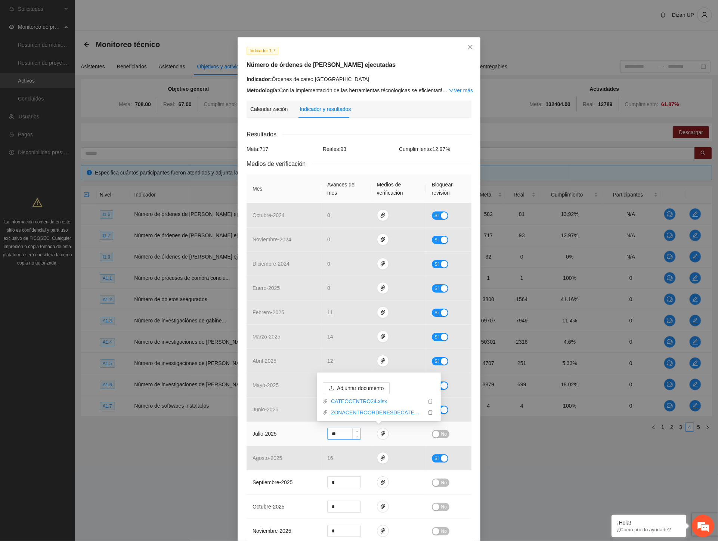
drag, startPoint x: 279, startPoint y: 441, endPoint x: 328, endPoint y: 433, distance: 49.3
click at [280, 441] on td "julio - 2025" at bounding box center [284, 434] width 75 height 24
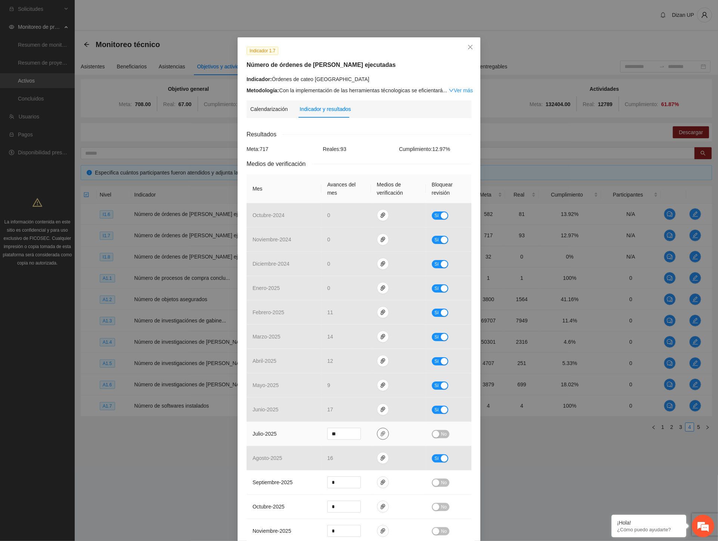
click at [377, 435] on span "paper-clip" at bounding box center [382, 434] width 11 height 6
click at [361, 398] on link "CATEOCENTRO24.xlsx" at bounding box center [377, 401] width 98 height 8
click at [363, 412] on link "ZONACENTROORDENESDECATEO2024_0001.pdf" at bounding box center [377, 412] width 98 height 8
drag, startPoint x: 42, startPoint y: 457, endPoint x: 49, endPoint y: 453, distance: 8.6
click at [42, 457] on div "Indicador 1.7 Número de órdenes de cateo ejecutadas Indicador: Órdenes de cateo…" at bounding box center [359, 270] width 718 height 541
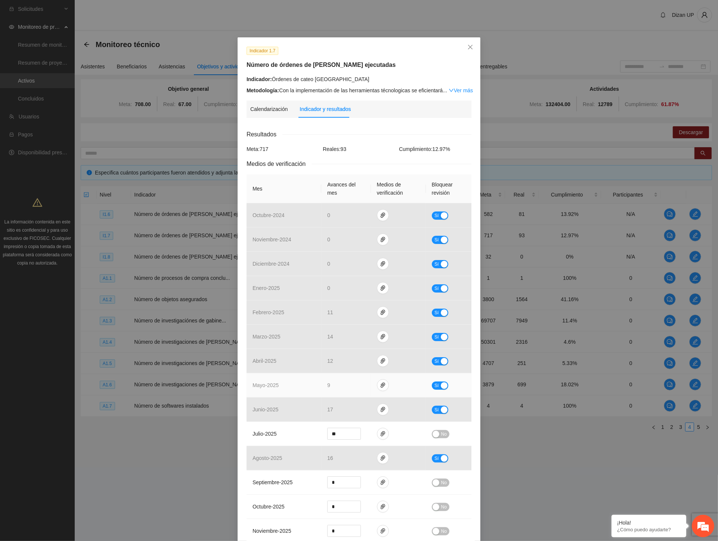
click at [436, 386] on button "Sí" at bounding box center [440, 386] width 16 height 8
drag, startPoint x: 336, startPoint y: 384, endPoint x: 318, endPoint y: 385, distance: 18.3
click at [321, 385] on td "*" at bounding box center [346, 385] width 50 height 24
type input "*"
drag, startPoint x: 438, startPoint y: 387, endPoint x: 426, endPoint y: 380, distance: 13.7
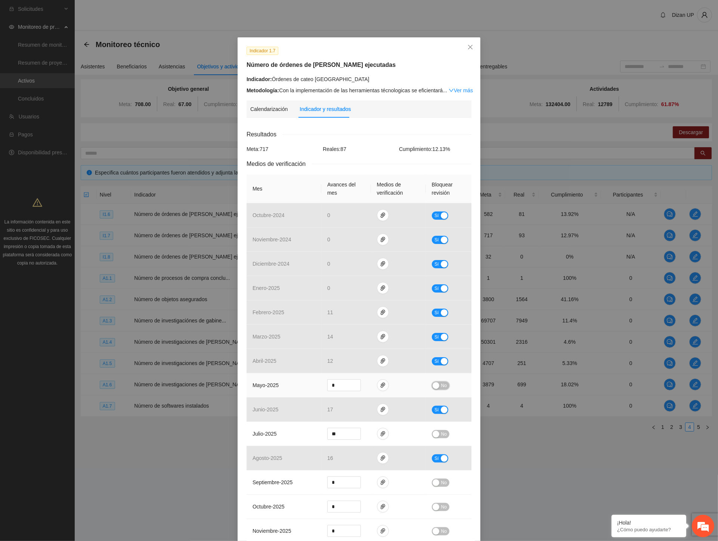
click at [441, 387] on span "No" at bounding box center [444, 386] width 6 height 8
click at [47, 404] on div "Indicador 1.7 Número de órdenes de cateo ejecutadas Indicador: Órdenes de cateo…" at bounding box center [359, 270] width 718 height 541
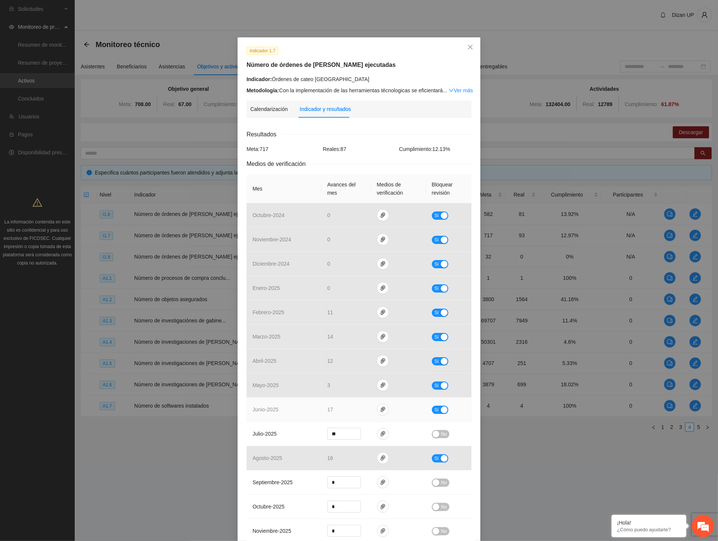
click at [436, 412] on button "Sí" at bounding box center [440, 410] width 16 height 8
click at [340, 408] on input "**" at bounding box center [344, 409] width 33 height 11
type input "**"
drag, startPoint x: 435, startPoint y: 411, endPoint x: 425, endPoint y: 404, distance: 12.6
click at [435, 410] on div "button" at bounding box center [436, 410] width 7 height 7
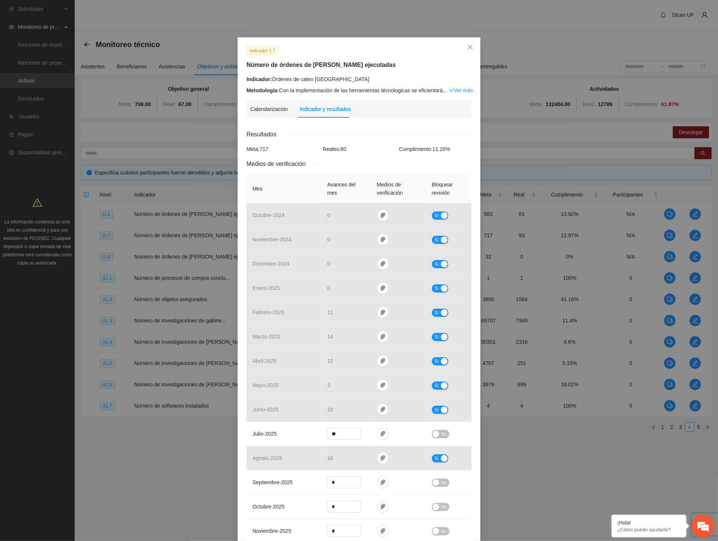
click at [24, 388] on div "Indicador 1.7 Número de órdenes de cateo ejecutadas Indicador: Órdenes de cateo…" at bounding box center [359, 270] width 718 height 541
drag, startPoint x: 341, startPoint y: 432, endPoint x: 240, endPoint y: 432, distance: 100.9
click at [293, 436] on tr "julio - 2025 ** No" at bounding box center [359, 434] width 225 height 24
type input "*"
click at [445, 435] on button "No" at bounding box center [441, 434] width 18 height 8
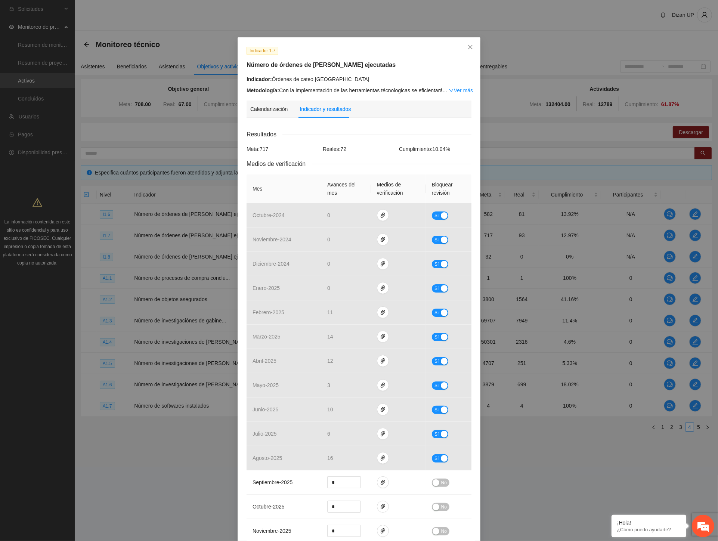
click at [1, 333] on div "Indicador 1.7 Número de órdenes de cateo ejecutadas Indicador: Órdenes de cateo…" at bounding box center [359, 270] width 718 height 541
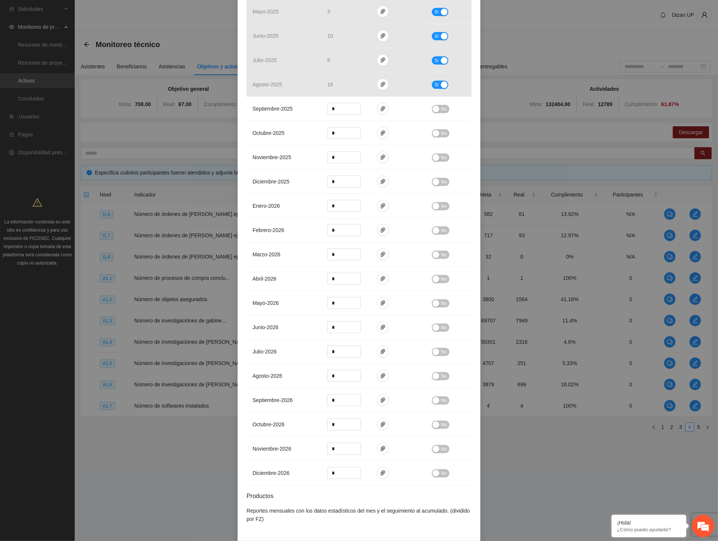
scroll to position [401, 0]
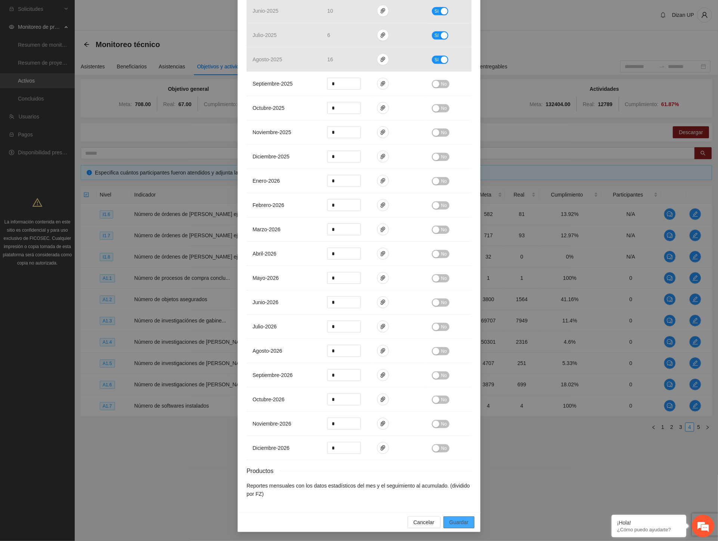
click at [457, 521] on span "Guardar" at bounding box center [459, 522] width 19 height 8
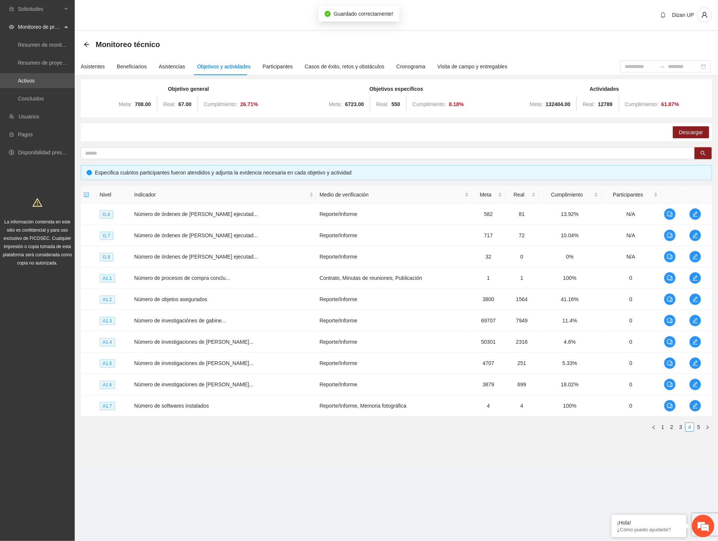
scroll to position [363, 0]
click at [522, 131] on div "Descargar" at bounding box center [397, 132] width 632 height 18
click at [692, 257] on icon "edit" at bounding box center [695, 257] width 6 height 6
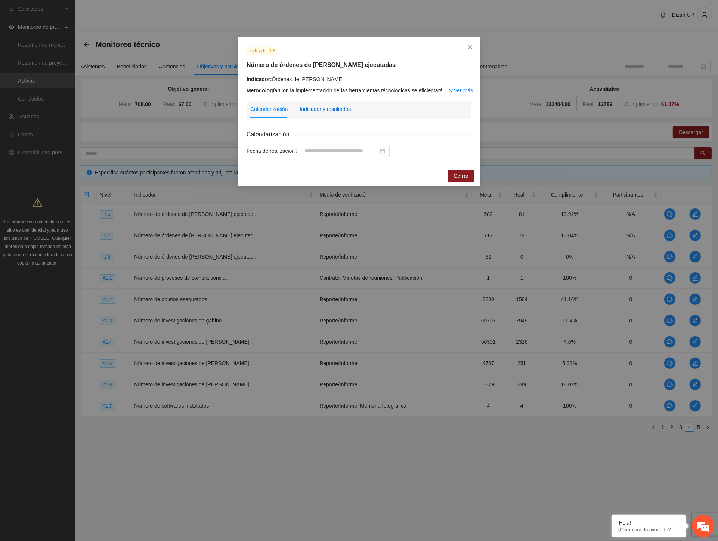
click at [302, 112] on div "Indicador y resultados" at bounding box center [325, 109] width 51 height 8
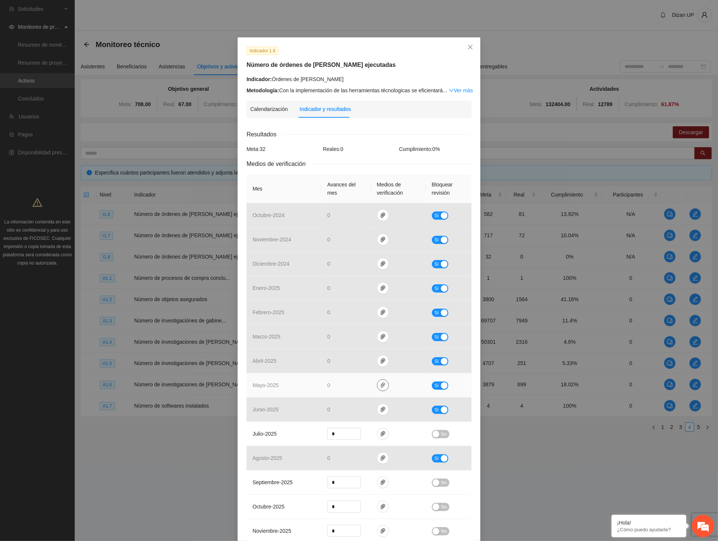
click at [381, 385] on icon "paper-clip" at bounding box center [383, 385] width 4 height 5
click at [358, 365] on link "ORDENESDECATEOZONASUR.pdf" at bounding box center [381, 364] width 107 height 8
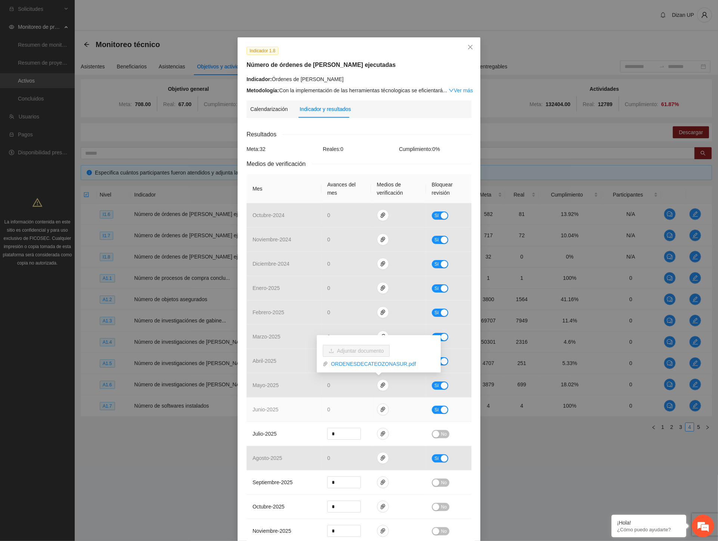
drag, startPoint x: 289, startPoint y: 416, endPoint x: 350, endPoint y: 412, distance: 61.8
click at [290, 415] on td "junio - 2025" at bounding box center [284, 410] width 75 height 24
click at [380, 410] on icon "paper-clip" at bounding box center [383, 410] width 6 height 6
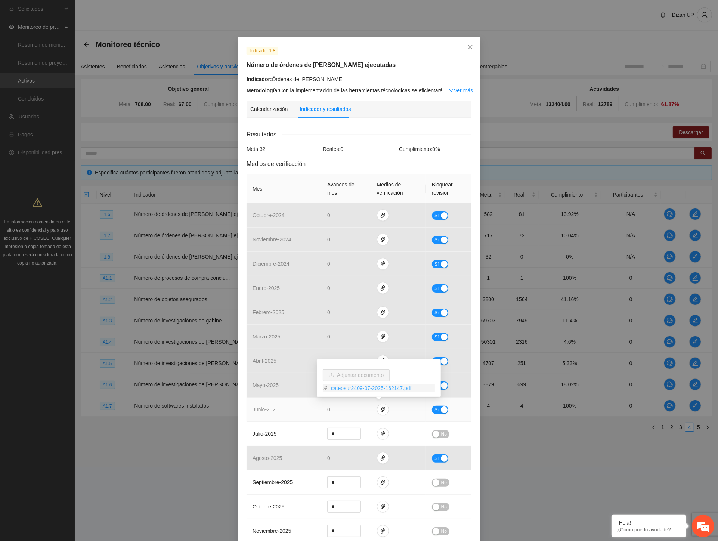
click at [358, 388] on link "cateosur2409-07-2025-162147.pdf" at bounding box center [381, 388] width 107 height 8
click at [272, 428] on td "julio - 2025" at bounding box center [284, 434] width 75 height 24
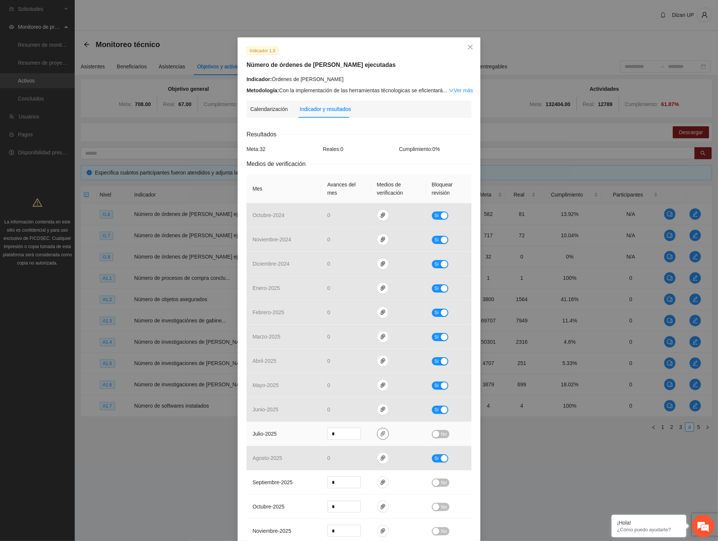
click at [377, 434] on span "paper-clip" at bounding box center [382, 434] width 11 height 6
click at [348, 410] on link "ZONASURORDENESDECATEO2024_0001.pdf" at bounding box center [377, 412] width 98 height 8
drag, startPoint x: 278, startPoint y: 432, endPoint x: 322, endPoint y: 435, distance: 43.5
click at [278, 432] on td "julio - 2025" at bounding box center [284, 434] width 75 height 24
click at [380, 435] on icon "paper-clip" at bounding box center [383, 434] width 6 height 6
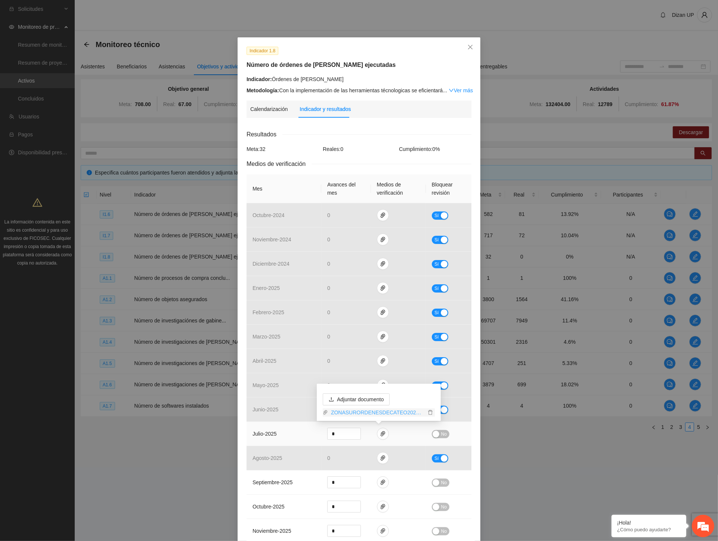
click at [337, 414] on link "ZONASURORDENESDECATEO2024_0001.pdf" at bounding box center [377, 412] width 98 height 8
drag, startPoint x: 295, startPoint y: 382, endPoint x: 379, endPoint y: 302, distance: 115.8
click at [297, 380] on td "mayo - 2025" at bounding box center [284, 385] width 75 height 24
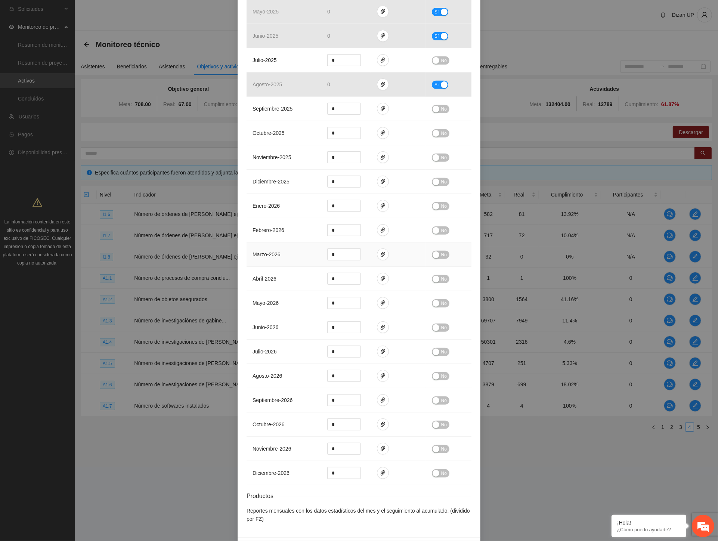
scroll to position [207, 0]
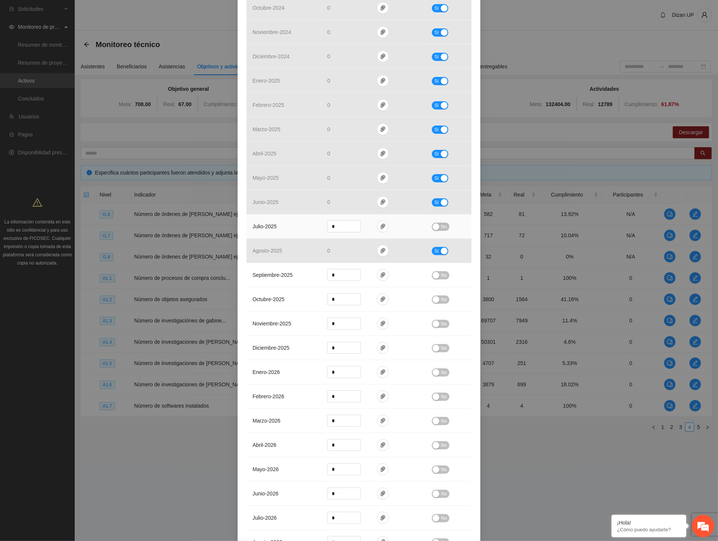
drag, startPoint x: 436, startPoint y: 230, endPoint x: 432, endPoint y: 227, distance: 5.1
click at [436, 230] on div "button" at bounding box center [436, 226] width 7 height 7
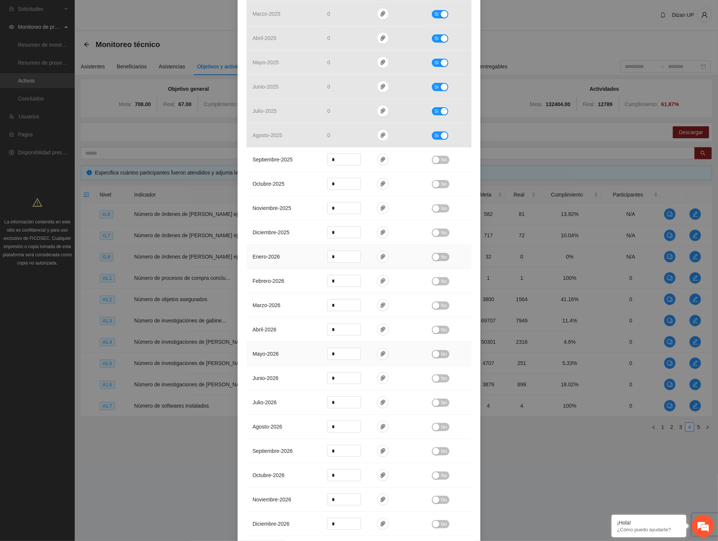
scroll to position [401, 0]
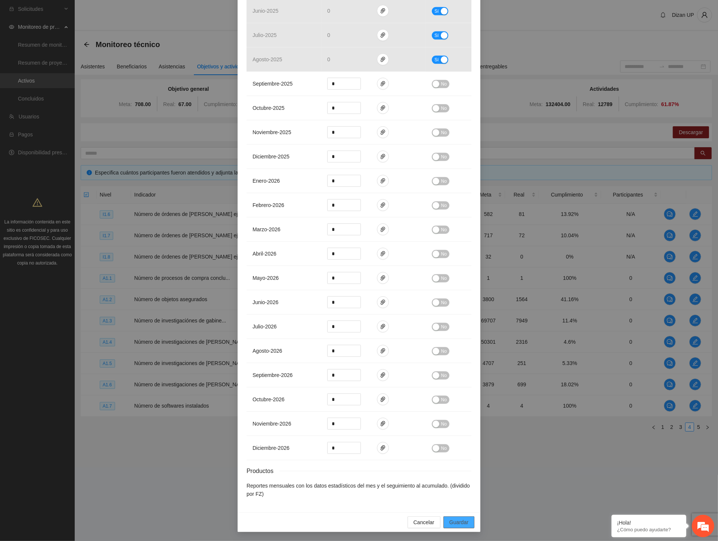
click at [450, 524] on span "Guardar" at bounding box center [459, 522] width 19 height 8
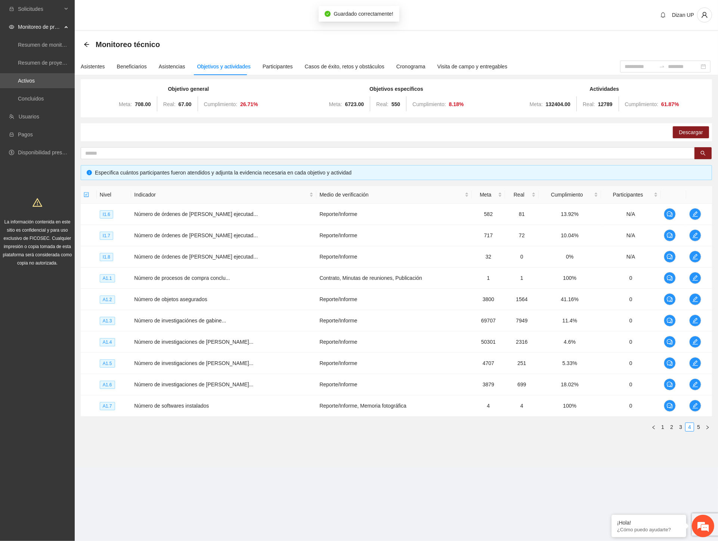
scroll to position [363, 0]
click at [21, 381] on div "Solicitudes Monitoreo de proyectos Resumen de monitoreo Resumen de proyectos ap…" at bounding box center [37, 270] width 75 height 541
click at [697, 257] on span "edit" at bounding box center [695, 257] width 11 height 6
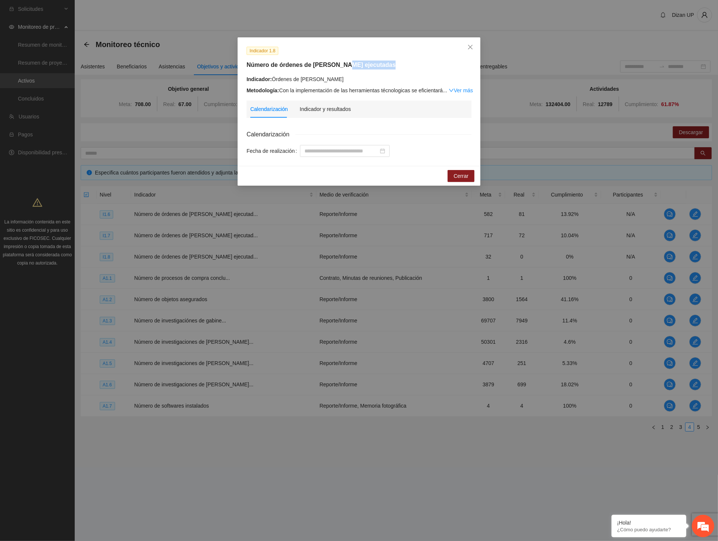
drag, startPoint x: 331, startPoint y: 70, endPoint x: 328, endPoint y: 80, distance: 10.5
click at [280, 75] on div "Indicador 1.8 Número de órdenes de cateo ejecutadas Indicador: Órdenes de cateo…" at bounding box center [359, 70] width 231 height 48
click at [342, 80] on div "Indicador: Órdenes de cateo Parral" at bounding box center [359, 79] width 225 height 8
drag, startPoint x: 310, startPoint y: 80, endPoint x: 278, endPoint y: 79, distance: 31.8
click at [278, 79] on div "Indicador: Órdenes de cateo Parral" at bounding box center [359, 79] width 225 height 8
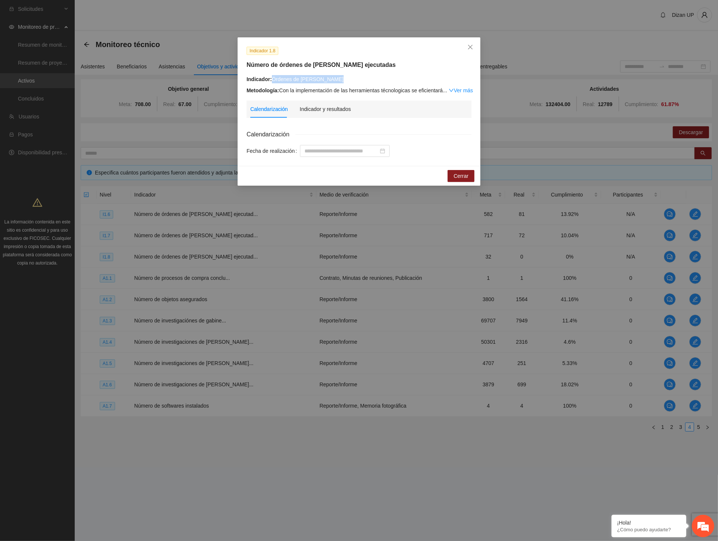
copy div "Órdenes de cateo Parral"
drag, startPoint x: 314, startPoint y: 109, endPoint x: 364, endPoint y: 105, distance: 49.5
click at [314, 109] on div "Indicador y resultados" at bounding box center [325, 109] width 51 height 8
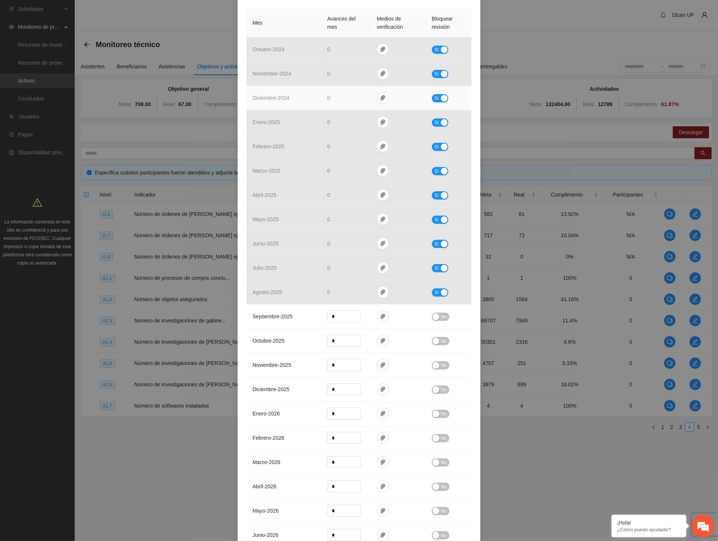
scroll to position [0, 0]
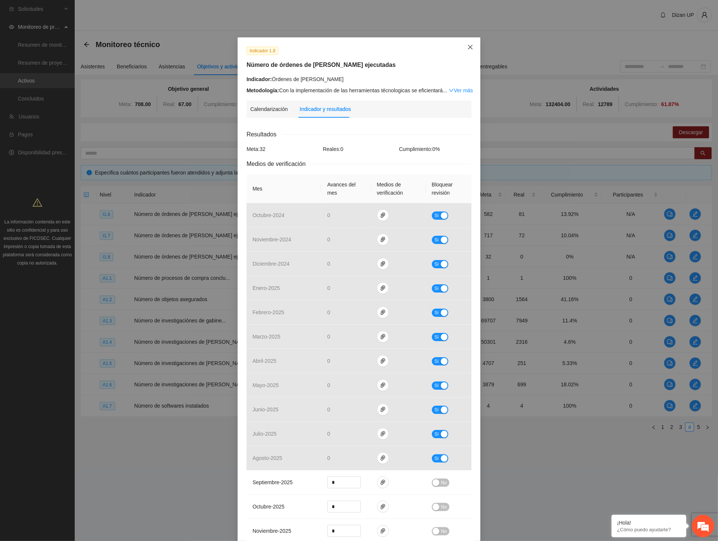
click at [469, 45] on icon "close" at bounding box center [471, 47] width 6 height 6
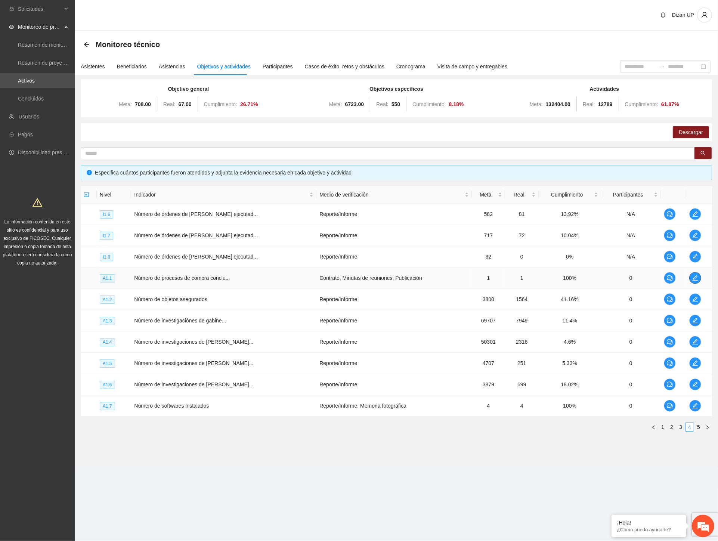
click at [693, 279] on icon "edit" at bounding box center [695, 277] width 5 height 5
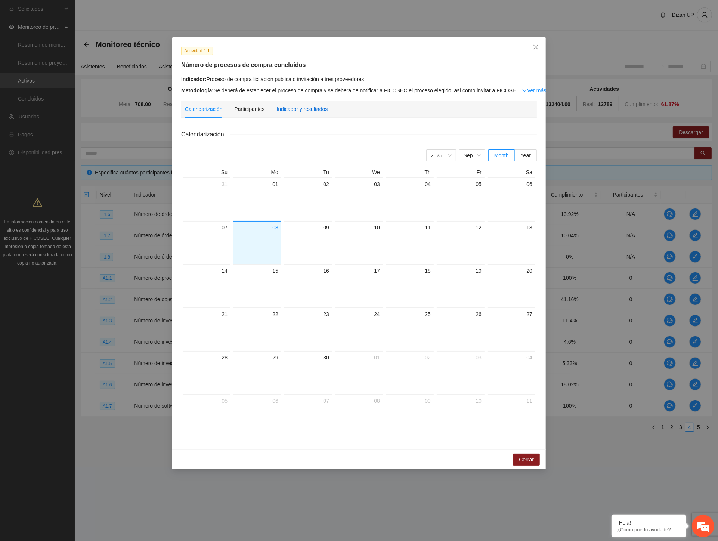
click at [299, 110] on div "Indicador y resultados" at bounding box center [302, 109] width 51 height 8
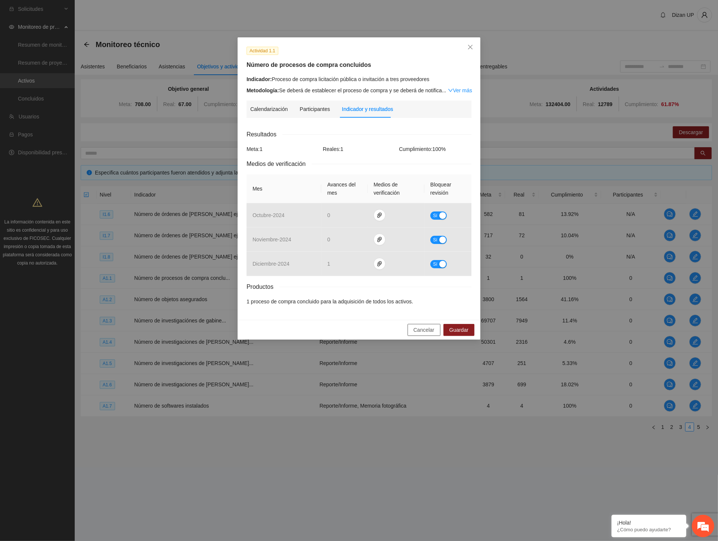
drag, startPoint x: 424, startPoint y: 331, endPoint x: 272, endPoint y: 346, distance: 152.5
click at [422, 331] on span "Cancelar" at bounding box center [424, 330] width 21 height 8
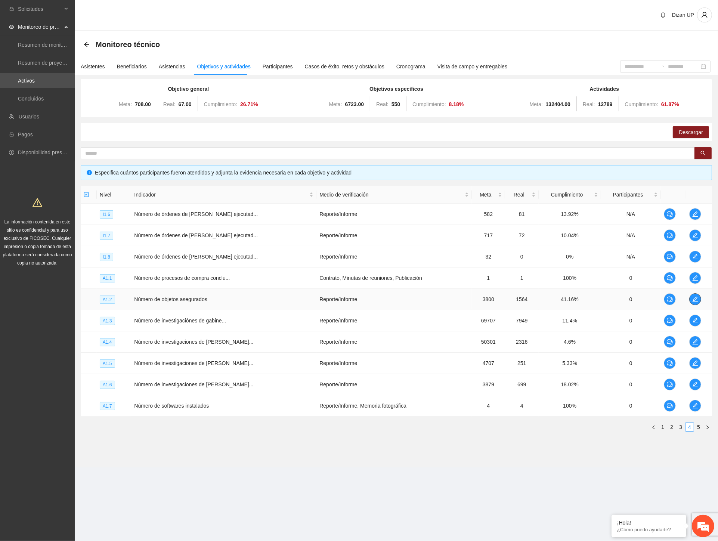
click at [697, 297] on icon "edit" at bounding box center [695, 299] width 6 height 6
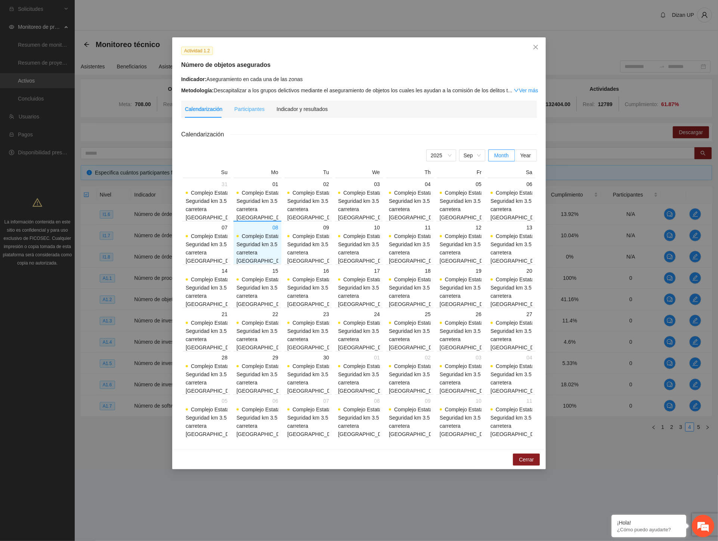
click at [253, 104] on div "Participantes" at bounding box center [249, 109] width 30 height 17
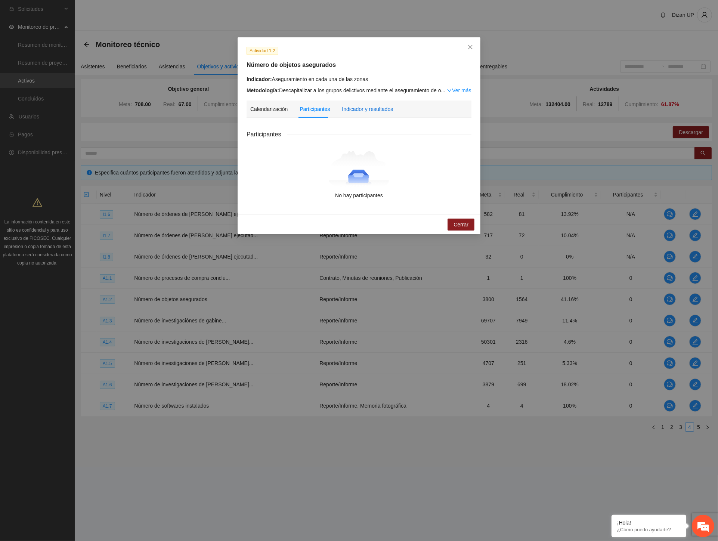
drag, startPoint x: 374, startPoint y: 106, endPoint x: 376, endPoint y: 112, distance: 6.7
click at [374, 106] on div "Indicador y resultados" at bounding box center [367, 109] width 51 height 8
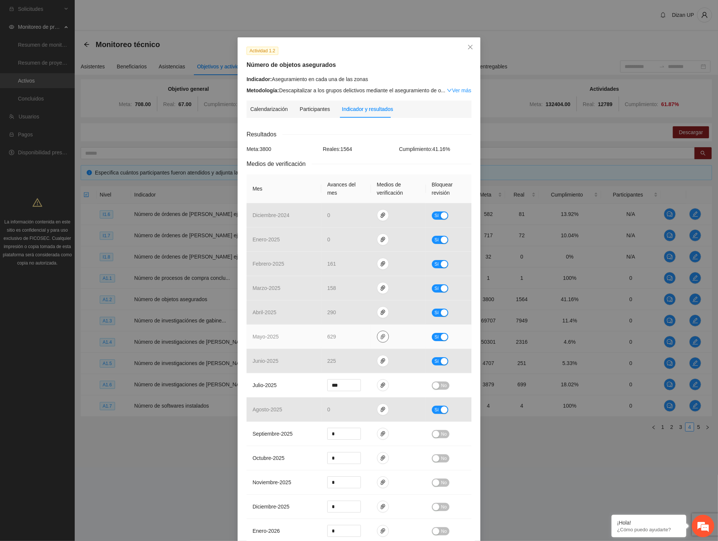
click at [378, 333] on button "button" at bounding box center [383, 337] width 12 height 12
click at [350, 303] on link "OBJETOSASEGURADOS2024.pdf" at bounding box center [381, 304] width 107 height 8
click at [351, 315] on link "OBJETOSASEGURADOS2024.xlsx" at bounding box center [381, 315] width 107 height 8
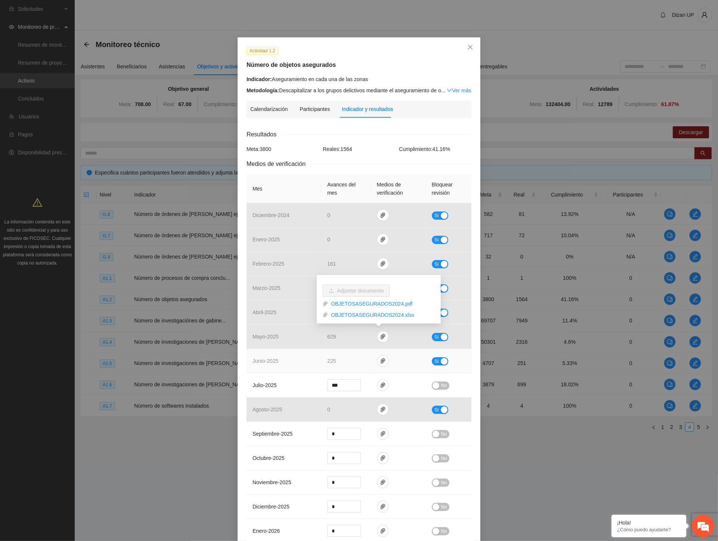
click at [286, 356] on td "junio - 2025" at bounding box center [284, 361] width 75 height 24
click at [382, 361] on icon "paper-clip" at bounding box center [383, 361] width 6 height 6
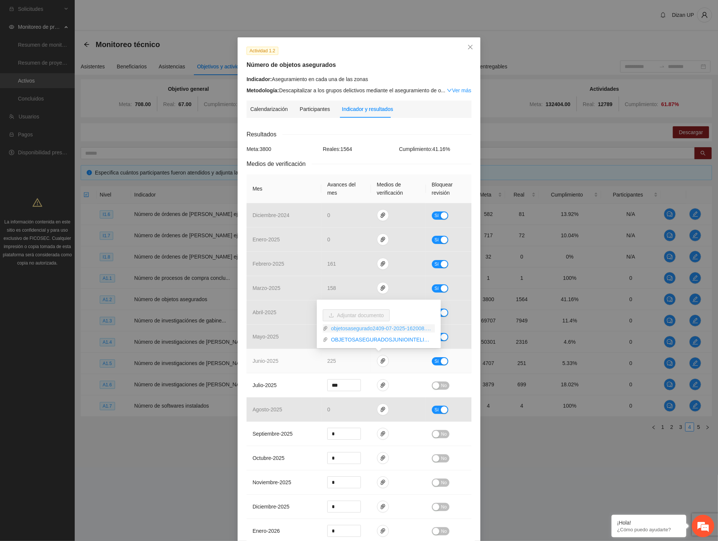
click at [363, 330] on link "objetosasegurado2409-07-2025-162008.pdf" at bounding box center [381, 328] width 107 height 8
click at [360, 339] on link "OBJETOSASEGURADOSJUNIOINTELIGENCIA.xlsx" at bounding box center [381, 340] width 107 height 8
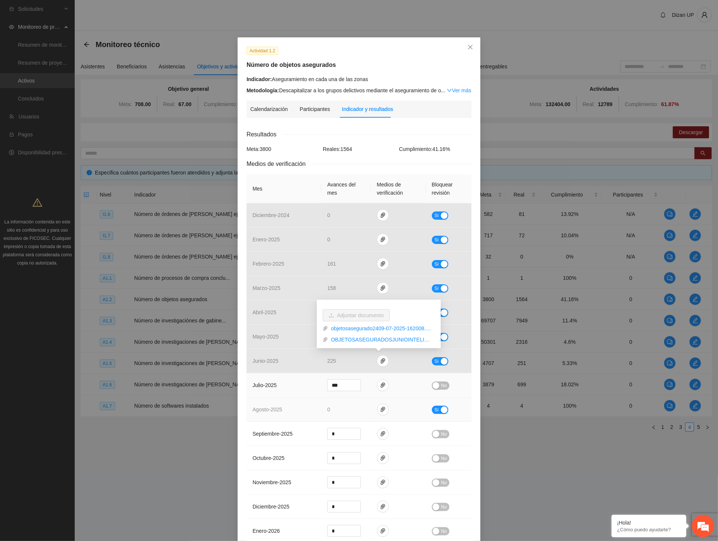
drag, startPoint x: 290, startPoint y: 388, endPoint x: 298, endPoint y: 386, distance: 8.1
click at [293, 388] on td "julio - 2025" at bounding box center [284, 385] width 75 height 24
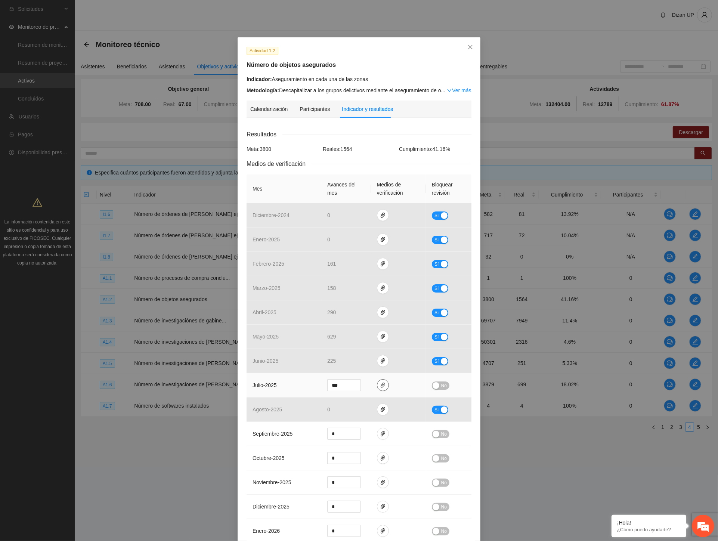
click at [382, 384] on icon "paper-clip" at bounding box center [383, 385] width 6 height 6
click at [352, 354] on link "RESULTADOSFORTELACIMIENTO2024_0001.pdf" at bounding box center [377, 353] width 98 height 8
click at [346, 362] on link "OBJETOS24.xlsx" at bounding box center [377, 364] width 98 height 8
drag, startPoint x: 289, startPoint y: 392, endPoint x: 675, endPoint y: 198, distance: 432.7
click at [290, 390] on td "julio - 2025" at bounding box center [284, 385] width 75 height 24
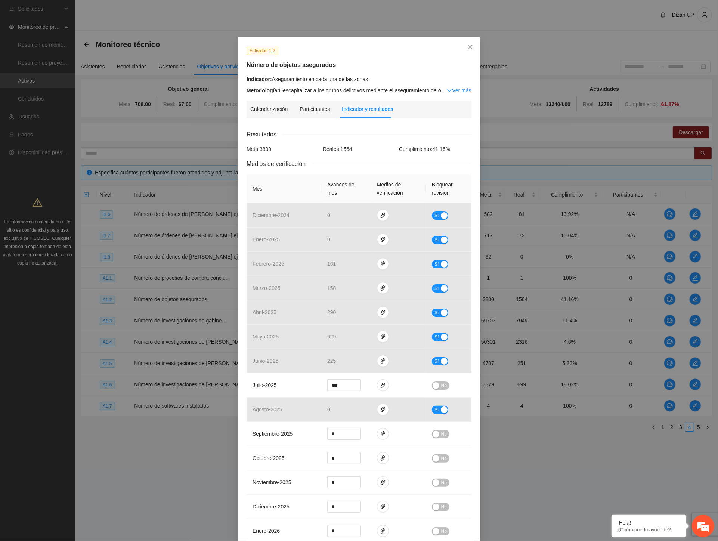
click at [12, 348] on div "Actividad 1.2 Número de objetos asegurados Indicador: Aseguramiento en cada una…" at bounding box center [359, 270] width 718 height 541
drag, startPoint x: 439, startPoint y: 338, endPoint x: 408, endPoint y: 339, distance: 31.0
click at [441, 339] on div "button" at bounding box center [444, 337] width 7 height 7
drag, startPoint x: 342, startPoint y: 335, endPoint x: 269, endPoint y: 333, distance: 72.9
click at [271, 331] on tr "mayo - 2025 *** No" at bounding box center [359, 337] width 225 height 24
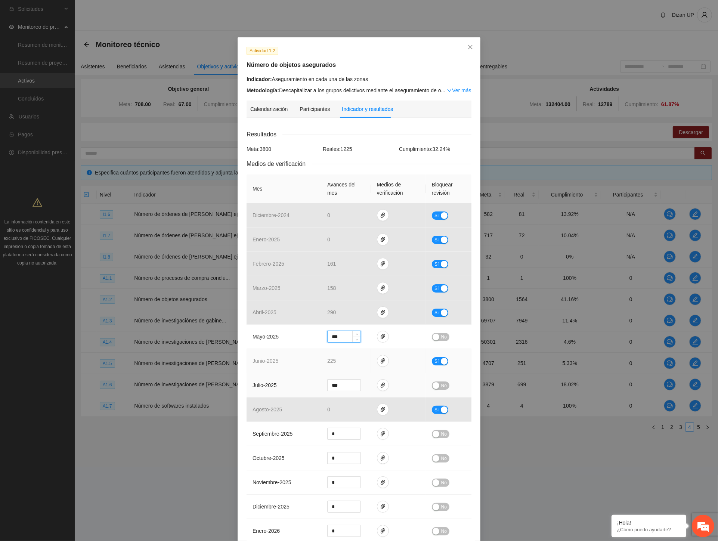
type input "***"
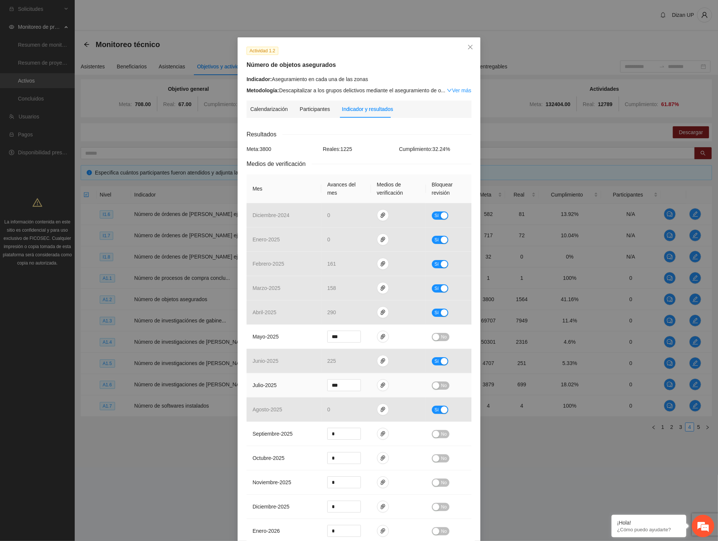
drag, startPoint x: 285, startPoint y: 380, endPoint x: 267, endPoint y: 383, distance: 17.7
click at [283, 382] on td "julio - 2025" at bounding box center [284, 385] width 75 height 24
click at [436, 337] on button "No" at bounding box center [441, 337] width 18 height 8
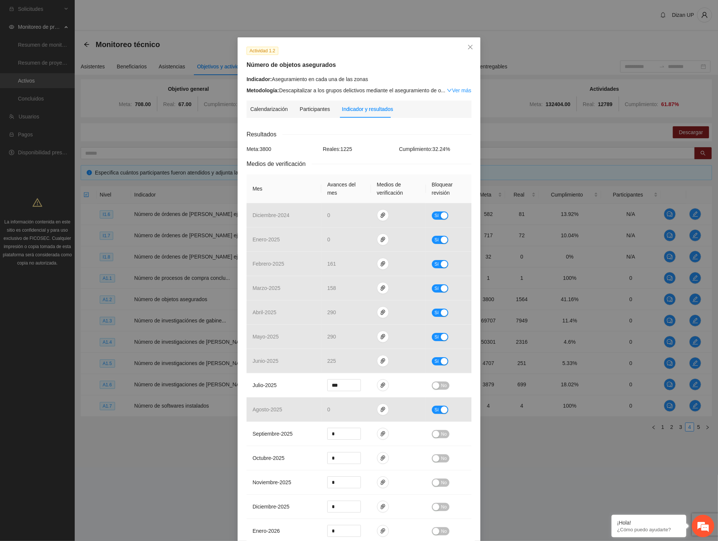
click at [22, 348] on div "Actividad 1.2 Número de objetos asegurados Indicador: Aseguramiento en cada una…" at bounding box center [359, 270] width 718 height 541
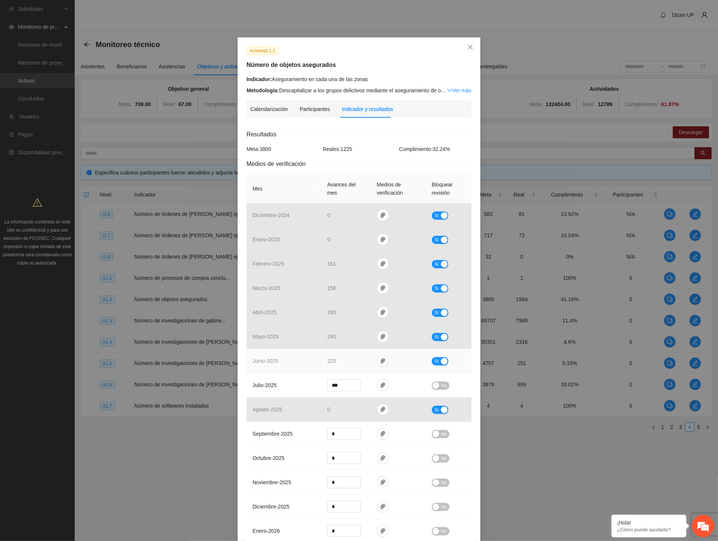
drag, startPoint x: 433, startPoint y: 360, endPoint x: 406, endPoint y: 365, distance: 27.4
click at [435, 361] on span "Sí" at bounding box center [437, 361] width 4 height 8
click at [307, 360] on tr "junio - 2025 *** No" at bounding box center [359, 361] width 225 height 24
type input "***"
click at [441, 361] on span "No" at bounding box center [444, 361] width 6 height 8
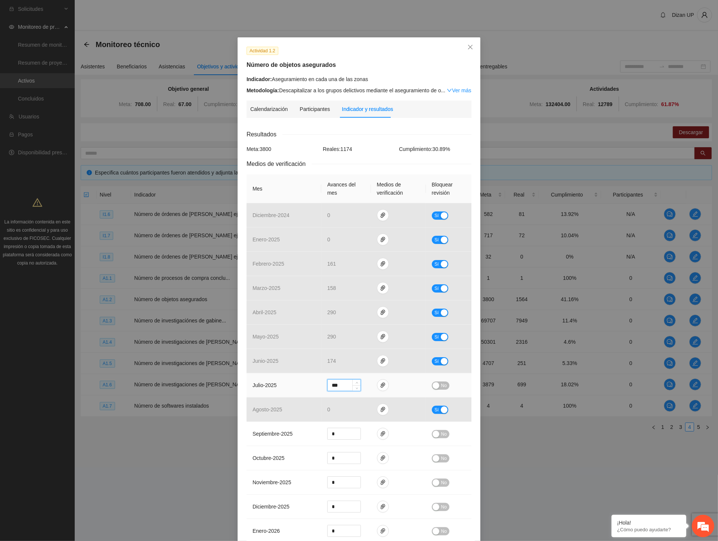
drag, startPoint x: 325, startPoint y: 386, endPoint x: 253, endPoint y: 383, distance: 73.0
click at [253, 383] on tr "julio - 2025 *** No" at bounding box center [359, 385] width 225 height 24
type input "**"
click at [433, 386] on div "button" at bounding box center [436, 385] width 7 height 7
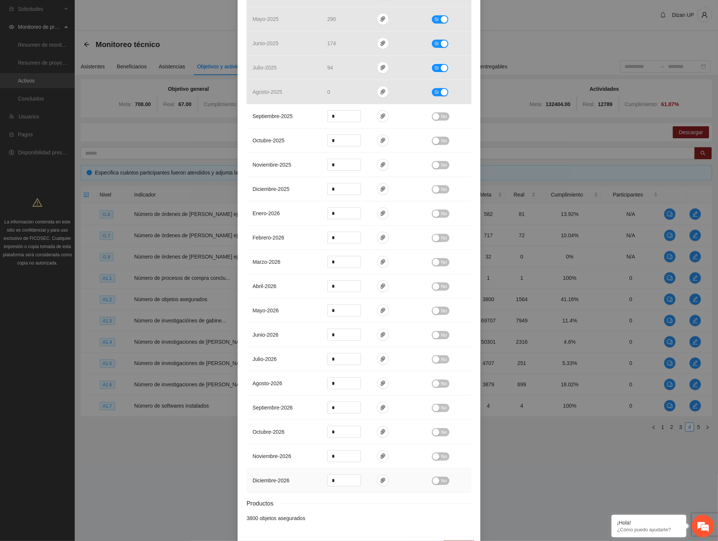
scroll to position [344, 0]
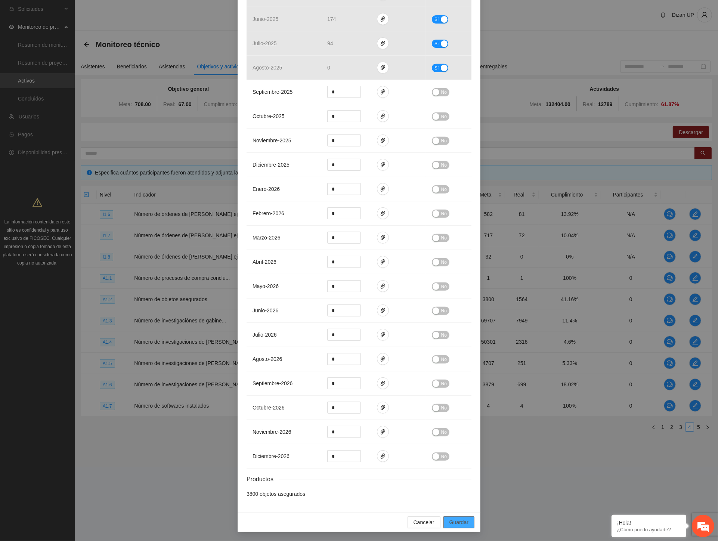
click at [456, 522] on span "Guardar" at bounding box center [459, 522] width 19 height 8
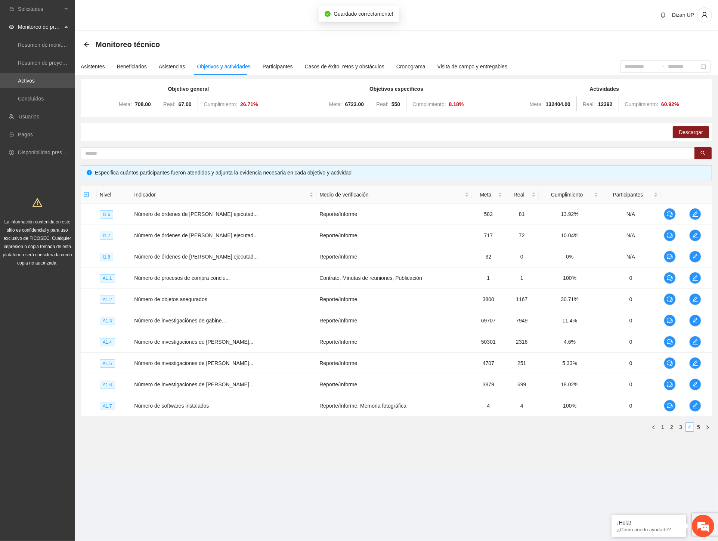
scroll to position [0, 0]
click at [625, 133] on div "Descargar" at bounding box center [397, 132] width 632 height 18
click at [695, 320] on icon "edit" at bounding box center [695, 321] width 6 height 6
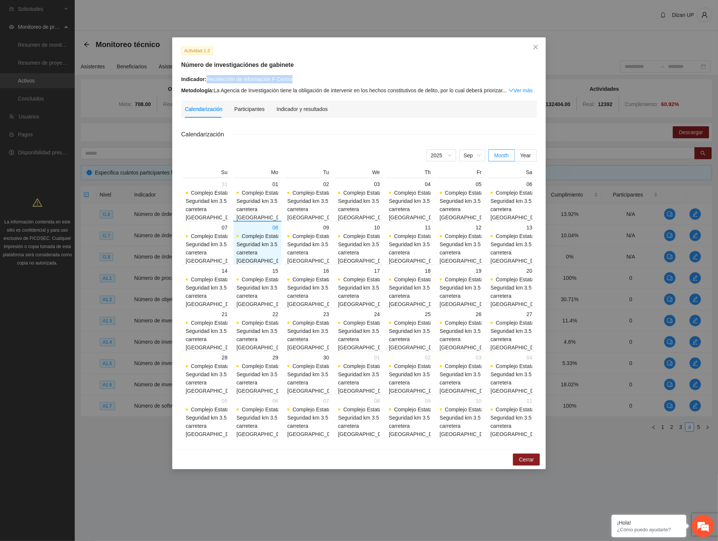
drag, startPoint x: 295, startPoint y: 78, endPoint x: 208, endPoint y: 78, distance: 87.5
click at [208, 78] on div "Indicador: Recolección de información F Centro" at bounding box center [359, 79] width 356 height 8
copy div "Recolección de información F Centro"
click at [315, 112] on div "Indicador y resultados" at bounding box center [302, 109] width 51 height 8
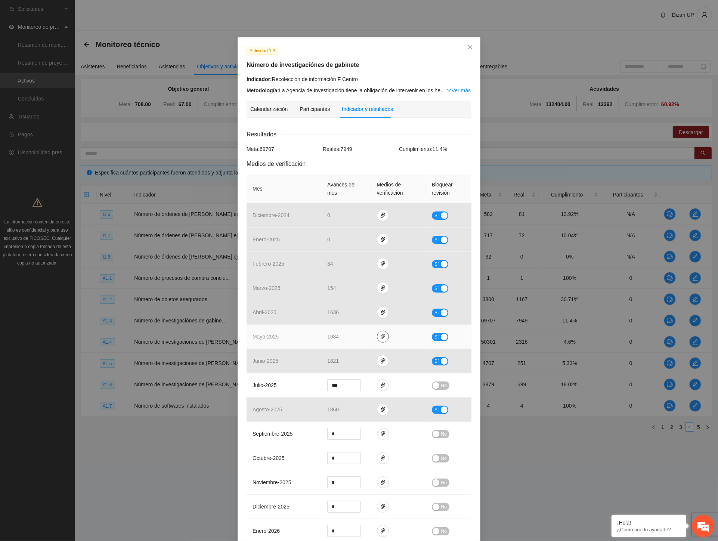
click at [380, 336] on icon "paper-clip" at bounding box center [383, 337] width 6 height 6
click at [348, 304] on link "INVESTIGACIONDEGABINETEZONACENTRO.pdf" at bounding box center [381, 304] width 107 height 8
click at [348, 315] on link "INV.GABCENTRO24.xlsx" at bounding box center [381, 315] width 107 height 8
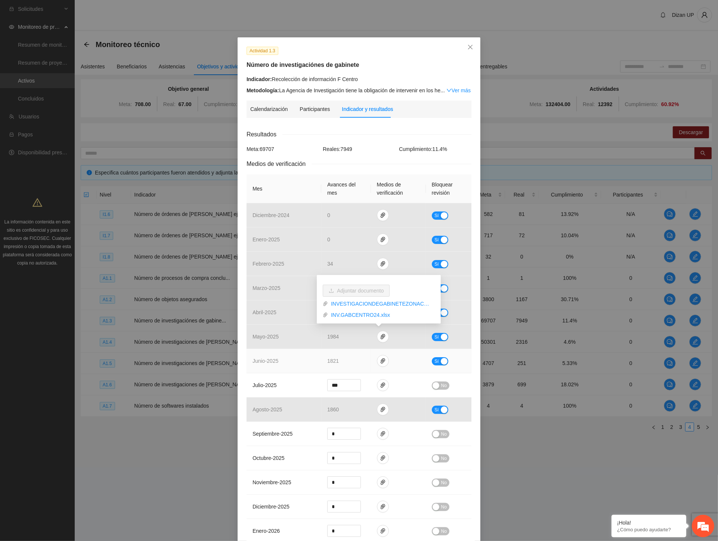
click at [272, 361] on span "junio - 2025" at bounding box center [266, 361] width 26 height 6
click at [380, 362] on icon "paper-clip" at bounding box center [383, 361] width 6 height 6
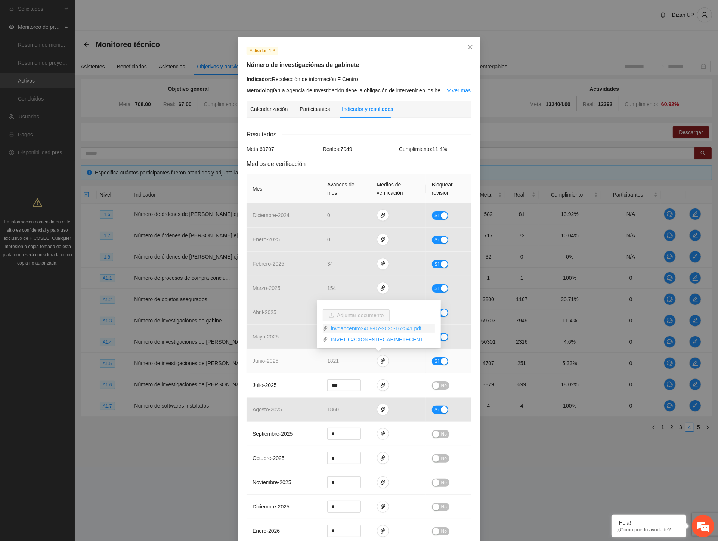
click at [346, 327] on link "invgabcentro2409-07-2025-162541.pdf" at bounding box center [381, 328] width 107 height 8
click at [348, 339] on link "INVETIGACIONESDEGABINETECENTROJUNIO.xlsx" at bounding box center [381, 340] width 107 height 8
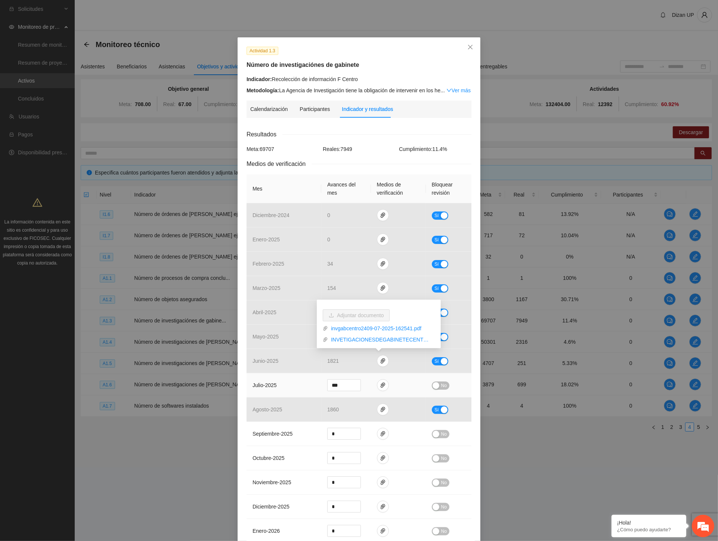
drag, startPoint x: 271, startPoint y: 386, endPoint x: 307, endPoint y: 383, distance: 36.0
click at [272, 386] on span "julio - 2025" at bounding box center [265, 385] width 24 height 6
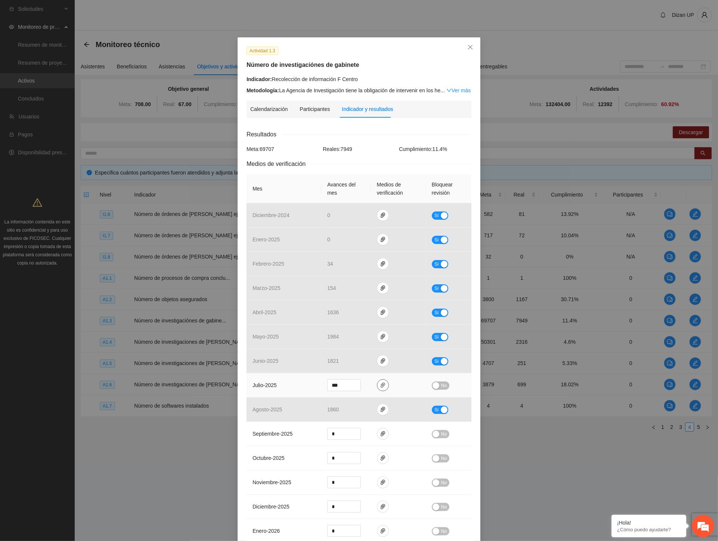
click at [382, 385] on icon "paper-clip" at bounding box center [383, 385] width 6 height 6
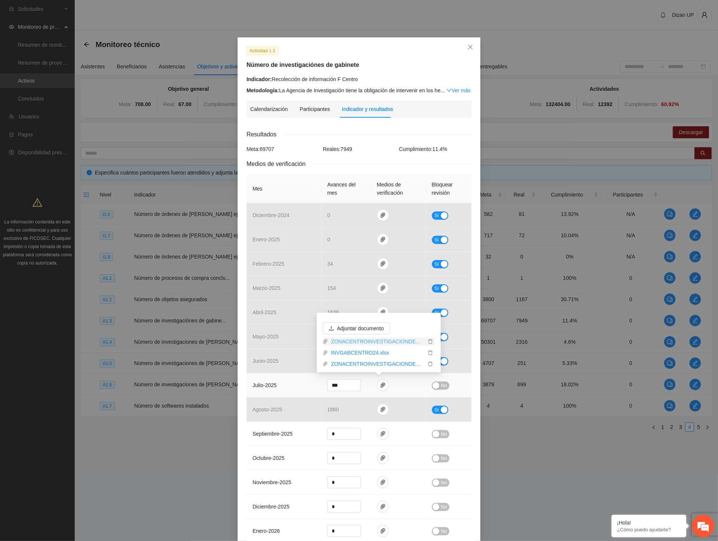
click at [352, 343] on link "ZONACENTROINVESTIGACIONDEGABINETE2024_0001.pdf" at bounding box center [377, 341] width 98 height 8
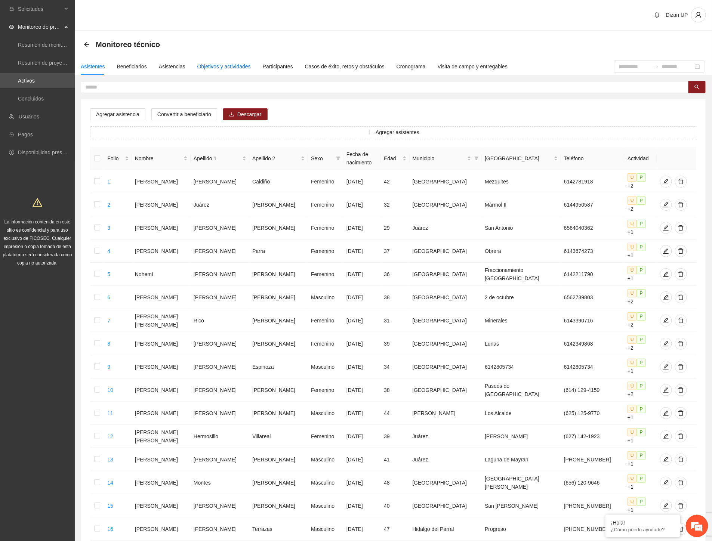
click at [220, 65] on div "Objetivos y actividades" at bounding box center [223, 66] width 53 height 8
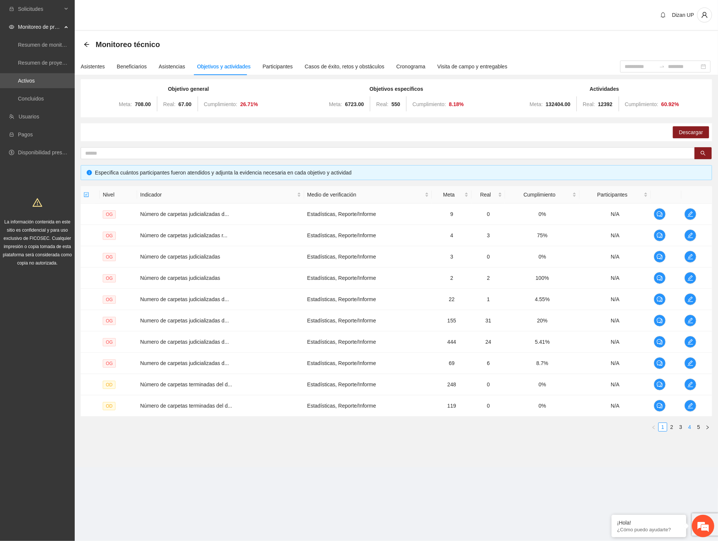
click at [689, 428] on link "4" at bounding box center [690, 427] width 8 height 8
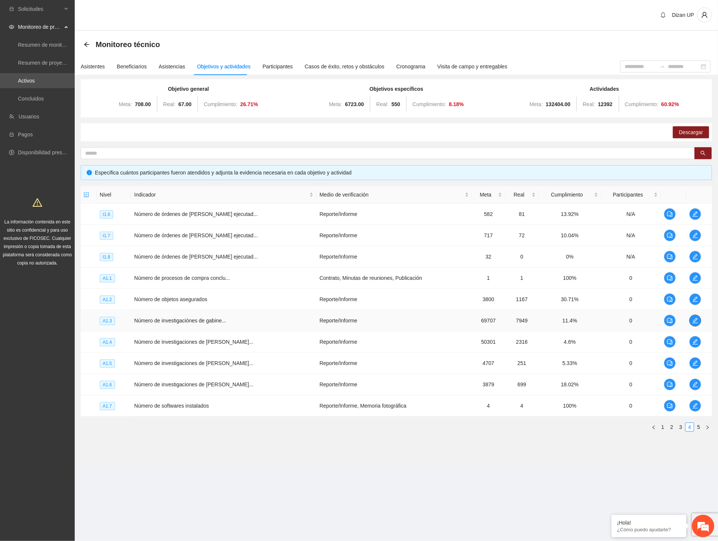
click at [696, 320] on icon "edit" at bounding box center [695, 321] width 6 height 6
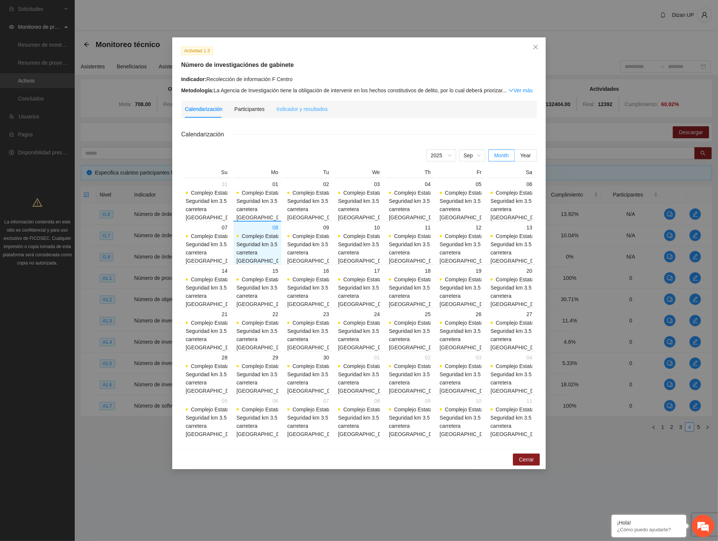
click at [306, 114] on div "Indicador y resultados" at bounding box center [302, 109] width 51 height 17
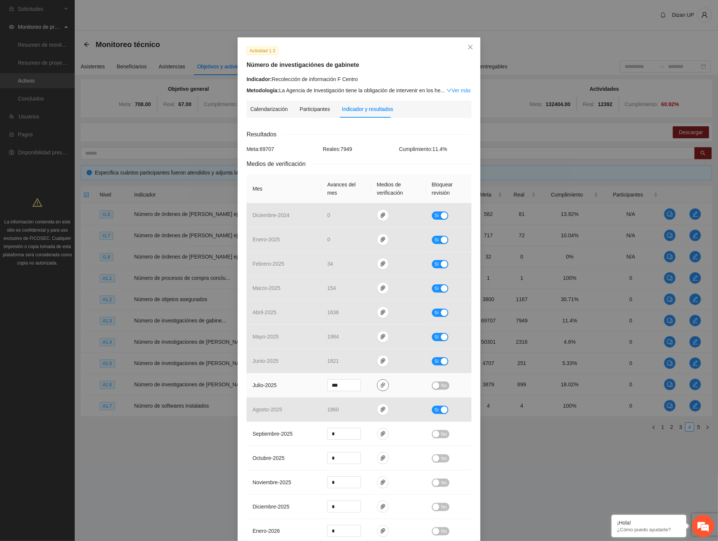
click at [380, 386] on icon "paper-clip" at bounding box center [383, 385] width 6 height 6
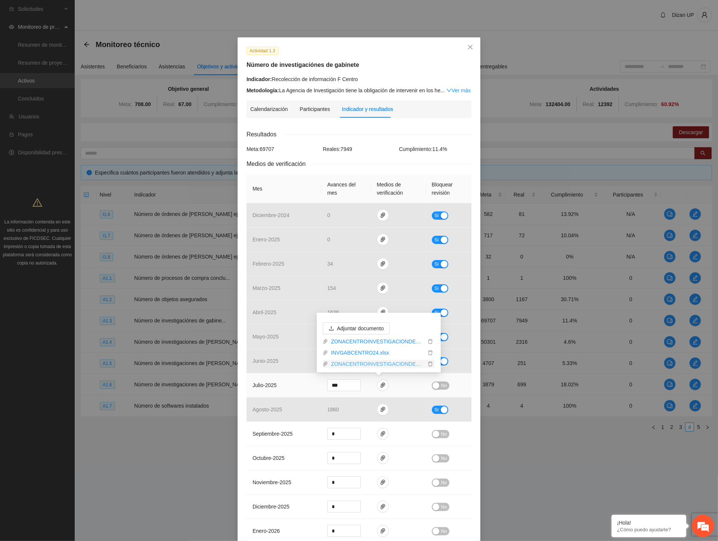
click at [350, 362] on link "ZONACENTROINVESTIGACIONDEGABINETE2024OK_0001.pdf" at bounding box center [377, 364] width 98 height 8
click at [352, 353] on link "INVGABCENTRO24.xlsx" at bounding box center [377, 353] width 98 height 8
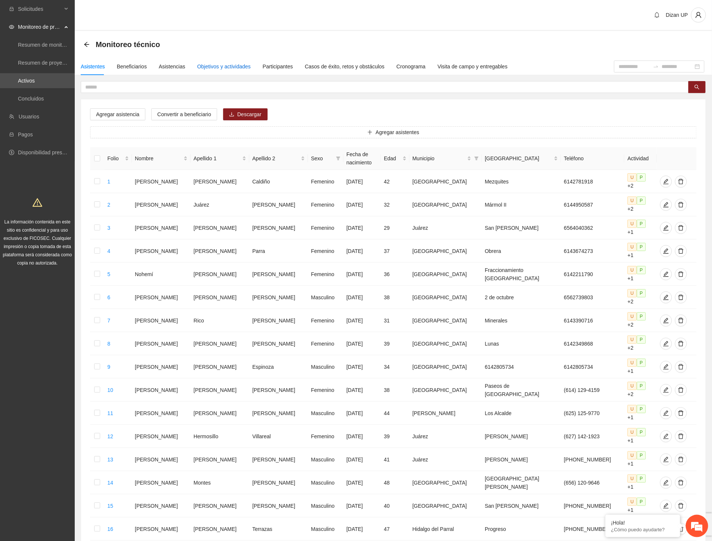
click at [227, 64] on div "Objetivos y actividades" at bounding box center [223, 66] width 53 height 8
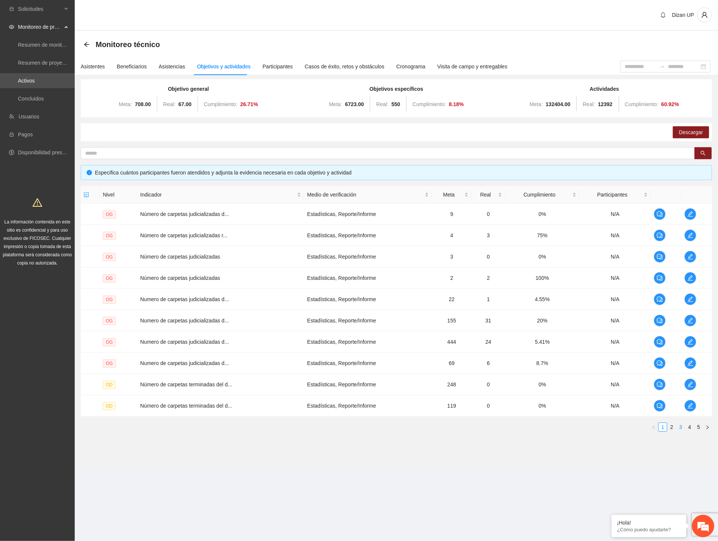
click at [678, 427] on link "3" at bounding box center [681, 427] width 8 height 8
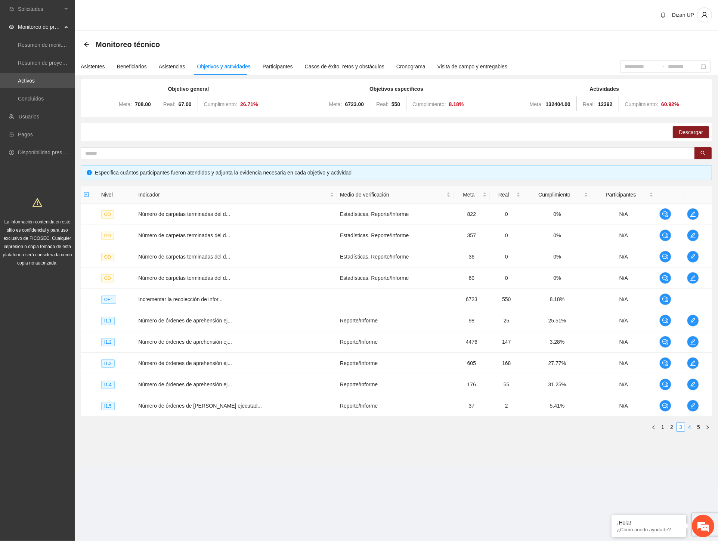
click at [689, 427] on link "4" at bounding box center [690, 427] width 8 height 8
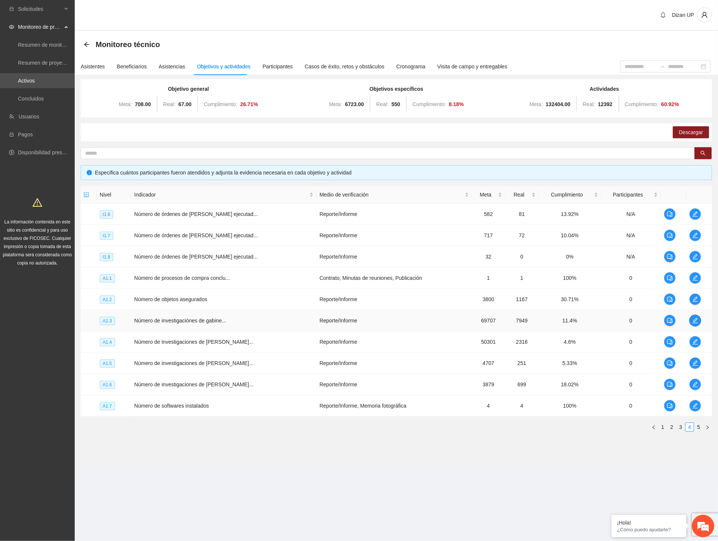
drag, startPoint x: 701, startPoint y: 318, endPoint x: 695, endPoint y: 320, distance: 5.7
click at [697, 320] on td at bounding box center [700, 320] width 26 height 21
click at [695, 320] on icon "edit" at bounding box center [695, 321] width 6 height 6
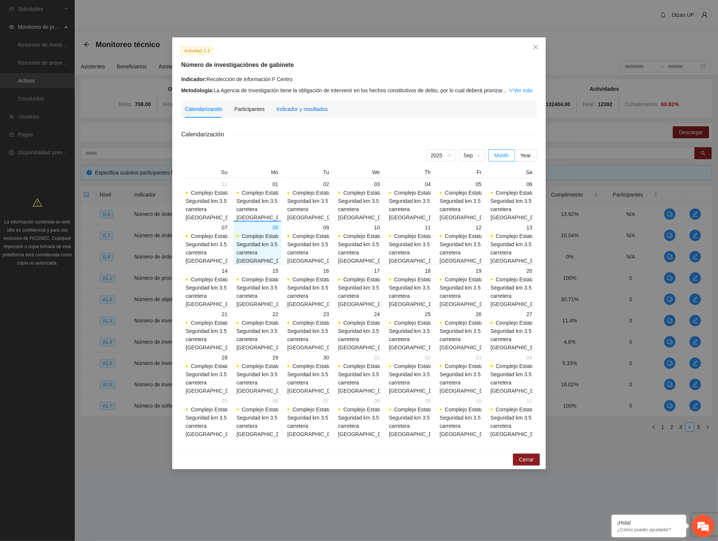
click at [302, 112] on div "Indicador y resultados" at bounding box center [302, 109] width 51 height 8
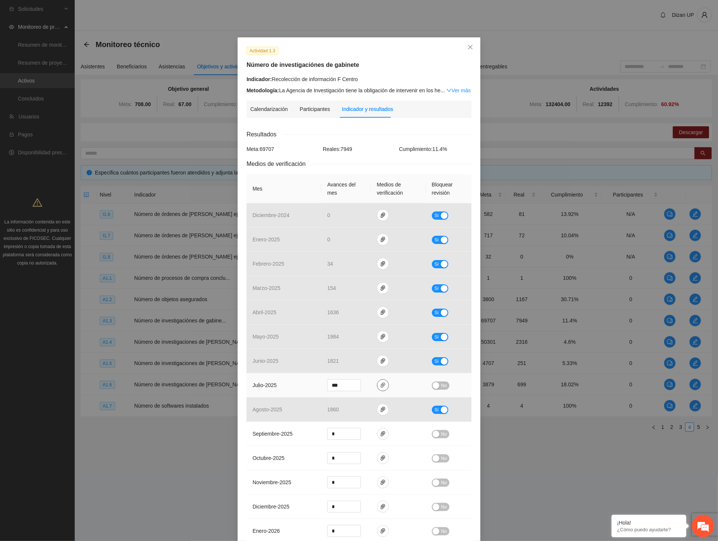
click at [380, 385] on icon "paper-clip" at bounding box center [383, 385] width 6 height 6
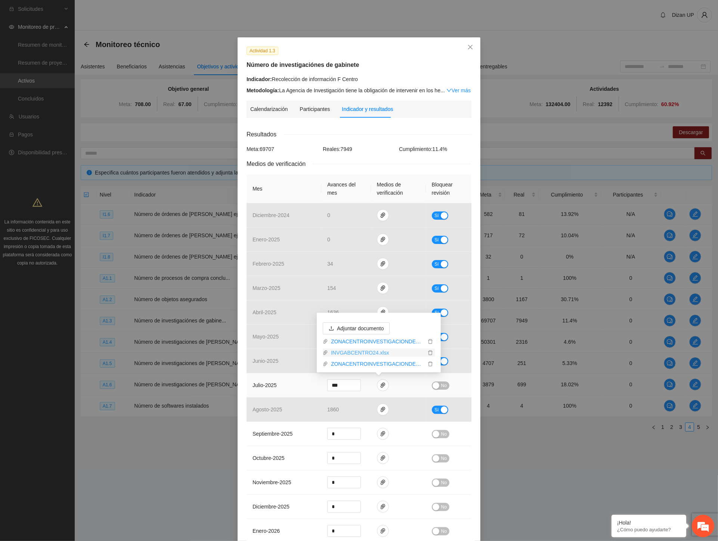
click at [357, 350] on link "INVGABCENTRO24.xlsx" at bounding box center [377, 353] width 98 height 8
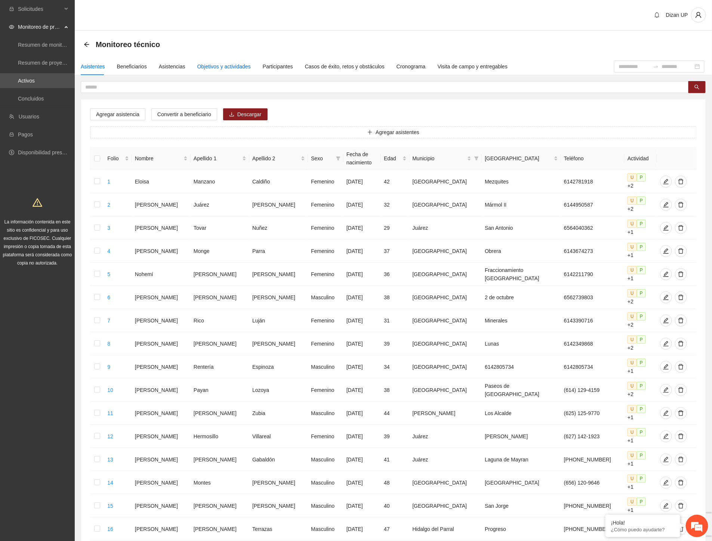
click at [213, 63] on div "Objetivos y actividades" at bounding box center [223, 66] width 53 height 8
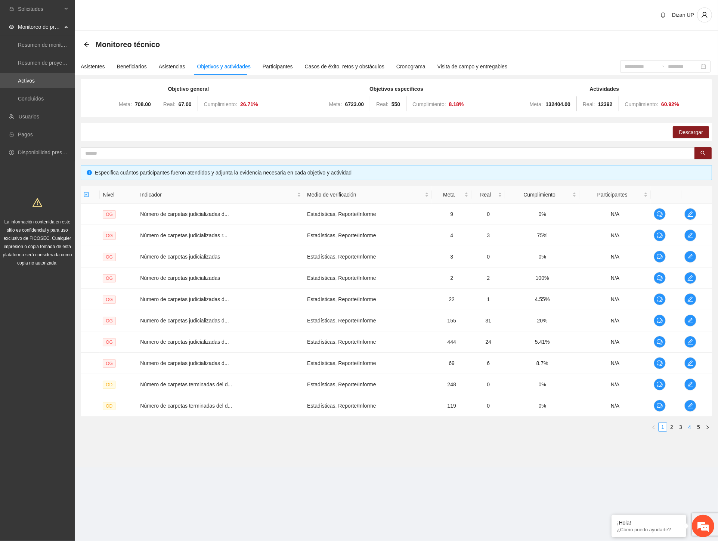
click at [689, 428] on link "4" at bounding box center [690, 427] width 8 height 8
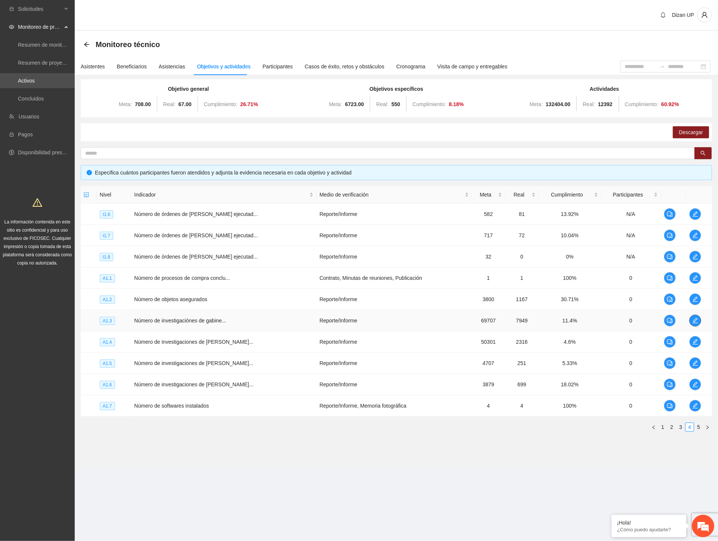
click at [692, 318] on icon "edit" at bounding box center [695, 321] width 6 height 6
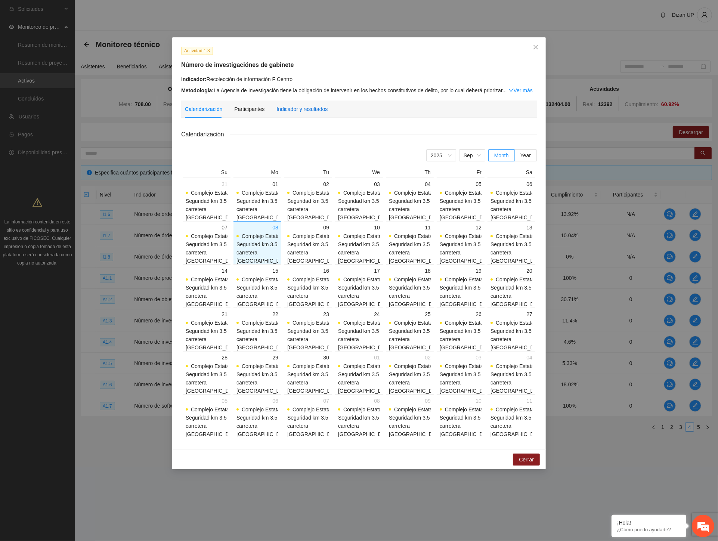
click at [304, 112] on div "Indicador y resultados" at bounding box center [302, 109] width 51 height 8
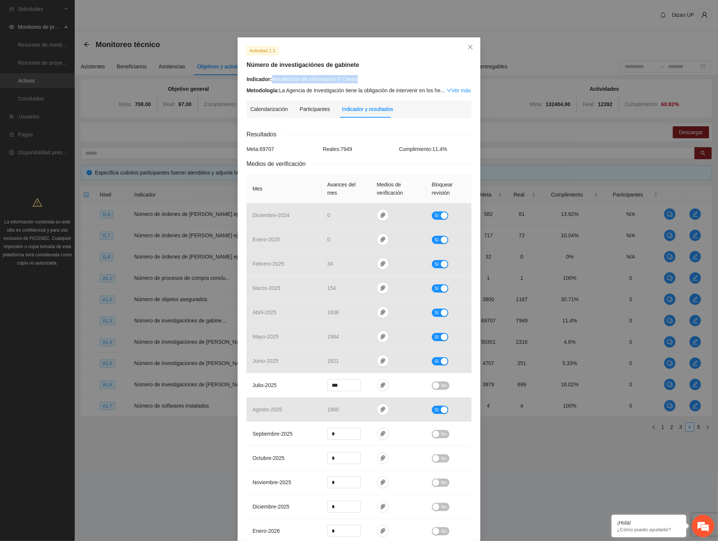
drag, startPoint x: 372, startPoint y: 80, endPoint x: 270, endPoint y: 80, distance: 102.0
click at [270, 80] on div "Indicador: Recolección de información F Centro" at bounding box center [359, 79] width 225 height 8
copy div "Recolección de información F Centro"
drag, startPoint x: 166, startPoint y: 524, endPoint x: 173, endPoint y: 522, distance: 7.6
click at [166, 524] on div "Actividad 1.3 Número de investigaciónes de gabinete Indicador: Recolección de i…" at bounding box center [359, 270] width 718 height 541
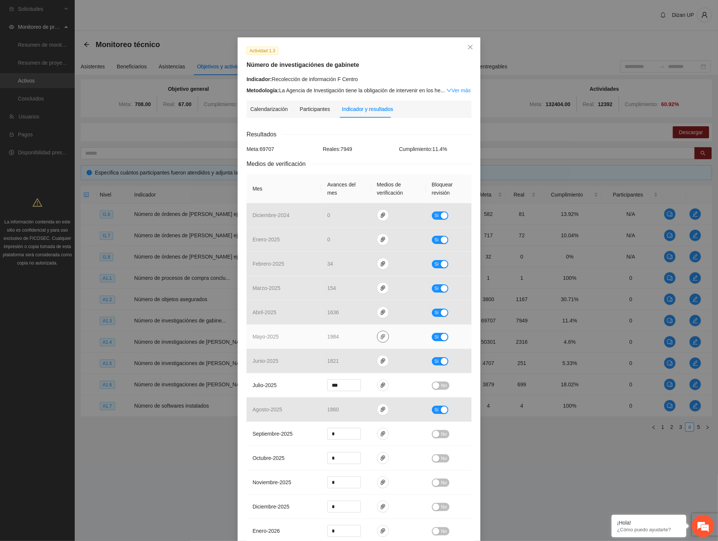
drag, startPoint x: 438, startPoint y: 335, endPoint x: 379, endPoint y: 342, distance: 60.2
click at [441, 335] on div "button" at bounding box center [444, 337] width 7 height 7
drag, startPoint x: 345, startPoint y: 337, endPoint x: 300, endPoint y: 338, distance: 44.9
click at [304, 338] on tr "[DATE] **** No" at bounding box center [359, 337] width 225 height 24
type input "****"
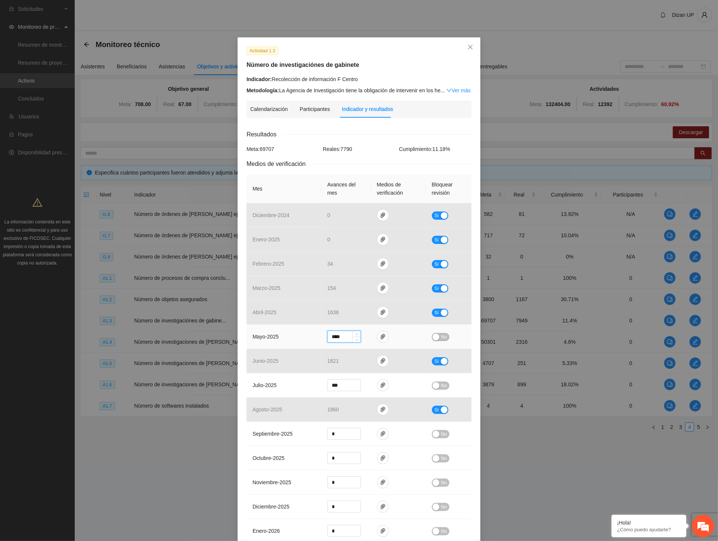
click at [436, 334] on button "No" at bounding box center [441, 337] width 18 height 8
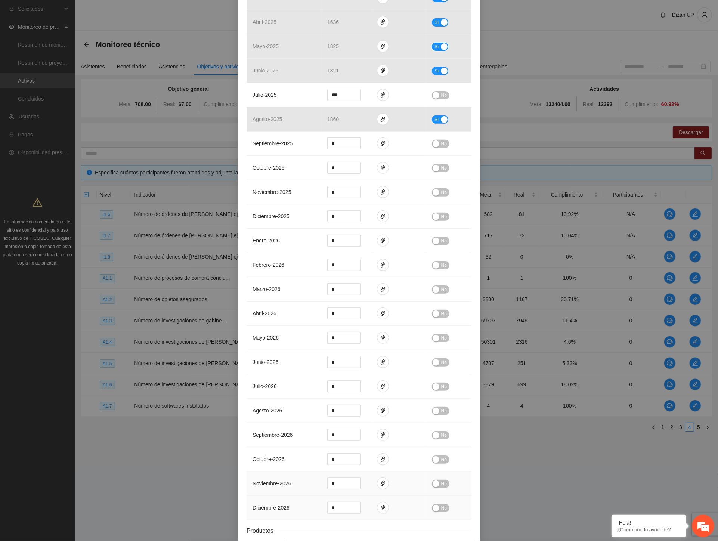
scroll to position [344, 0]
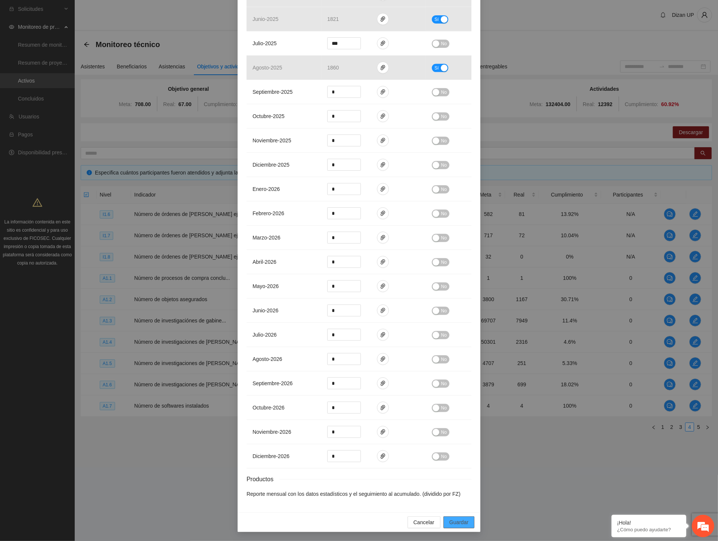
click at [451, 522] on span "Guardar" at bounding box center [459, 522] width 19 height 8
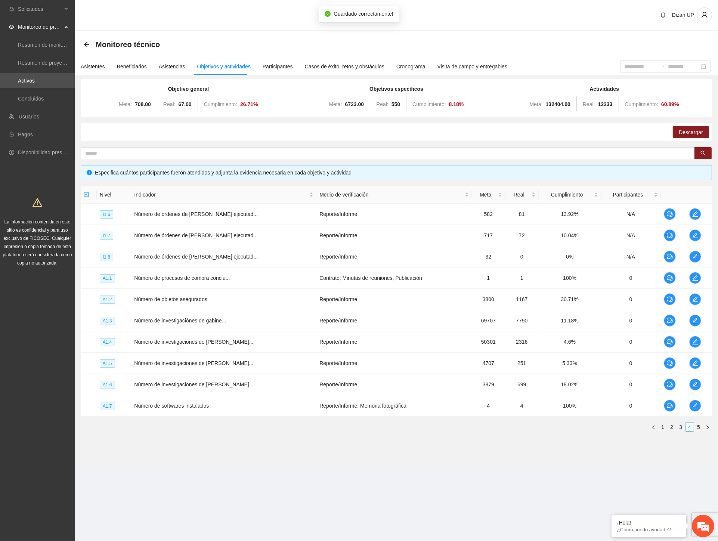
scroll to position [307, 0]
click at [292, 524] on section "Solicitudes Monitoreo de proyectos Resumen de monitoreo Resumen de proyectos ap…" at bounding box center [359, 270] width 718 height 541
click at [696, 341] on icon "edit" at bounding box center [695, 342] width 6 height 6
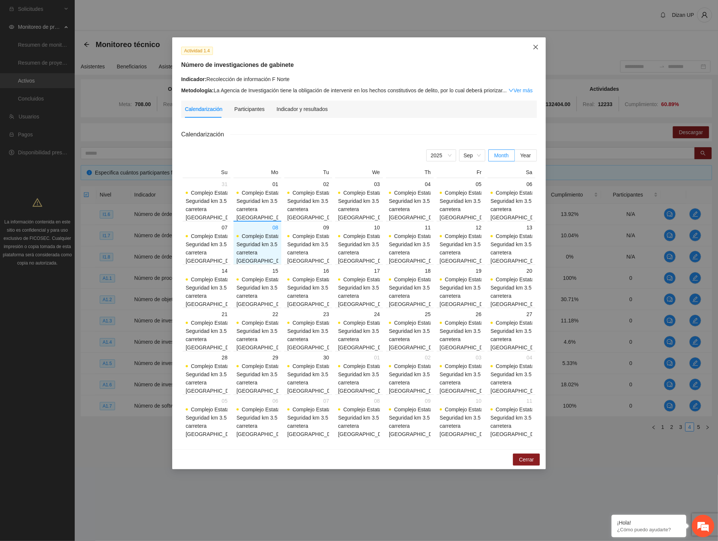
click at [536, 45] on icon "close" at bounding box center [536, 47] width 6 height 6
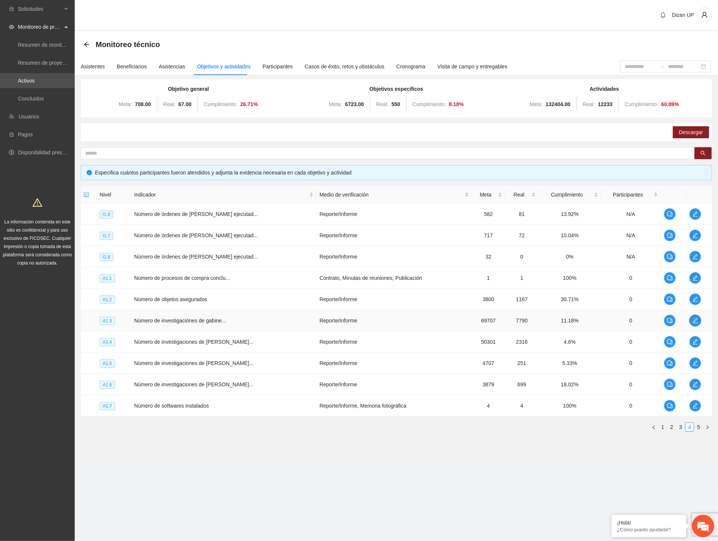
drag, startPoint x: 695, startPoint y: 321, endPoint x: 689, endPoint y: 323, distance: 5.8
click at [694, 322] on icon "edit" at bounding box center [695, 321] width 6 height 6
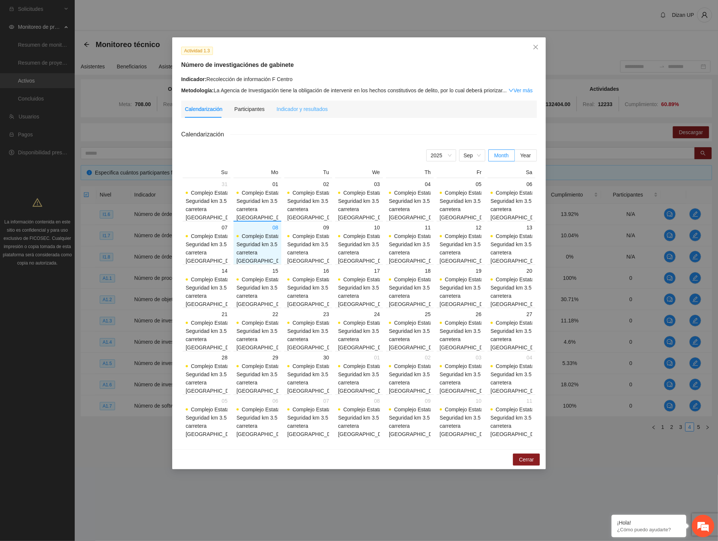
click at [297, 102] on div "Indicador y resultados" at bounding box center [302, 109] width 51 height 17
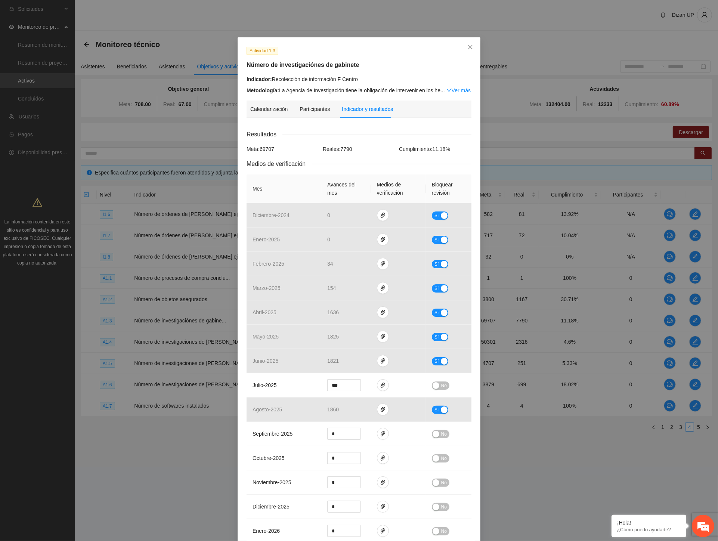
drag, startPoint x: 186, startPoint y: 524, endPoint x: 217, endPoint y: 493, distance: 44.7
click at [186, 524] on div "Actividad 1.3 Número de investigaciónes de gabinete Indicador: Recolección de i…" at bounding box center [359, 270] width 718 height 541
